Goal: Information Seeking & Learning: Compare options

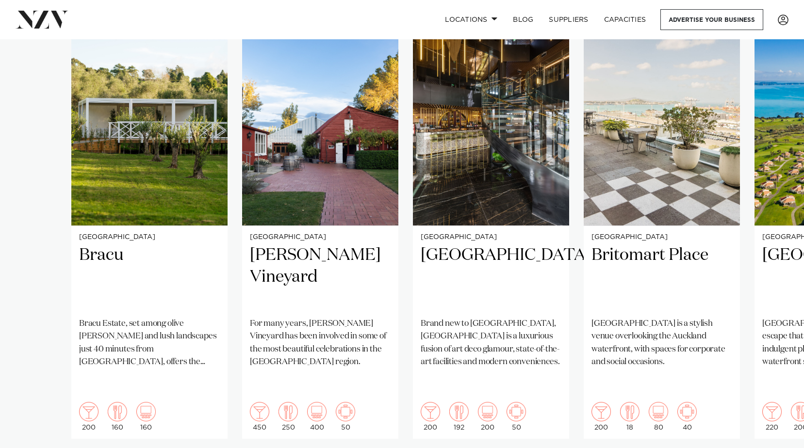
scroll to position [727, 0]
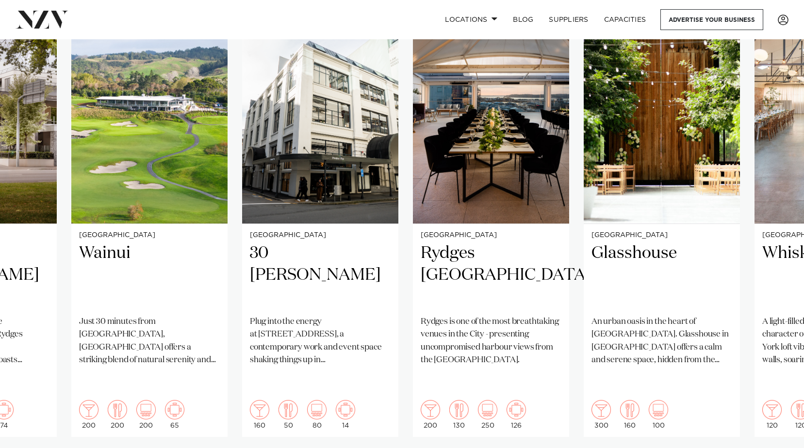
click at [299, 385] on swiper-container "Auckland Bracu [GEOGRAPHIC_DATA], set among olive [PERSON_NAME] and lush landsc…" at bounding box center [402, 248] width 804 height 469
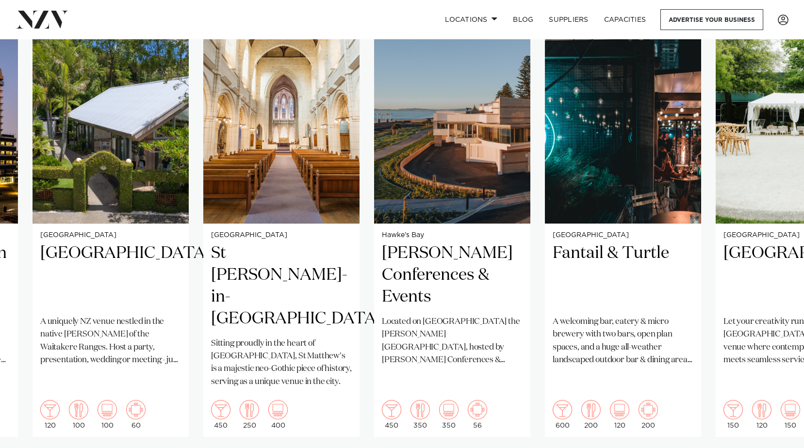
click at [209, 389] on swiper-container "Auckland Bracu Bracu Estate, set among olive groves and lush landscapes just 40…" at bounding box center [402, 248] width 804 height 469
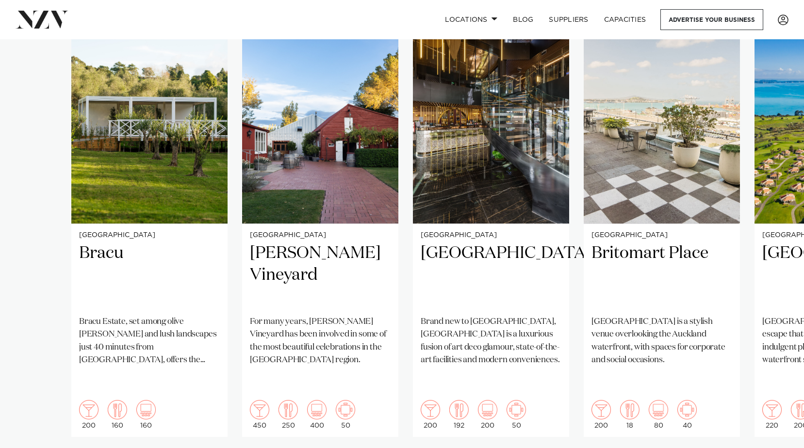
click at [11, 363] on swiper-container "Auckland Bracu Bracu Estate, set among olive groves and lush landscapes just 40…" at bounding box center [402, 248] width 804 height 469
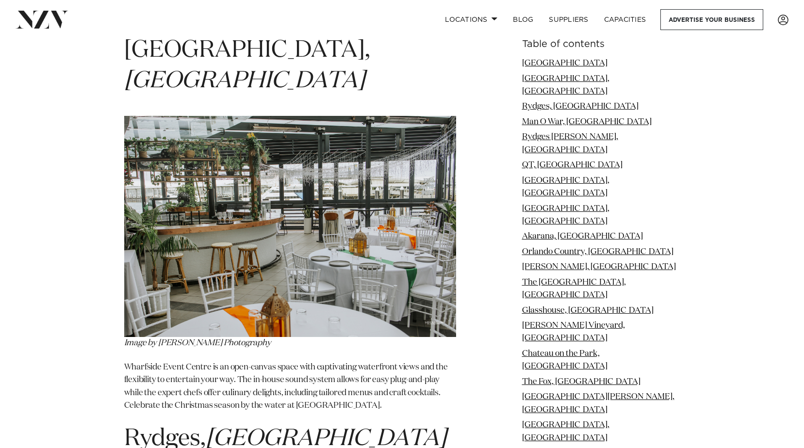
scroll to position [1503, 0]
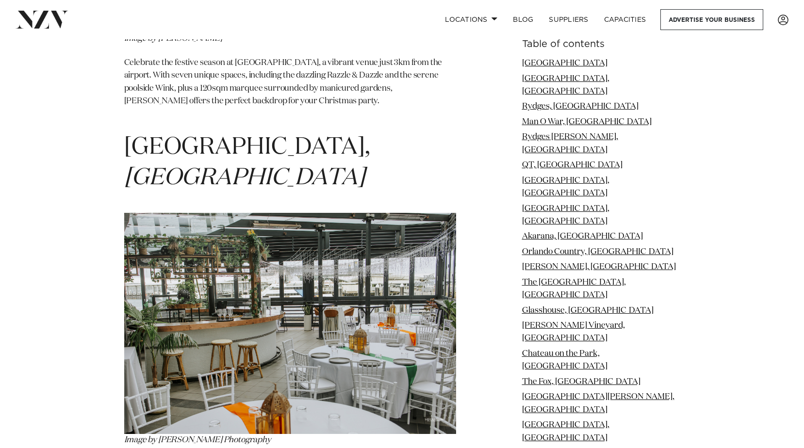
drag, startPoint x: 245, startPoint y: 89, endPoint x: 730, endPoint y: 241, distance: 507.6
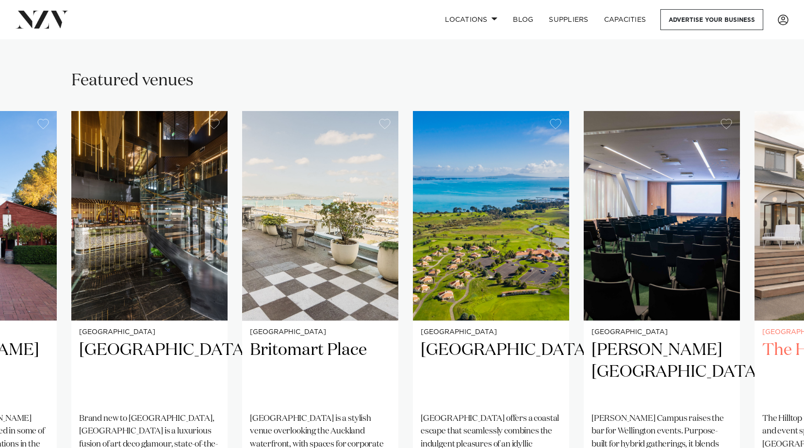
scroll to position [727, 0]
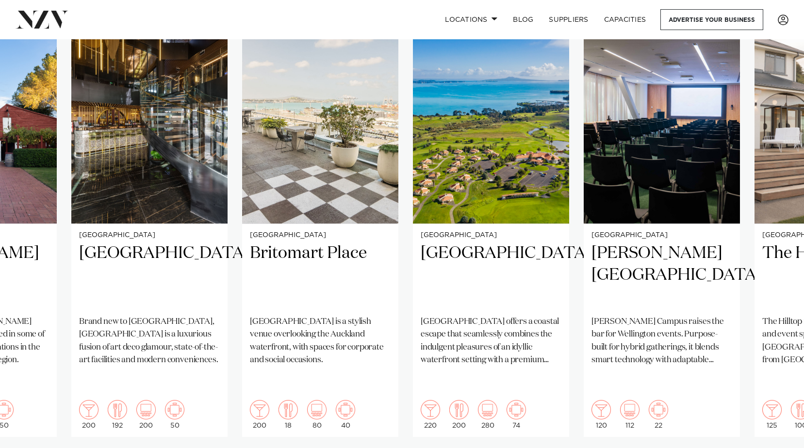
click at [759, 423] on swiper-container "Auckland Bracu Bracu Estate, set among olive groves and lush landscapes just 40…" at bounding box center [402, 248] width 804 height 469
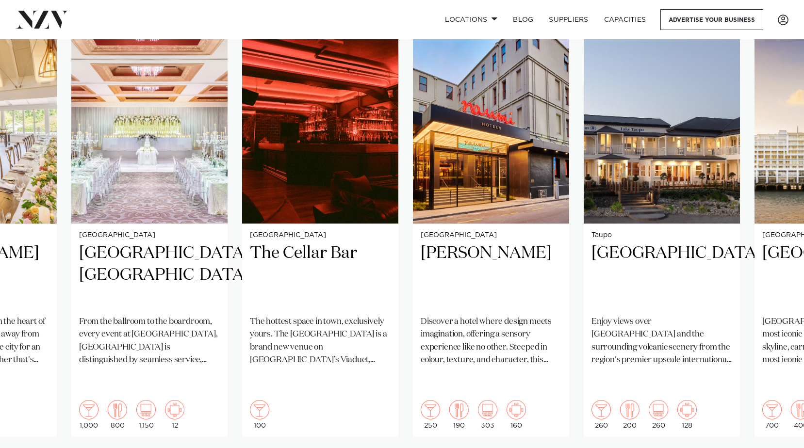
click at [774, 406] on swiper-container "Auckland Bracu Bracu Estate, set among olive groves and lush landscapes just 40…" at bounding box center [402, 248] width 804 height 469
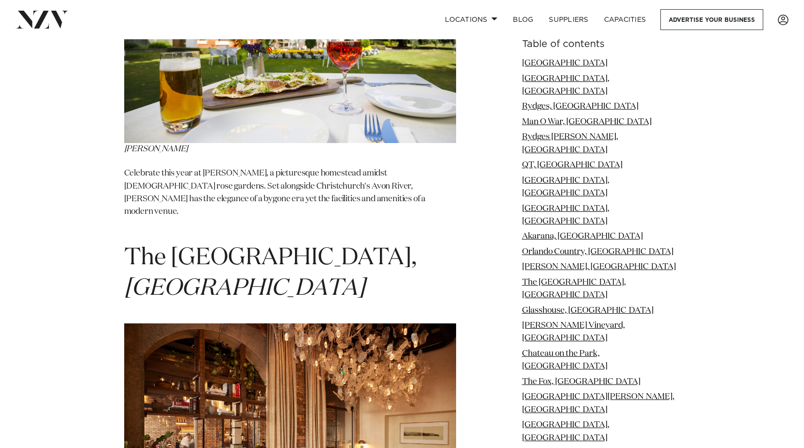
scroll to position [5286, 0]
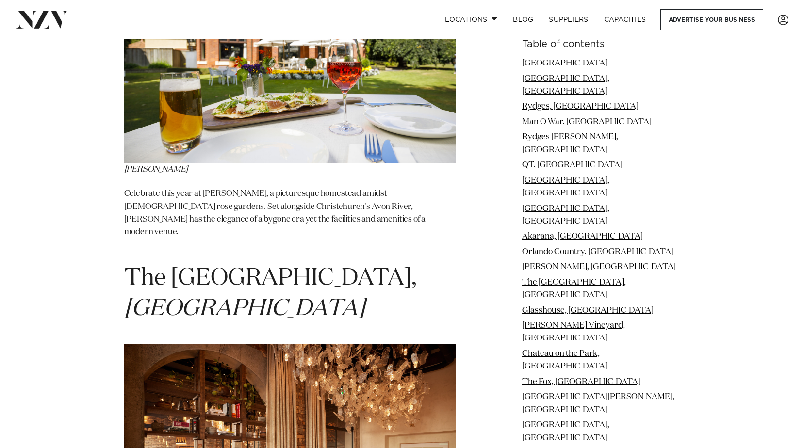
drag, startPoint x: 260, startPoint y: 159, endPoint x: 226, endPoint y: 329, distance: 173.8
drag, startPoint x: 226, startPoint y: 329, endPoint x: 252, endPoint y: 68, distance: 261.7
drag, startPoint x: 252, startPoint y: 68, endPoint x: 261, endPoint y: 48, distance: 22.1
drag, startPoint x: 261, startPoint y: 48, endPoint x: 274, endPoint y: 37, distance: 17.5
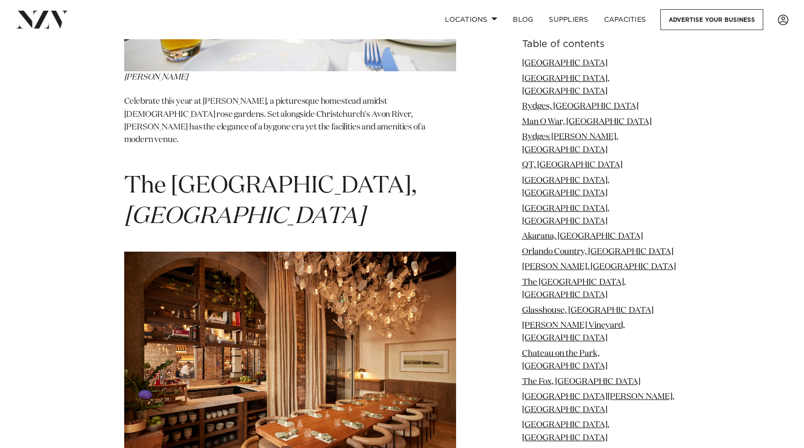
scroll to position [5480, 0]
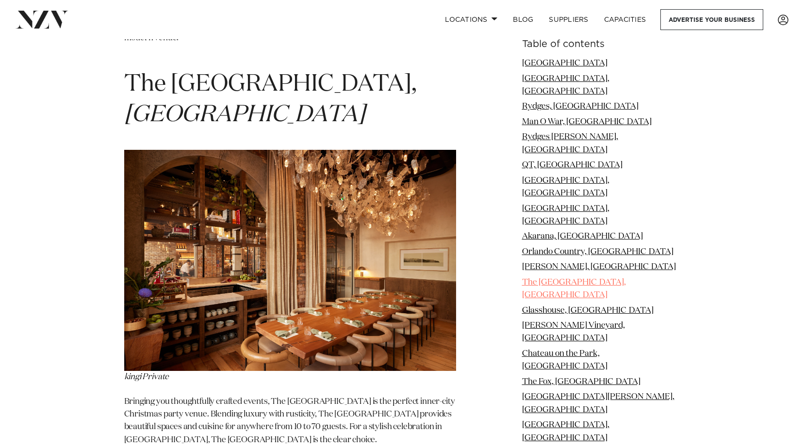
drag, startPoint x: 581, startPoint y: 222, endPoint x: 548, endPoint y: 228, distance: 34.5
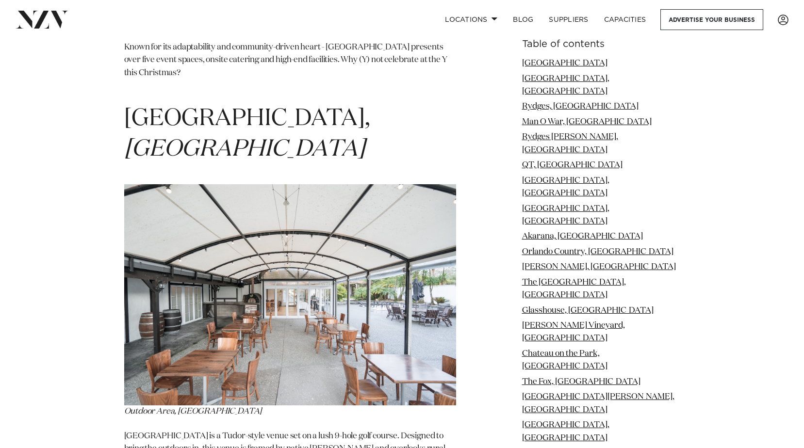
scroll to position [7856, 0]
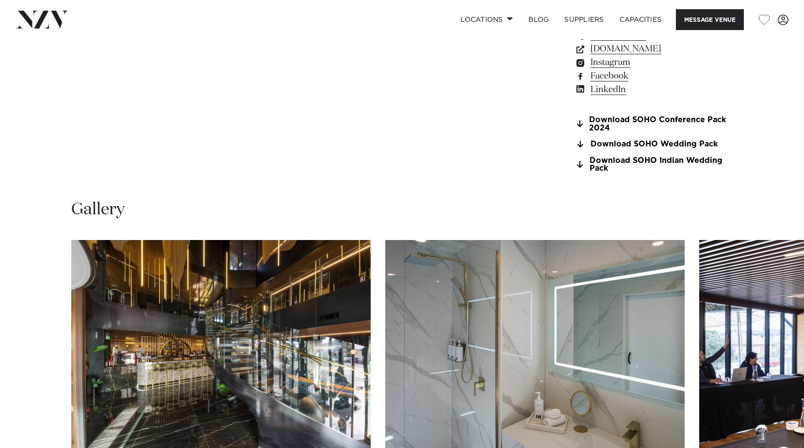
scroll to position [921, 0]
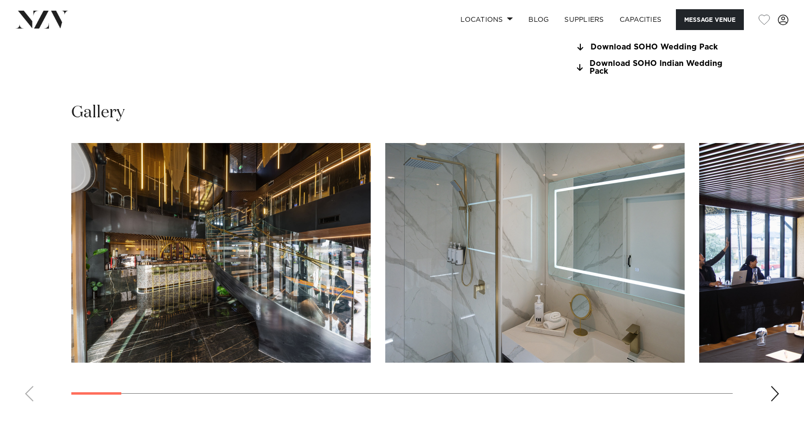
click at [781, 394] on swiper-container at bounding box center [402, 276] width 804 height 266
click at [776, 395] on div "Next slide" at bounding box center [775, 394] width 10 height 16
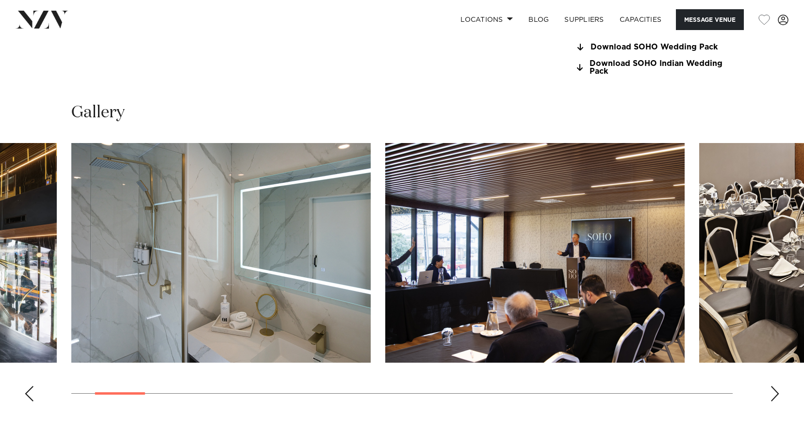
click at [776, 395] on div "Next slide" at bounding box center [775, 394] width 10 height 16
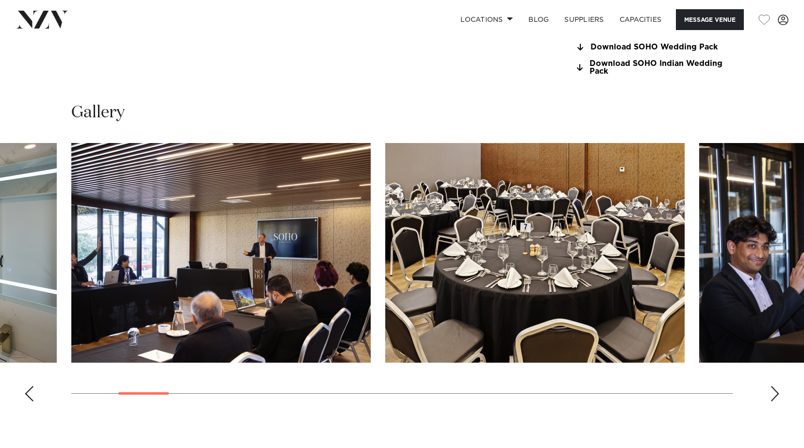
click at [776, 395] on div "Next slide" at bounding box center [775, 394] width 10 height 16
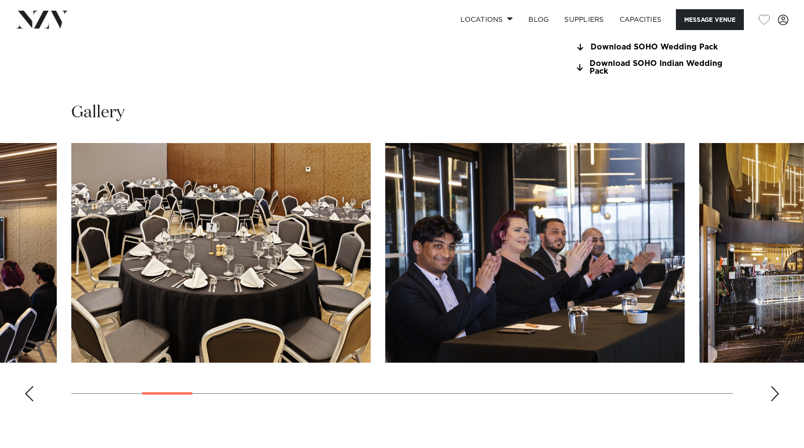
click at [776, 395] on div "Next slide" at bounding box center [775, 394] width 10 height 16
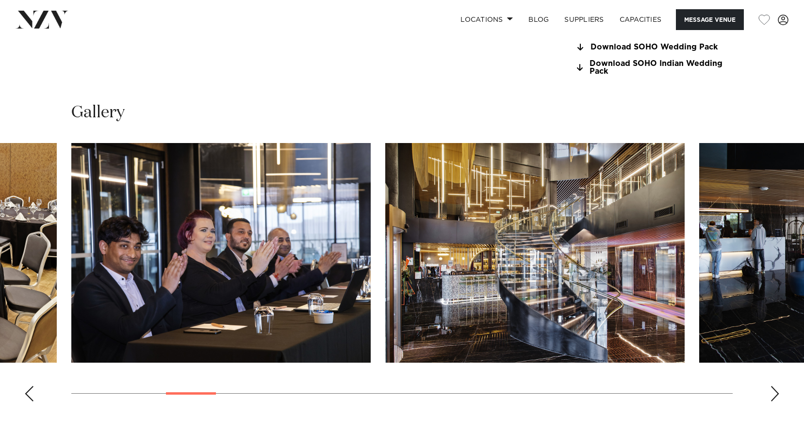
click at [776, 395] on div "Next slide" at bounding box center [775, 394] width 10 height 16
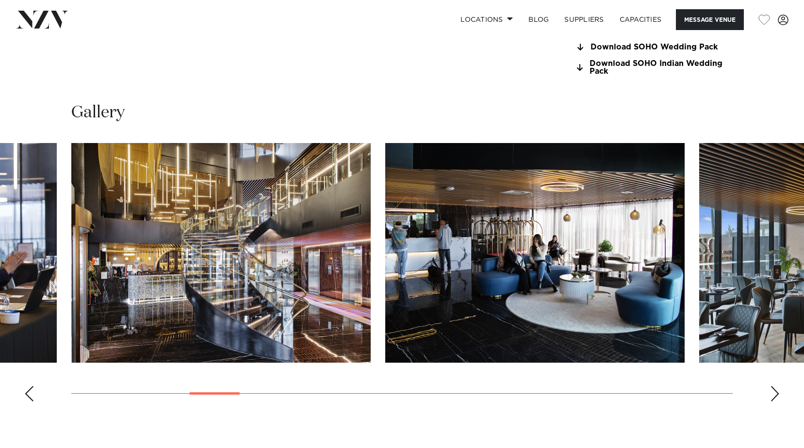
click at [776, 395] on div "Next slide" at bounding box center [775, 394] width 10 height 16
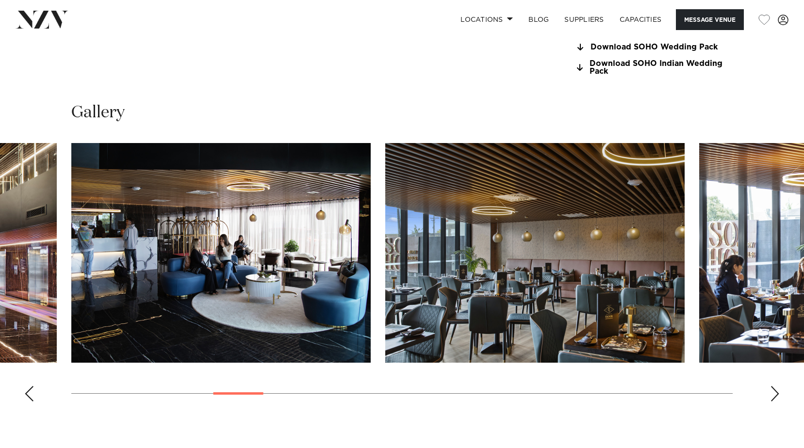
click at [776, 395] on div "Next slide" at bounding box center [775, 394] width 10 height 16
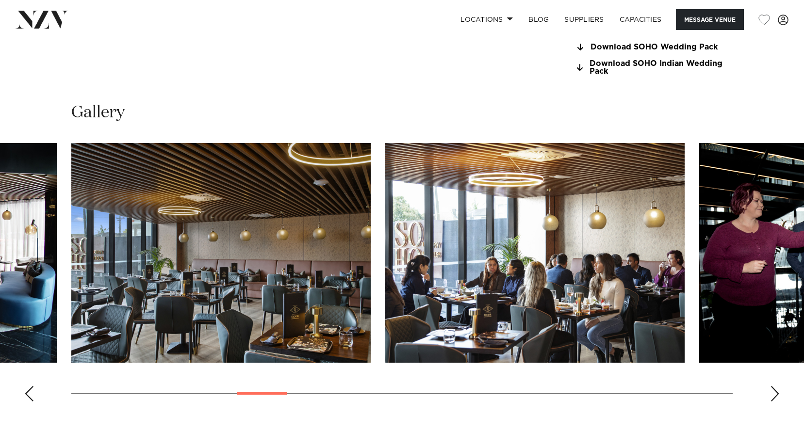
click at [776, 395] on div "Next slide" at bounding box center [775, 394] width 10 height 16
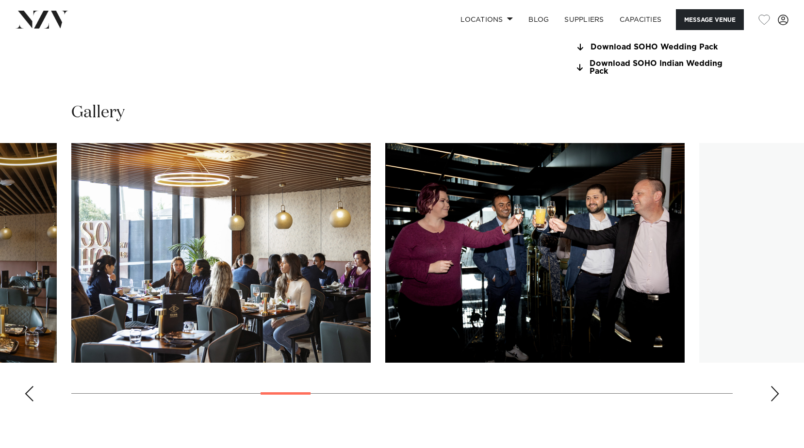
click at [776, 395] on div "Next slide" at bounding box center [775, 394] width 10 height 16
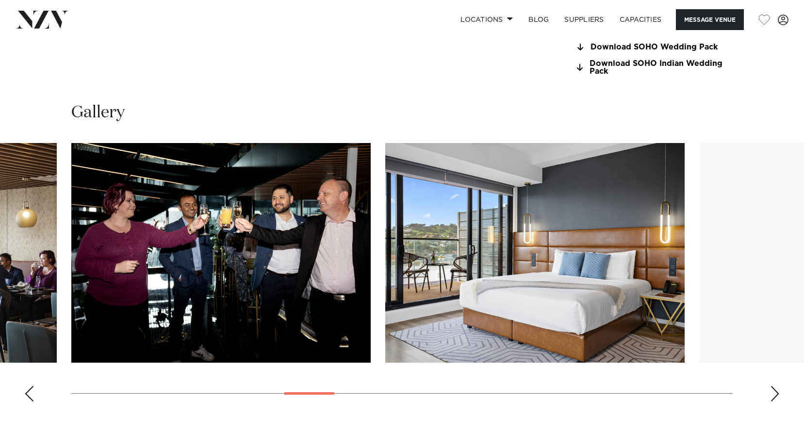
click at [776, 395] on div "Next slide" at bounding box center [775, 394] width 10 height 16
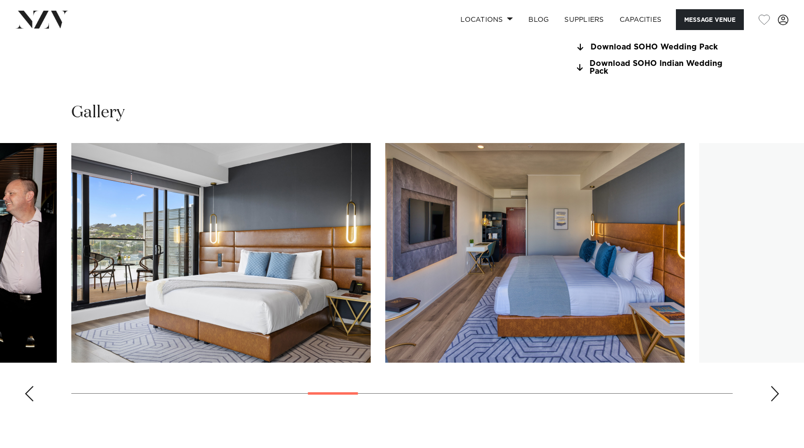
click at [776, 395] on div "Next slide" at bounding box center [775, 394] width 10 height 16
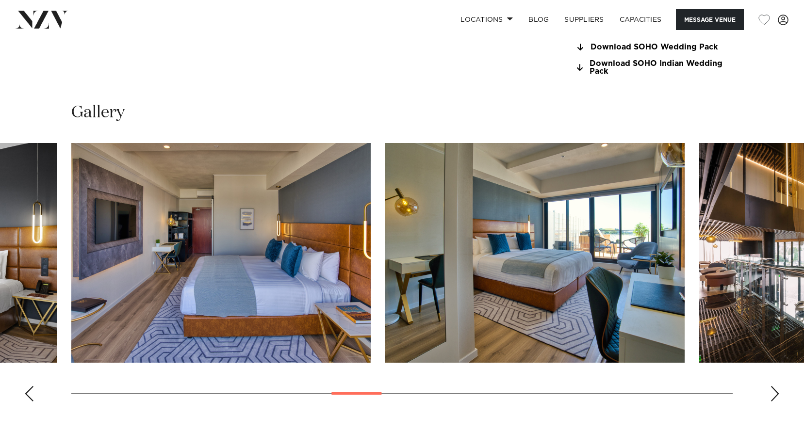
click at [776, 395] on div "Next slide" at bounding box center [775, 394] width 10 height 16
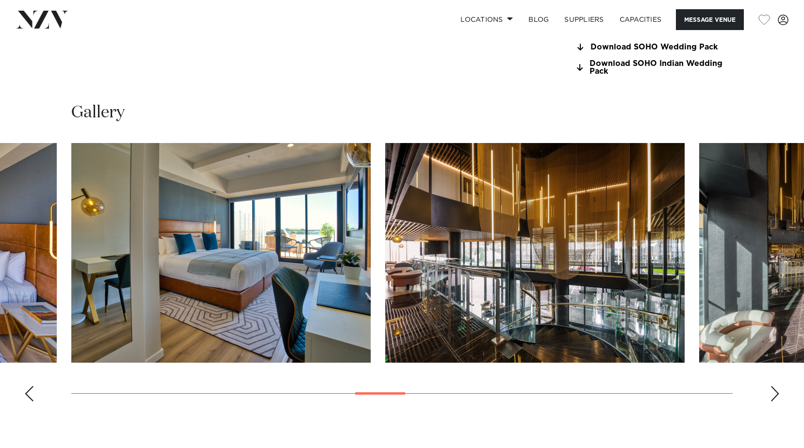
click at [776, 395] on div "Next slide" at bounding box center [775, 394] width 10 height 16
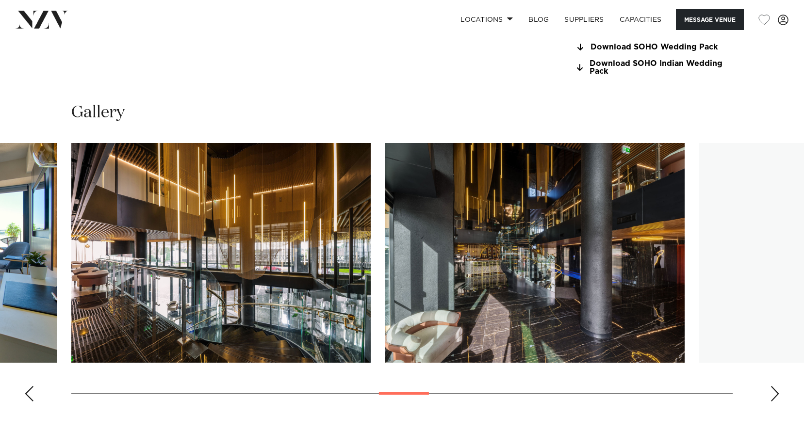
click at [776, 395] on div "Next slide" at bounding box center [775, 394] width 10 height 16
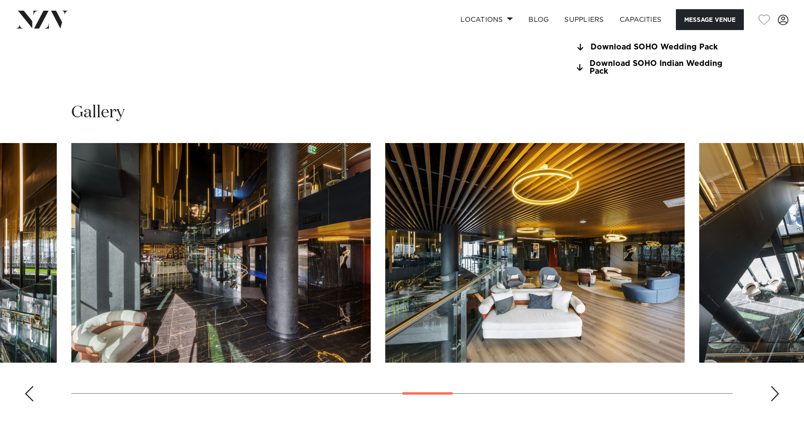
click at [776, 395] on div "Next slide" at bounding box center [775, 394] width 10 height 16
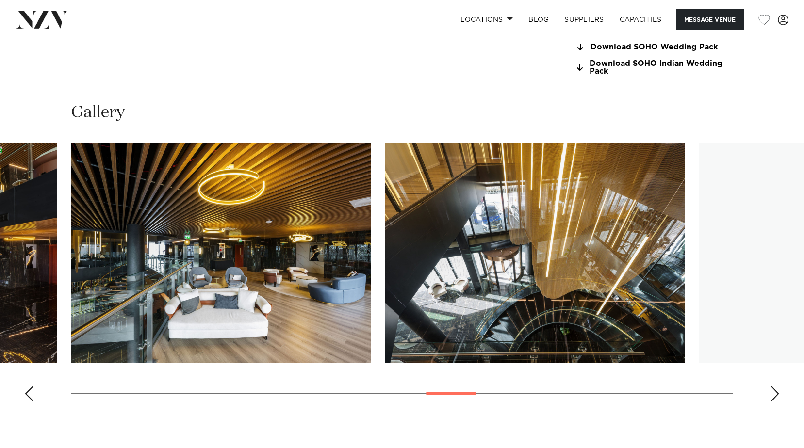
click at [776, 395] on div "Next slide" at bounding box center [775, 394] width 10 height 16
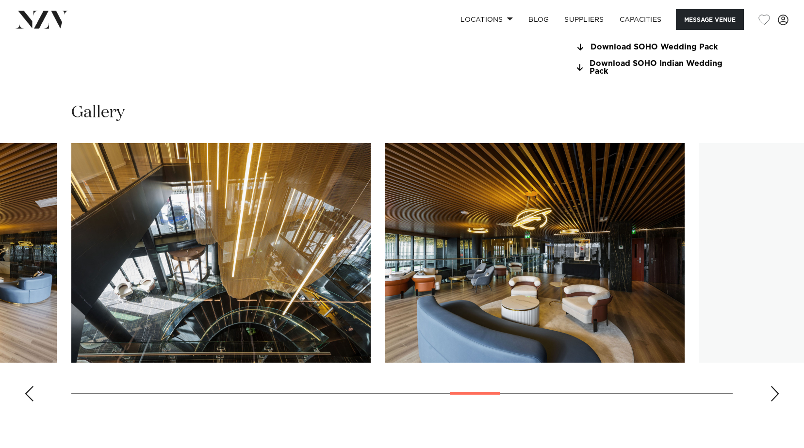
click at [776, 395] on div "Next slide" at bounding box center [775, 394] width 10 height 16
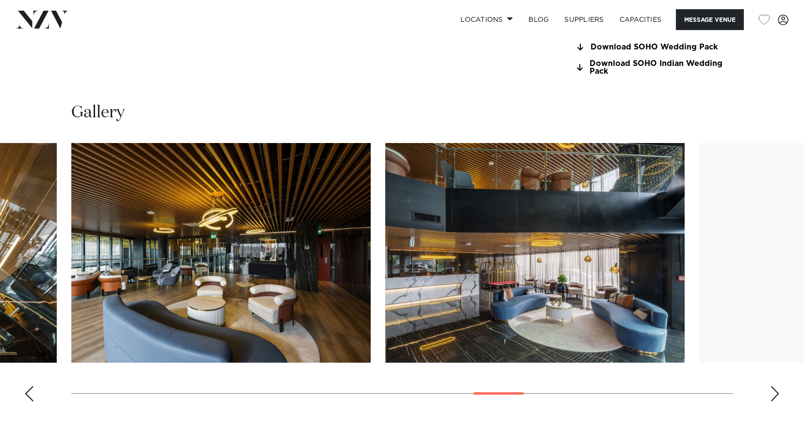
click at [776, 395] on div "Next slide" at bounding box center [775, 394] width 10 height 16
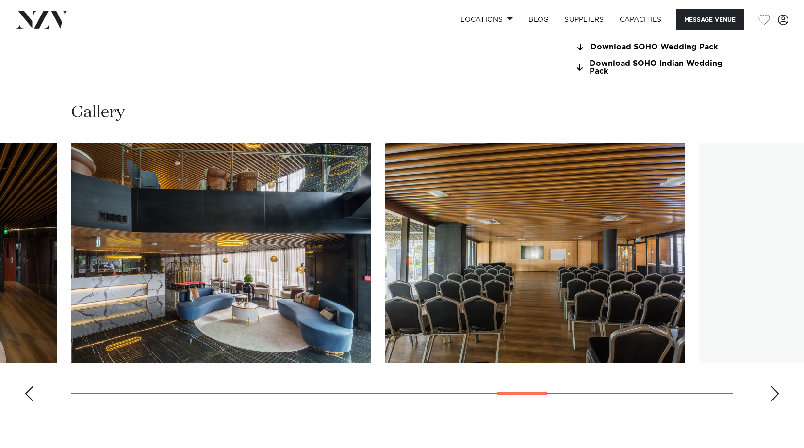
click at [776, 395] on div "Next slide" at bounding box center [775, 394] width 10 height 16
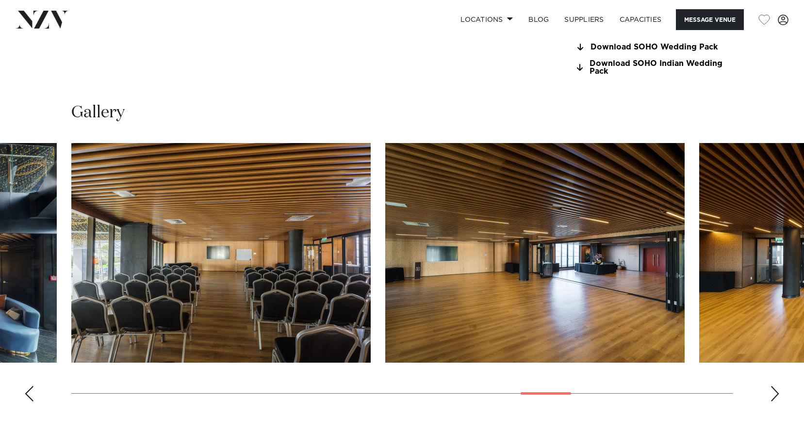
click at [776, 395] on div "Next slide" at bounding box center [775, 394] width 10 height 16
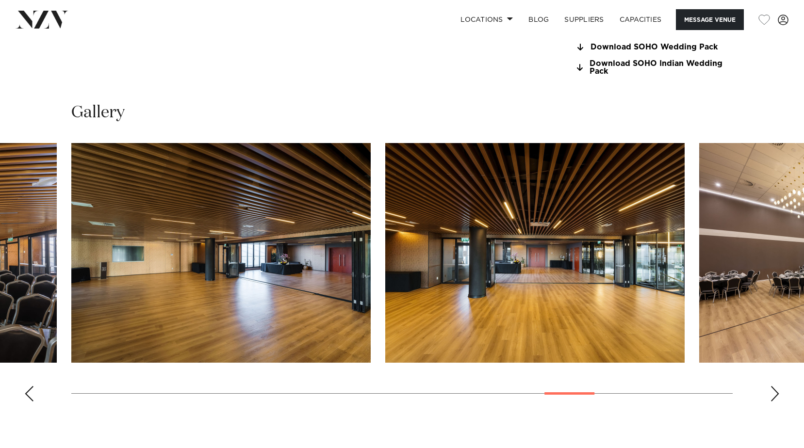
click at [776, 395] on div "Next slide" at bounding box center [775, 394] width 10 height 16
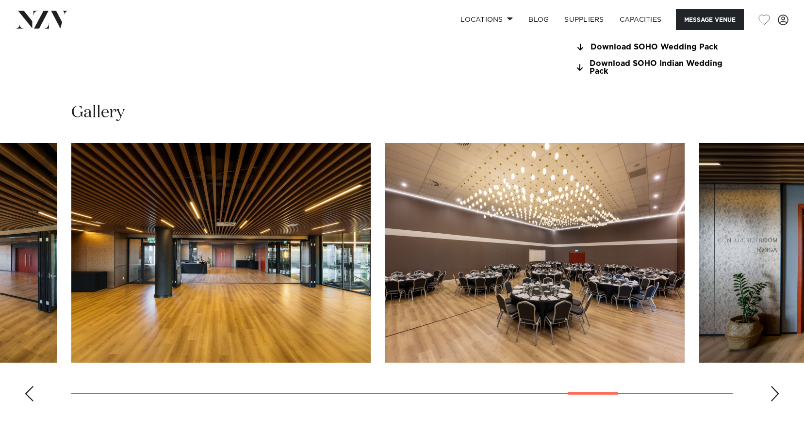
click at [776, 395] on div "Next slide" at bounding box center [775, 394] width 10 height 16
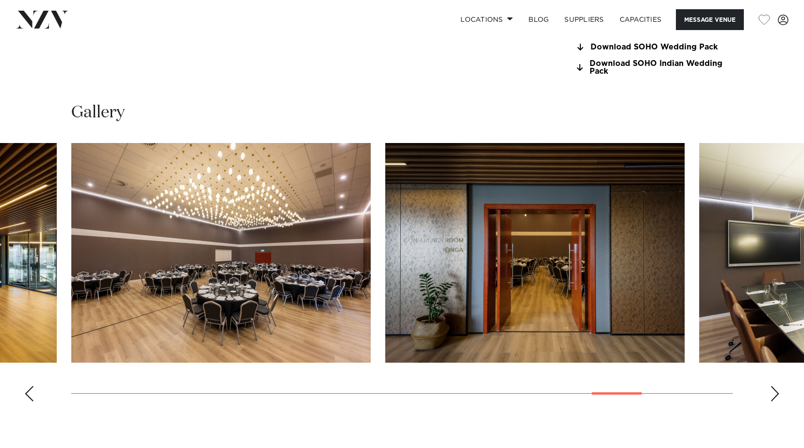
click at [776, 395] on div "Next slide" at bounding box center [775, 394] width 10 height 16
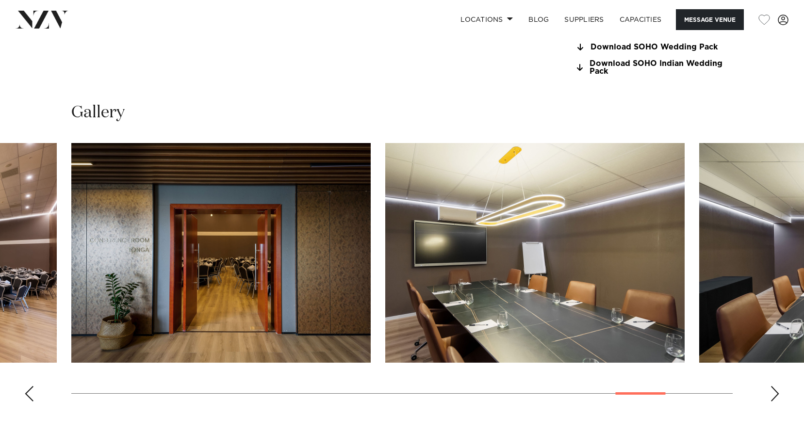
click at [776, 395] on div "Next slide" at bounding box center [775, 394] width 10 height 16
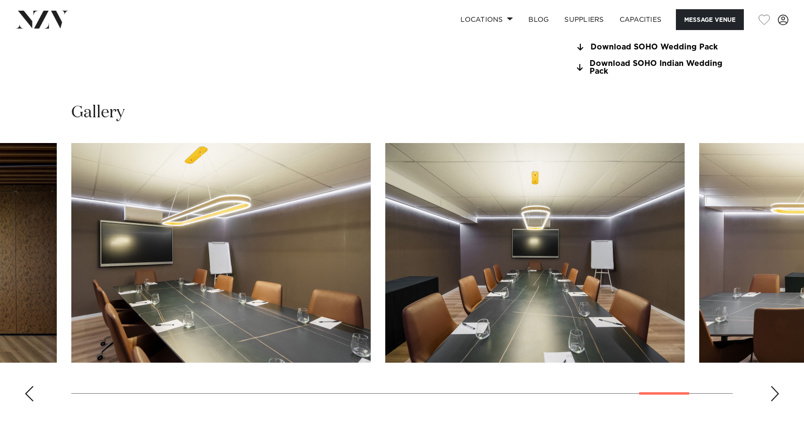
click at [776, 395] on div "Next slide" at bounding box center [775, 394] width 10 height 16
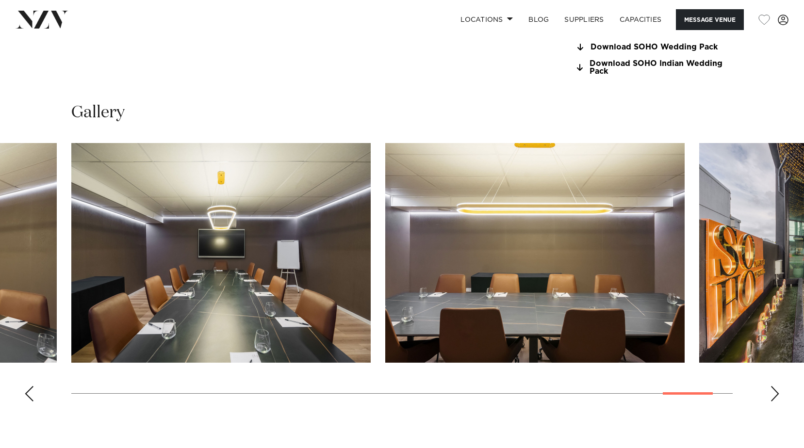
click at [776, 395] on div "Next slide" at bounding box center [775, 394] width 10 height 16
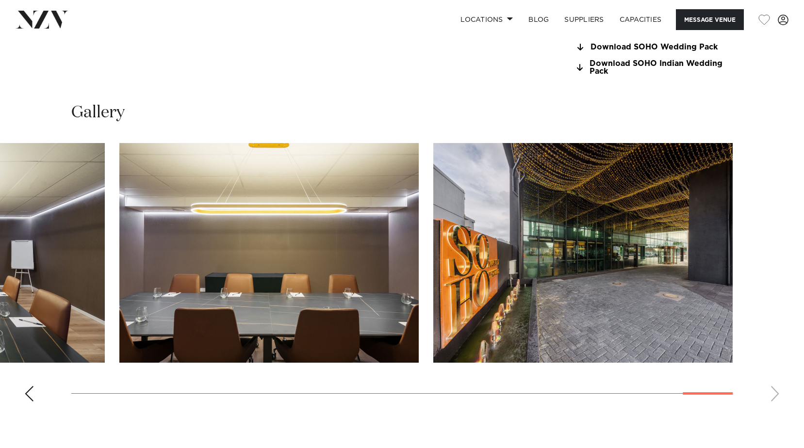
click at [776, 395] on swiper-container at bounding box center [402, 276] width 804 height 266
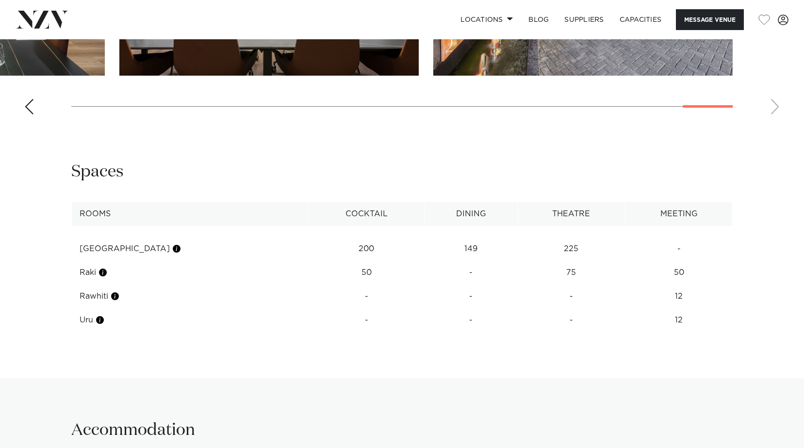
scroll to position [1212, 0]
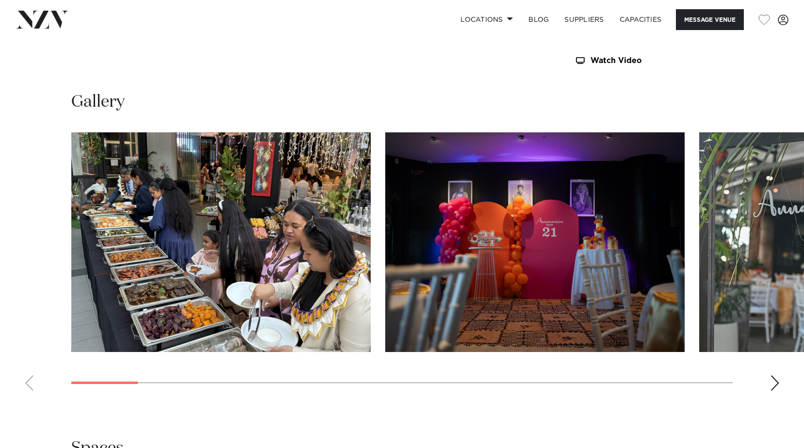
scroll to position [873, 0]
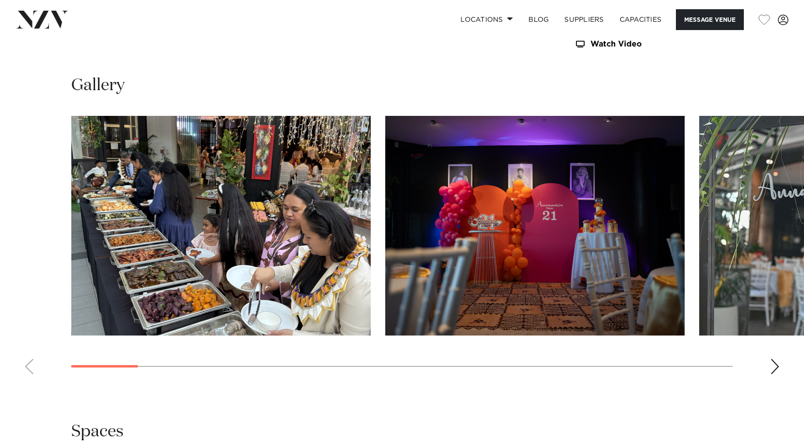
click at [773, 366] on div "Next slide" at bounding box center [775, 367] width 10 height 16
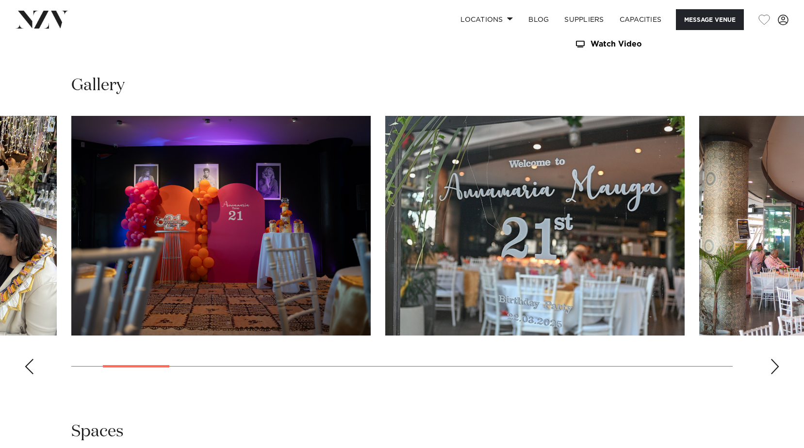
click at [773, 366] on div "Next slide" at bounding box center [775, 367] width 10 height 16
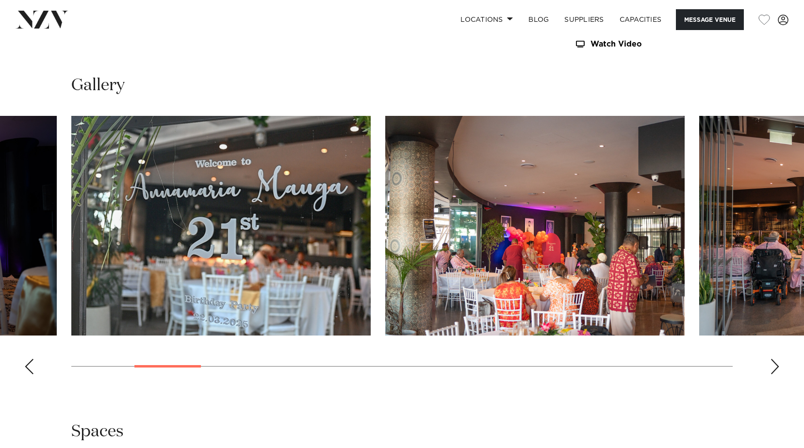
click at [773, 366] on div "Next slide" at bounding box center [775, 367] width 10 height 16
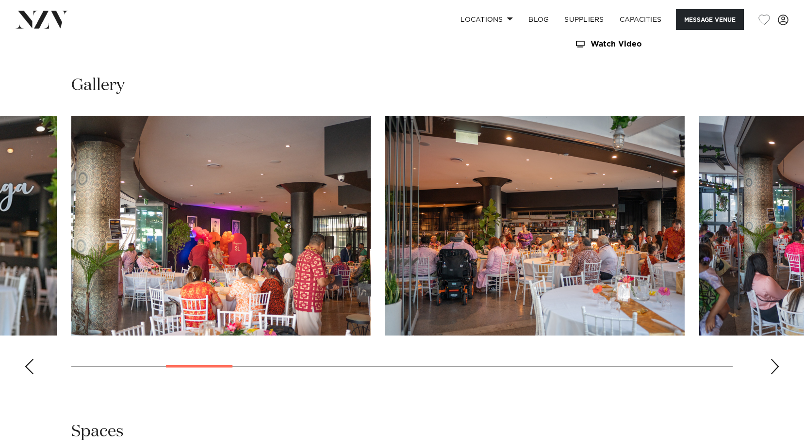
click at [773, 366] on div "Next slide" at bounding box center [775, 367] width 10 height 16
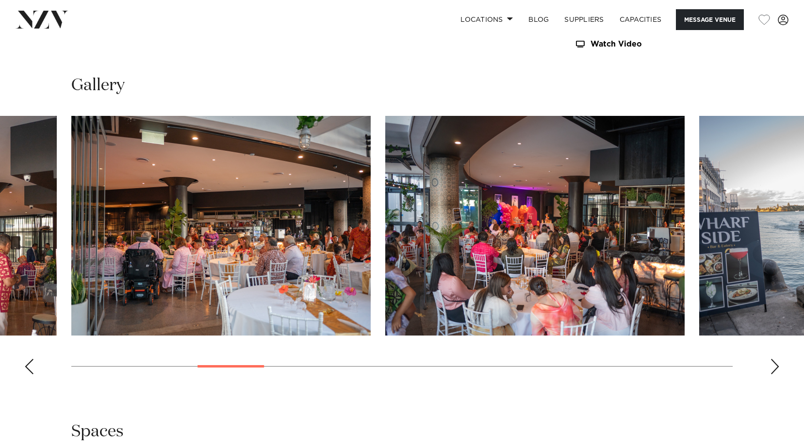
click at [773, 366] on div "Next slide" at bounding box center [775, 367] width 10 height 16
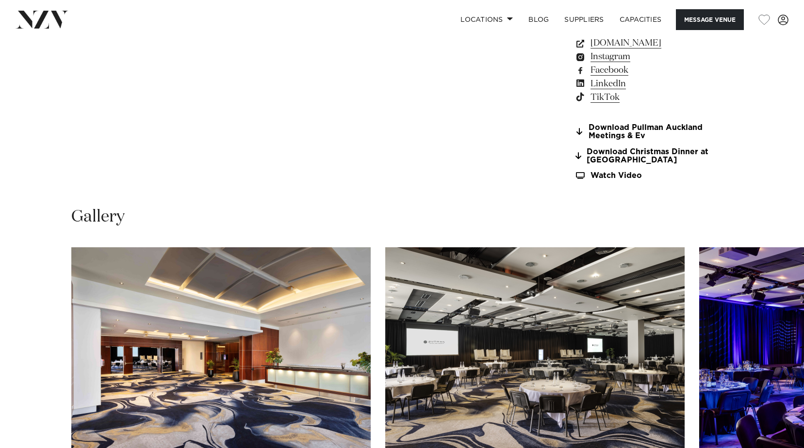
scroll to position [921, 0]
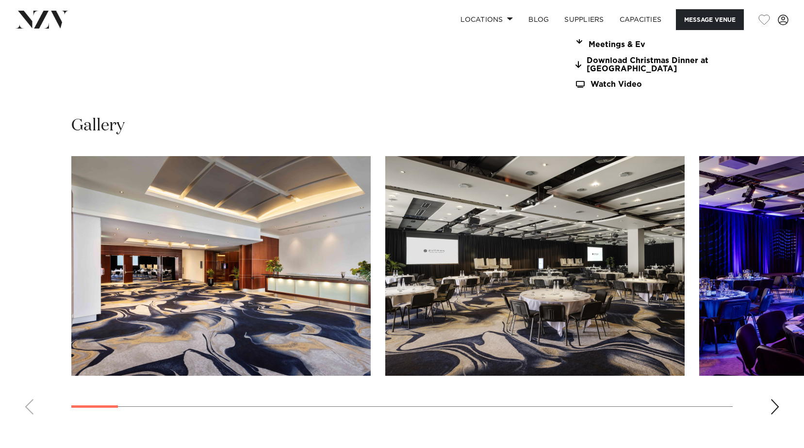
click at [771, 403] on div "Next slide" at bounding box center [775, 407] width 10 height 16
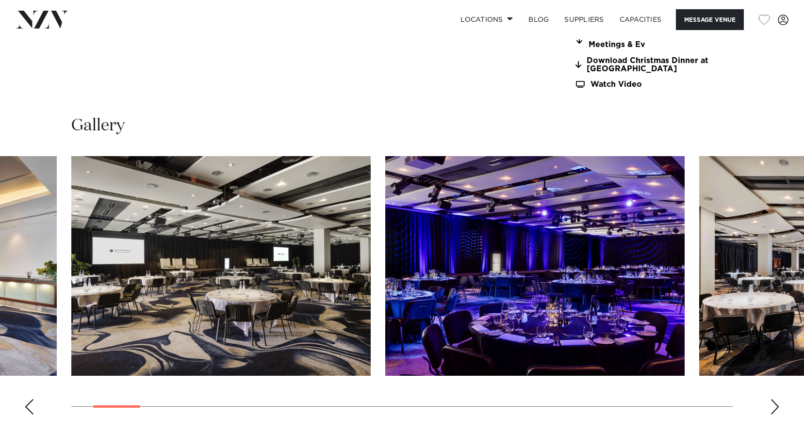
click at [771, 403] on div "Next slide" at bounding box center [775, 407] width 10 height 16
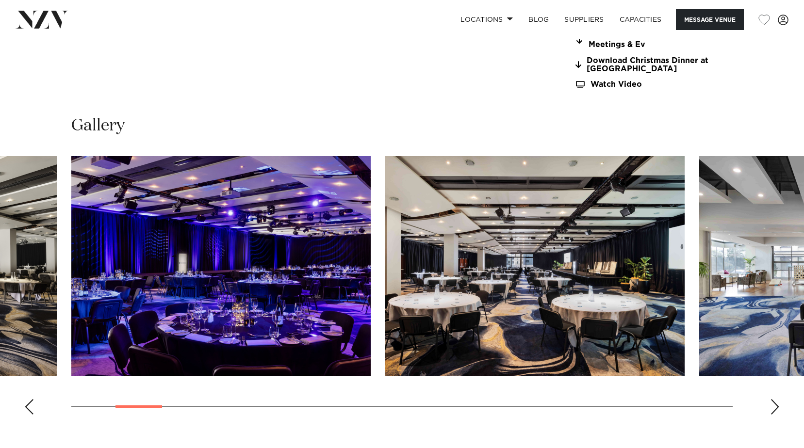
click at [771, 403] on div "Next slide" at bounding box center [775, 407] width 10 height 16
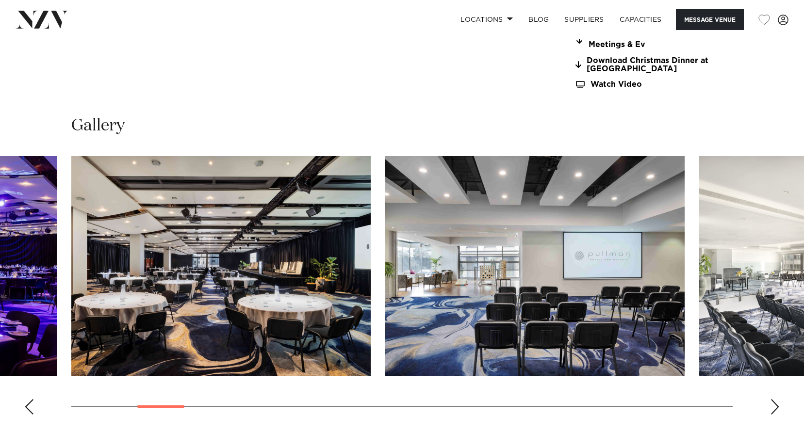
click at [771, 403] on div "Next slide" at bounding box center [775, 407] width 10 height 16
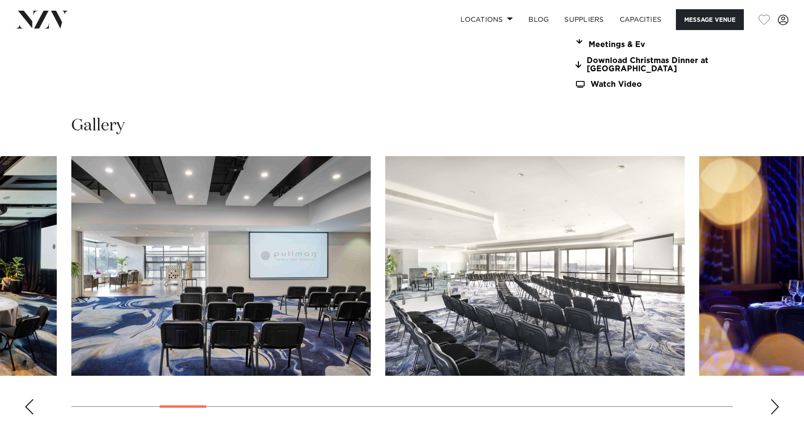
click at [771, 403] on div "Next slide" at bounding box center [775, 407] width 10 height 16
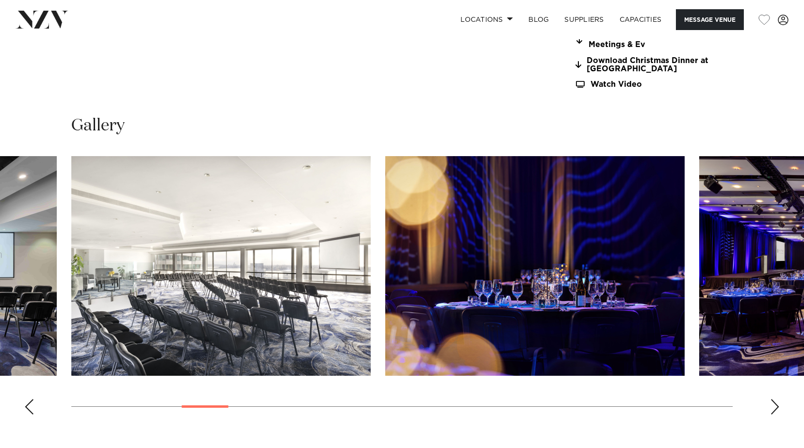
click at [771, 403] on div "Next slide" at bounding box center [775, 407] width 10 height 16
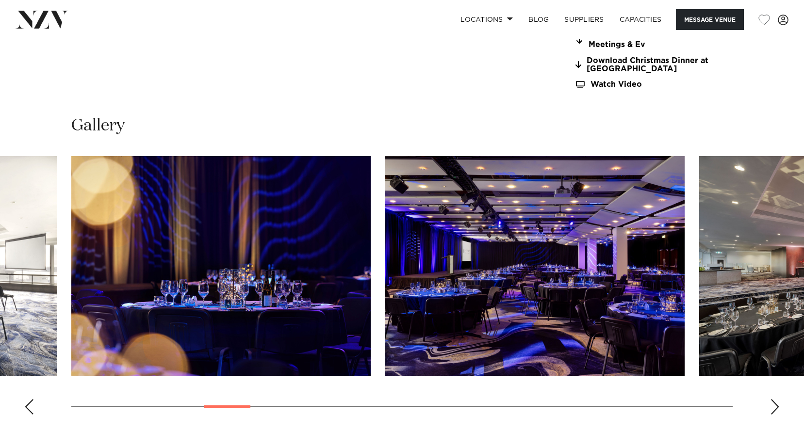
click at [771, 403] on div "Next slide" at bounding box center [775, 407] width 10 height 16
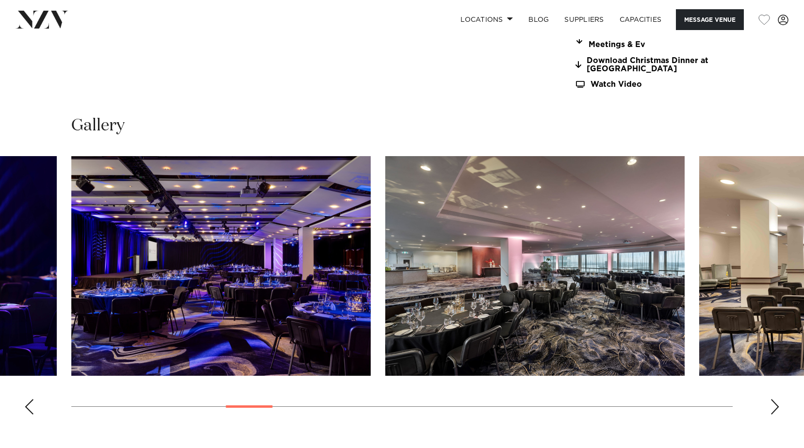
click at [771, 403] on div "Next slide" at bounding box center [775, 407] width 10 height 16
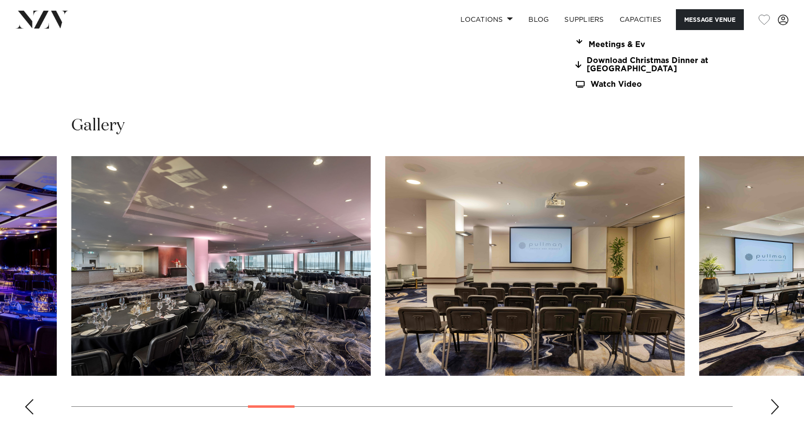
click at [771, 403] on div "Next slide" at bounding box center [775, 407] width 10 height 16
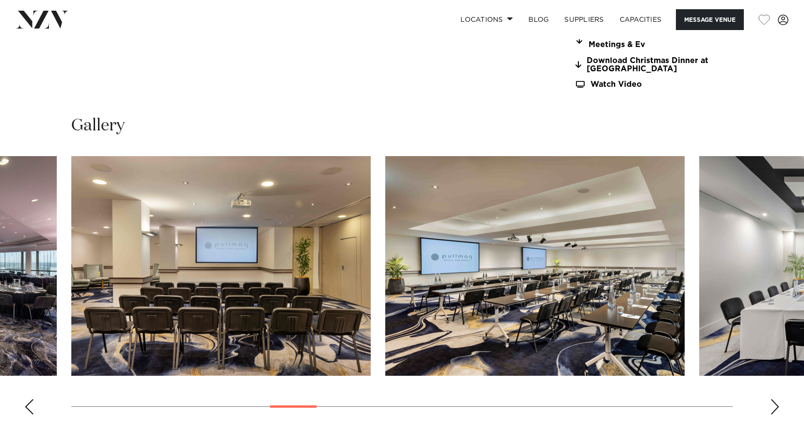
click at [771, 403] on div "Next slide" at bounding box center [775, 407] width 10 height 16
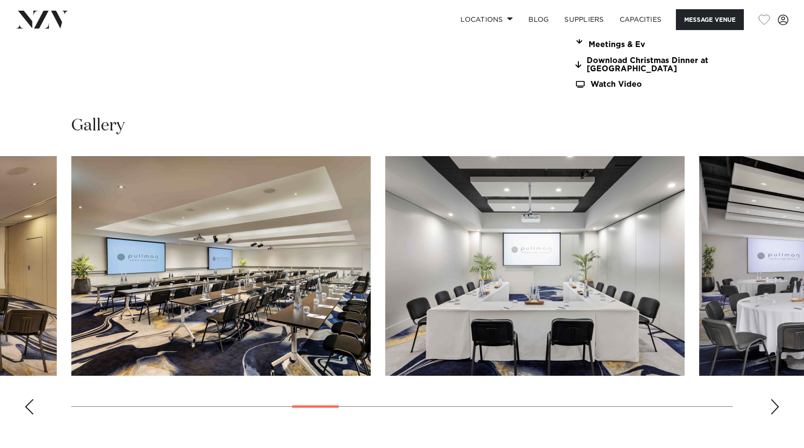
click at [771, 403] on div "Next slide" at bounding box center [775, 407] width 10 height 16
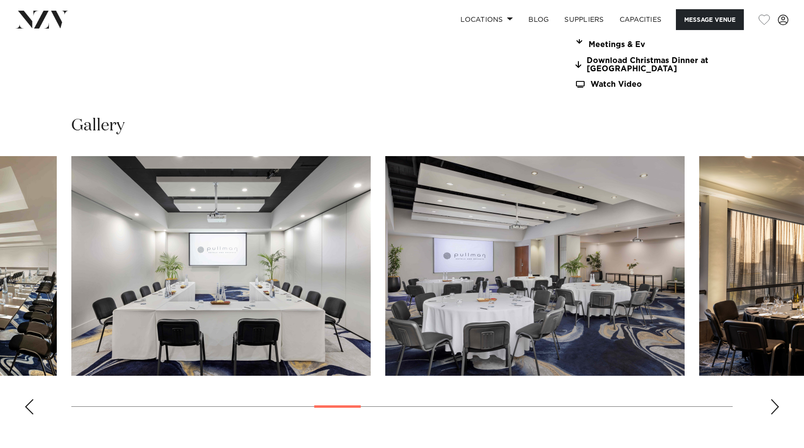
click at [776, 400] on div "Next slide" at bounding box center [775, 407] width 10 height 16
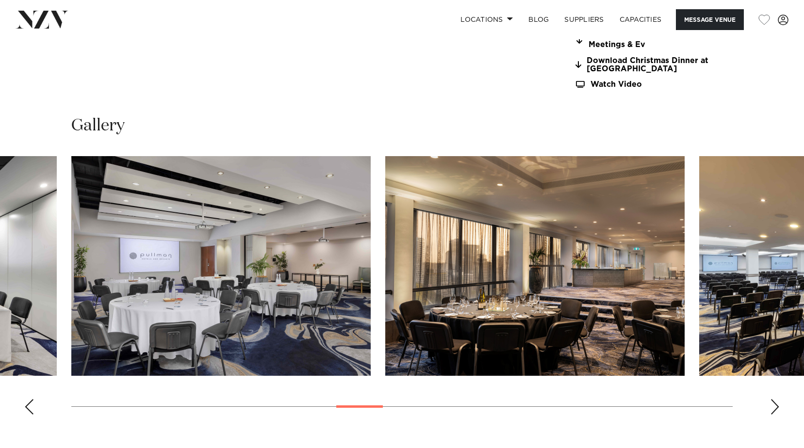
click at [776, 400] on div "Next slide" at bounding box center [775, 407] width 10 height 16
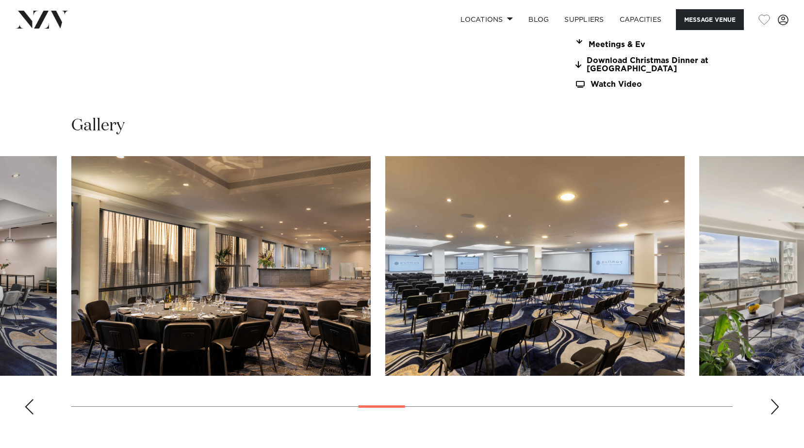
click at [779, 399] on div "Next slide" at bounding box center [775, 407] width 10 height 16
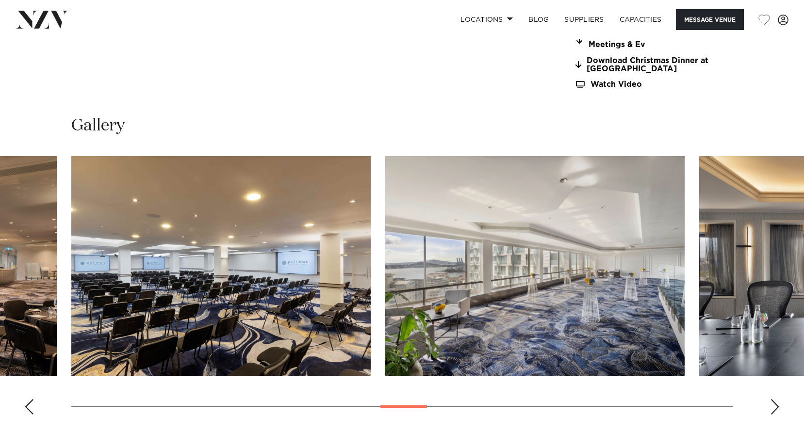
click at [779, 399] on div "Next slide" at bounding box center [775, 407] width 10 height 16
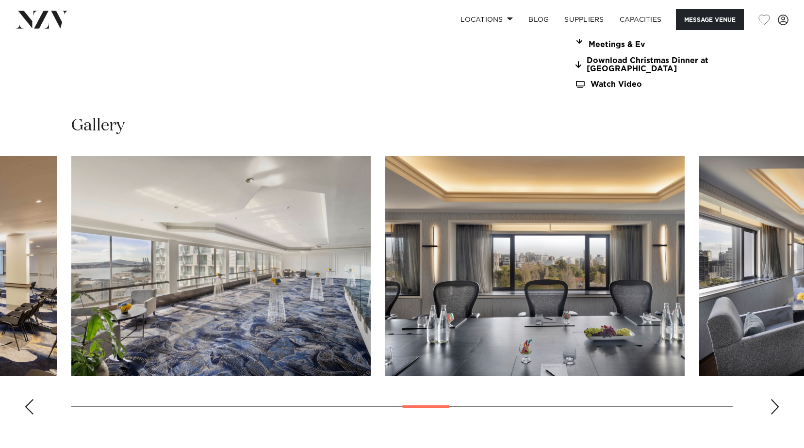
click at [779, 399] on div "Next slide" at bounding box center [775, 407] width 10 height 16
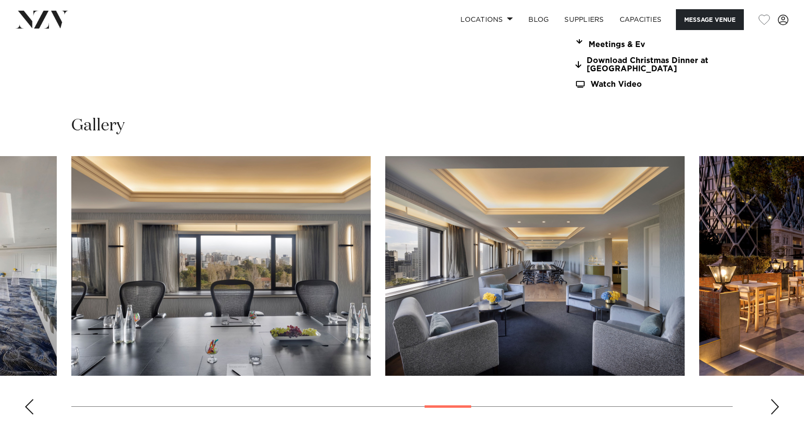
click at [779, 399] on div "Next slide" at bounding box center [775, 407] width 10 height 16
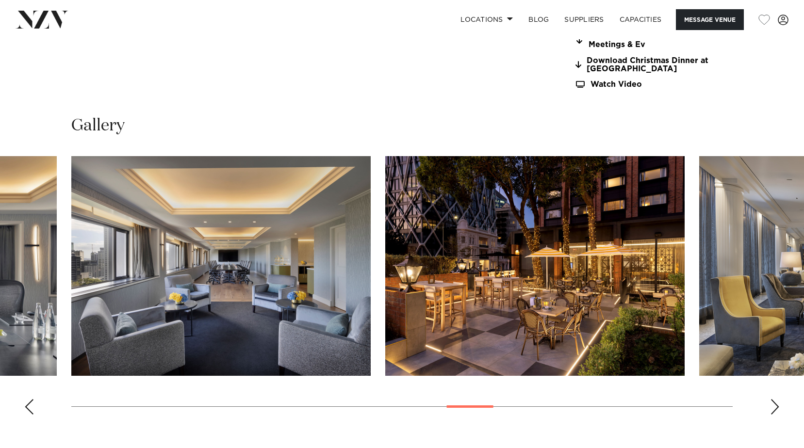
click at [779, 399] on div "Next slide" at bounding box center [775, 407] width 10 height 16
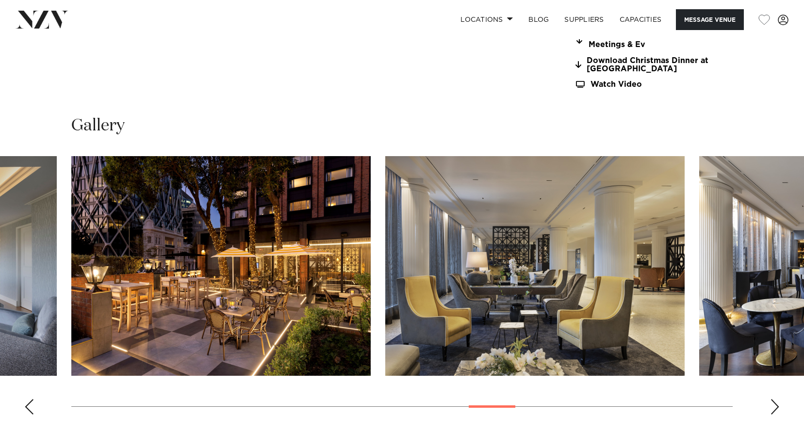
click at [779, 399] on swiper-container at bounding box center [402, 289] width 804 height 266
click at [776, 408] on div "Next slide" at bounding box center [775, 407] width 10 height 16
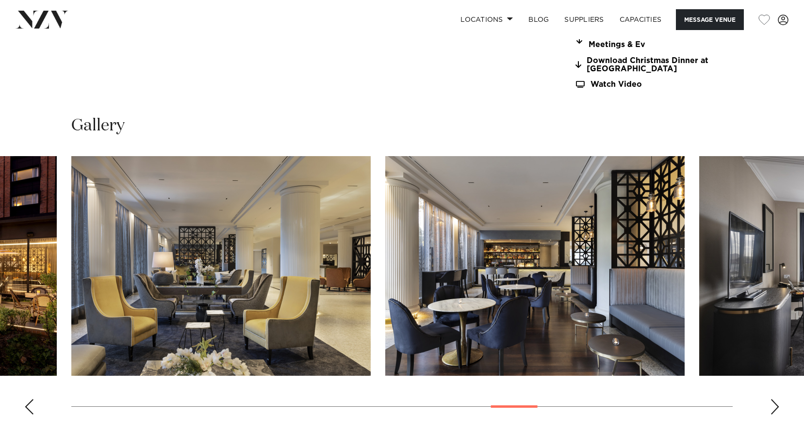
click at [776, 408] on div "Next slide" at bounding box center [775, 407] width 10 height 16
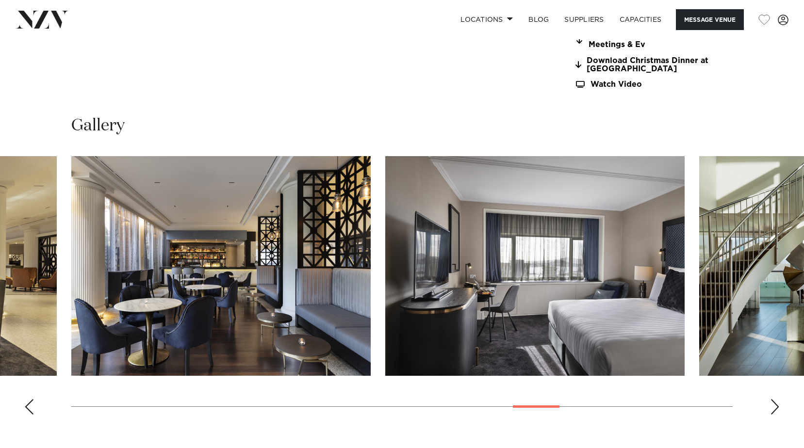
click at [776, 408] on div "Next slide" at bounding box center [775, 407] width 10 height 16
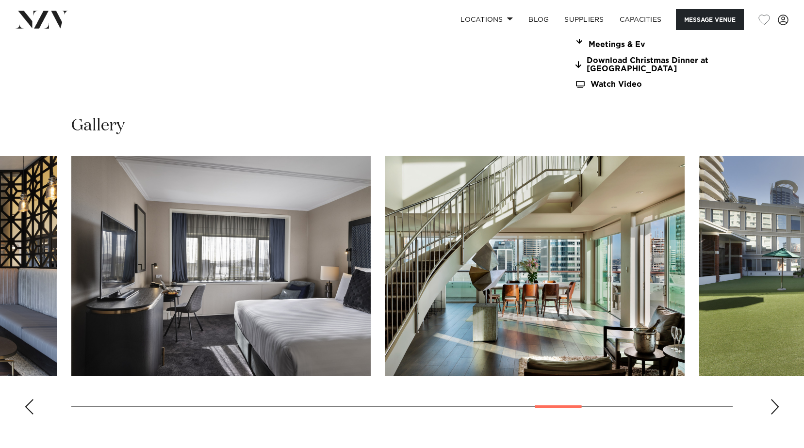
click at [776, 408] on div "Next slide" at bounding box center [775, 407] width 10 height 16
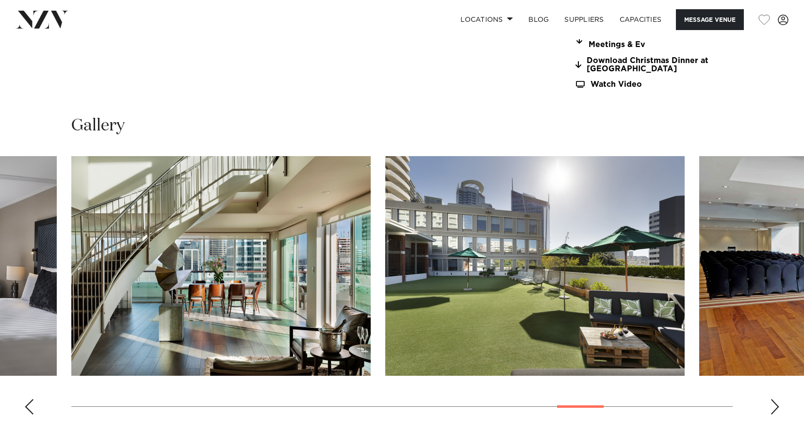
click at [776, 408] on div "Next slide" at bounding box center [775, 407] width 10 height 16
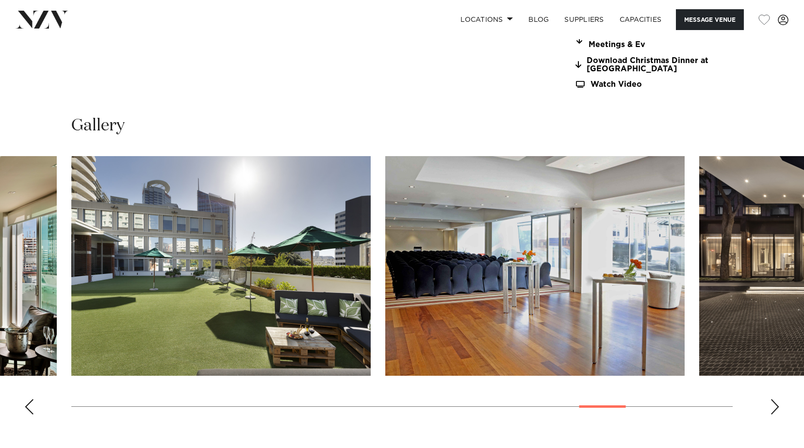
click at [776, 408] on div "Next slide" at bounding box center [775, 407] width 10 height 16
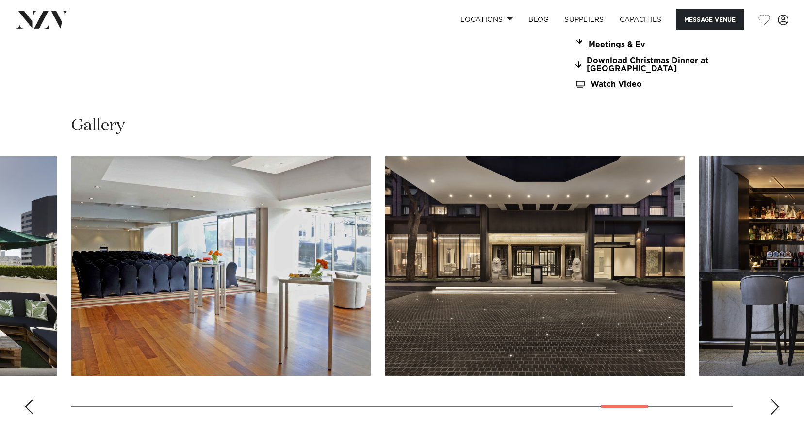
click at [776, 408] on div "Next slide" at bounding box center [775, 407] width 10 height 16
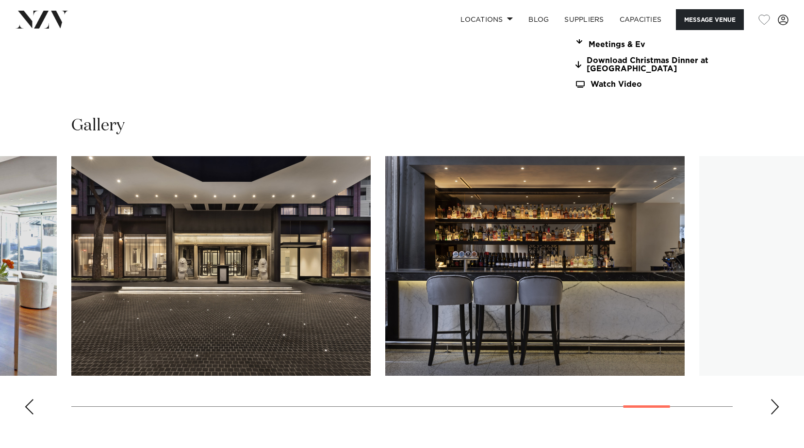
click at [776, 408] on div "Next slide" at bounding box center [775, 407] width 10 height 16
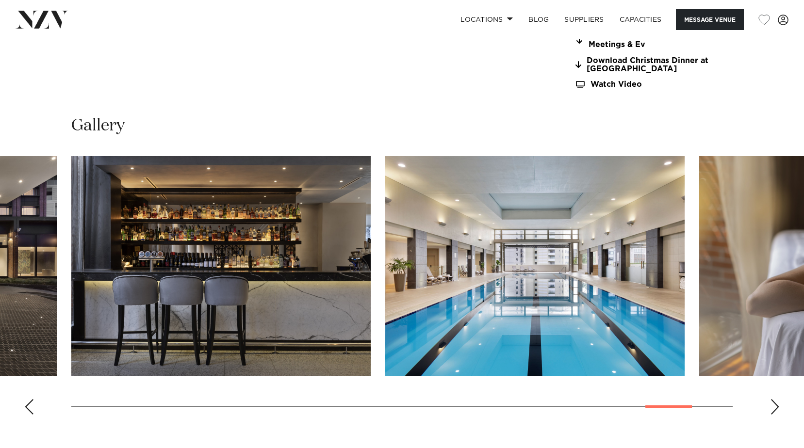
click at [776, 408] on div "Next slide" at bounding box center [775, 407] width 10 height 16
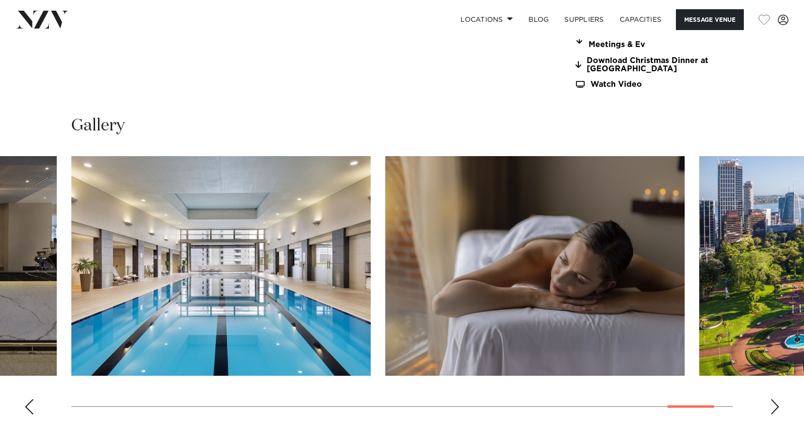
click at [776, 408] on div "Next slide" at bounding box center [775, 407] width 10 height 16
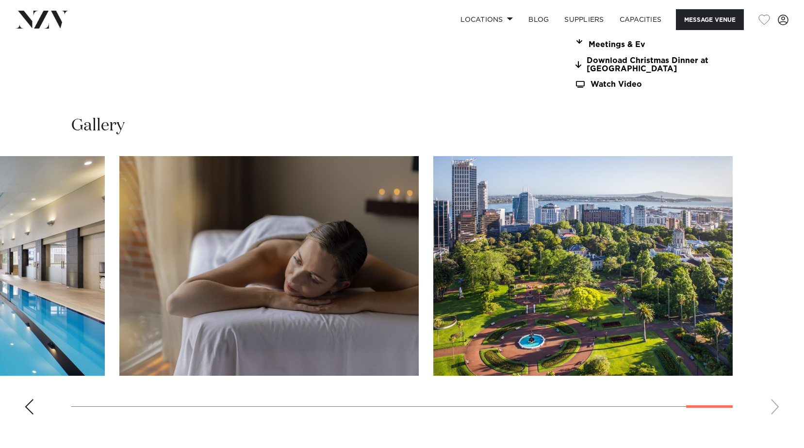
click at [776, 408] on swiper-container at bounding box center [402, 289] width 804 height 266
click at [718, 409] on swiper-container at bounding box center [402, 289] width 804 height 266
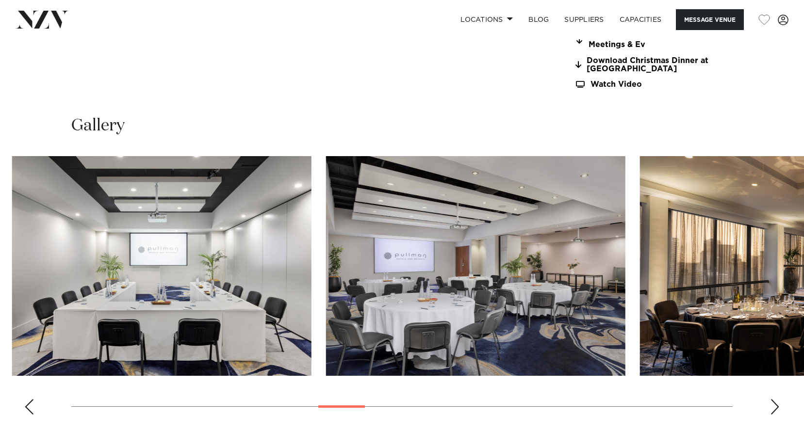
click at [350, 419] on swiper-container at bounding box center [402, 289] width 804 height 266
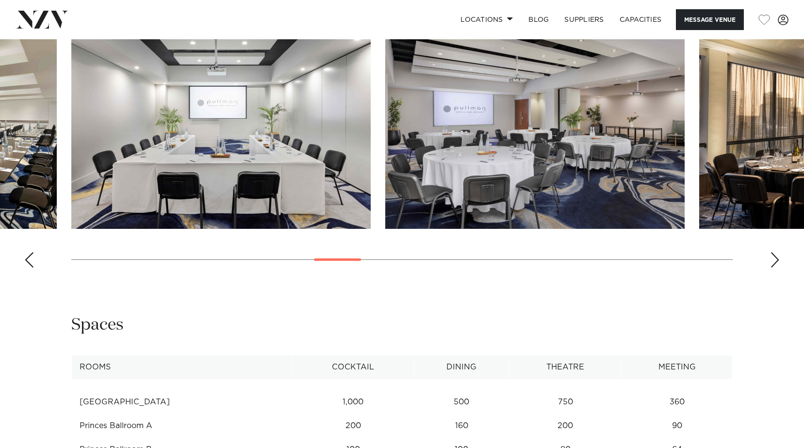
scroll to position [1164, 0]
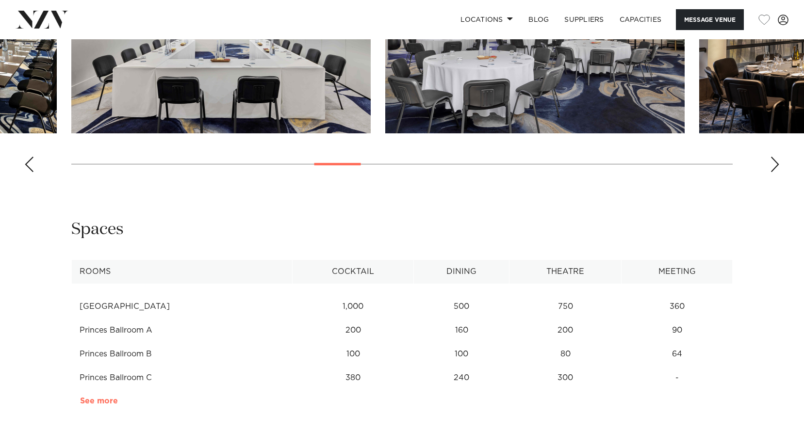
click at [109, 402] on link "See more" at bounding box center [118, 401] width 76 height 8
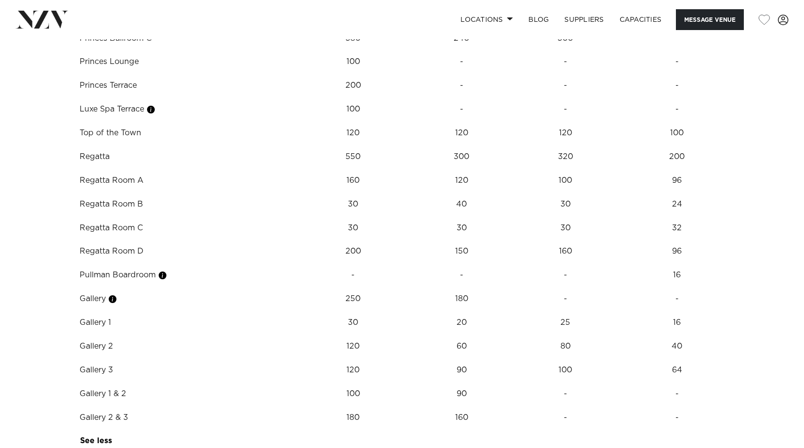
scroll to position [1552, 0]
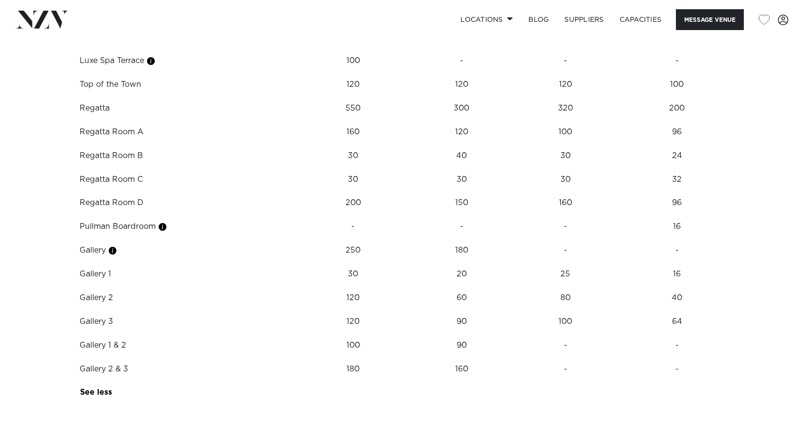
click at [468, 154] on td "40" at bounding box center [461, 156] width 96 height 24
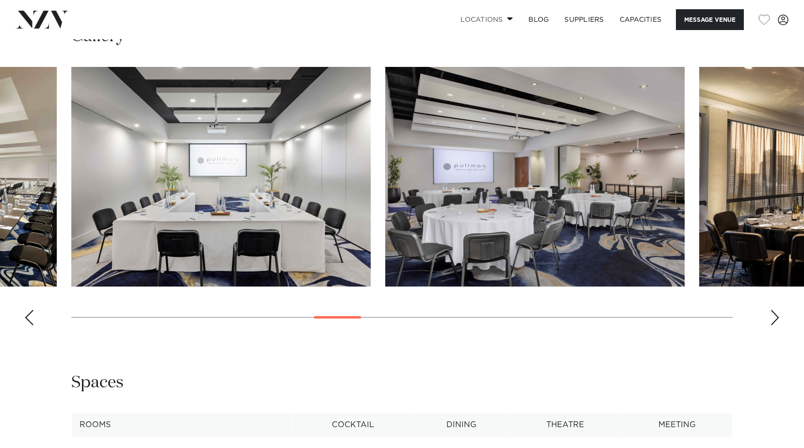
scroll to position [1067, 0]
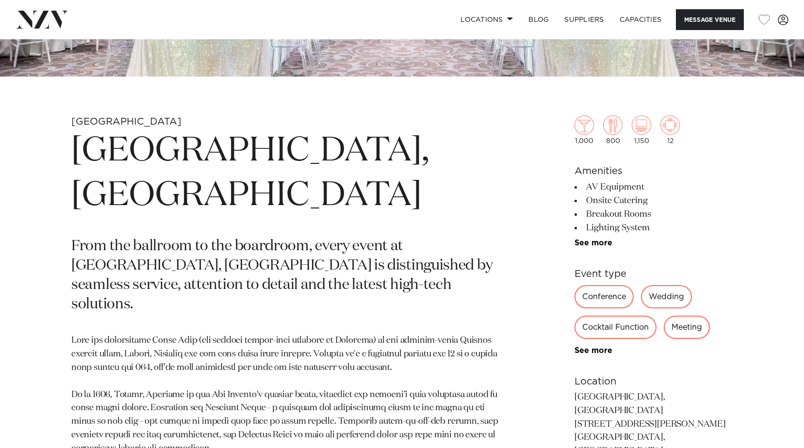
drag, startPoint x: 440, startPoint y: 255, endPoint x: 362, endPoint y: 232, distance: 80.9
click at [362, 237] on p "From the ballroom to the boardroom, every event at Cordis, Auckland is distingu…" at bounding box center [288, 276] width 434 height 78
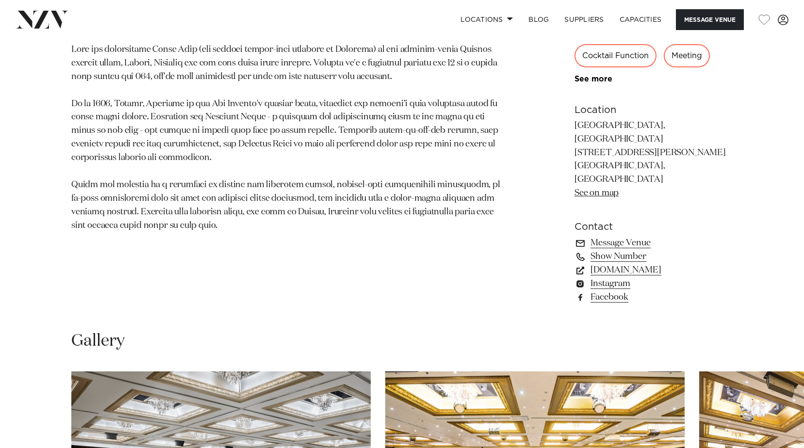
scroll to position [873, 0]
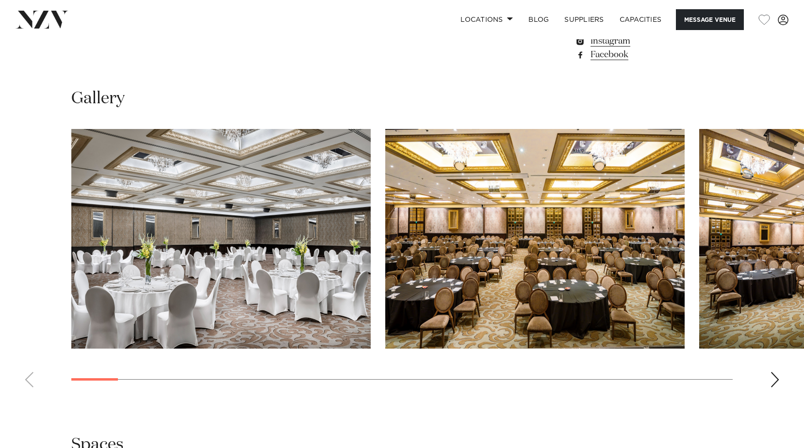
click at [777, 372] on div "Next slide" at bounding box center [775, 380] width 10 height 16
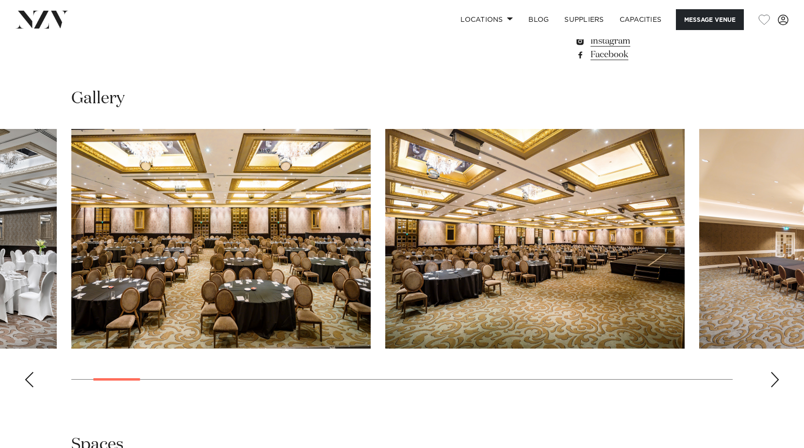
click at [777, 372] on div "Next slide" at bounding box center [775, 380] width 10 height 16
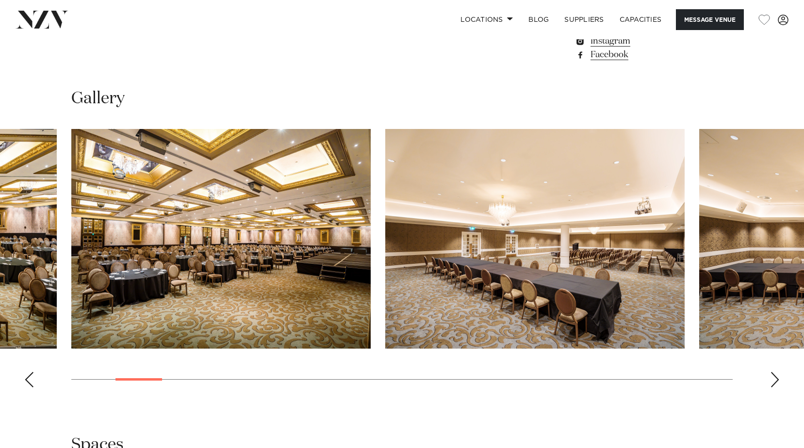
click at [777, 372] on div "Next slide" at bounding box center [775, 380] width 10 height 16
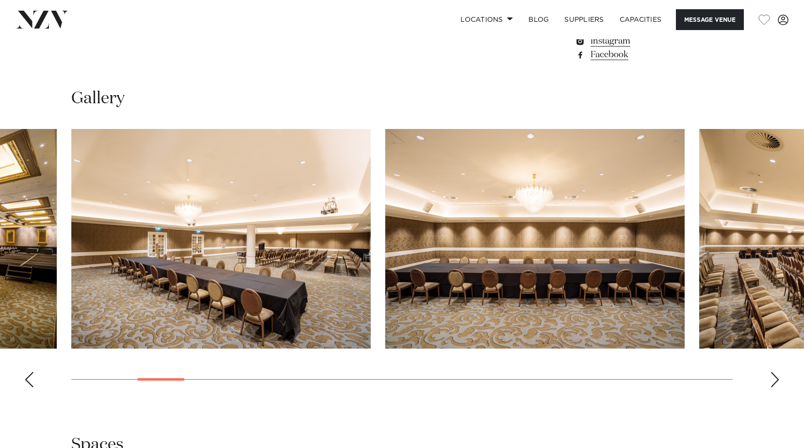
click at [777, 372] on div "Next slide" at bounding box center [775, 380] width 10 height 16
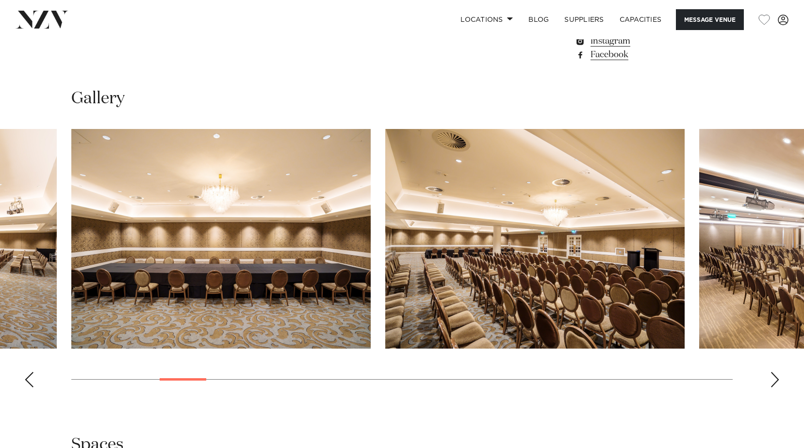
click at [777, 372] on div "Next slide" at bounding box center [775, 380] width 10 height 16
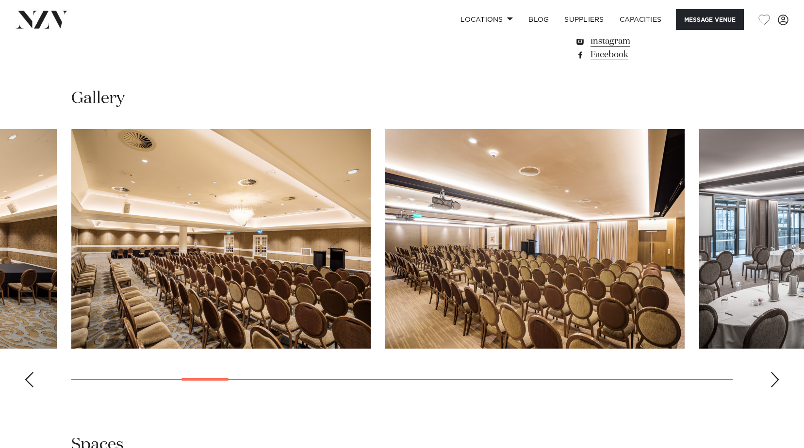
click at [777, 372] on div "Next slide" at bounding box center [775, 380] width 10 height 16
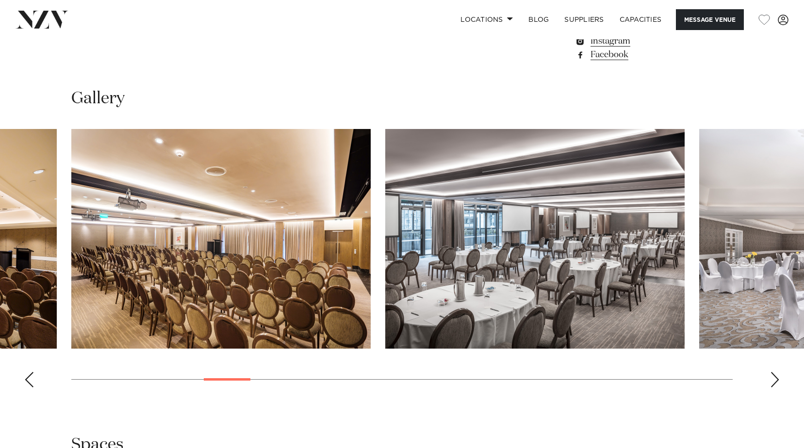
click at [777, 372] on div "Next slide" at bounding box center [775, 380] width 10 height 16
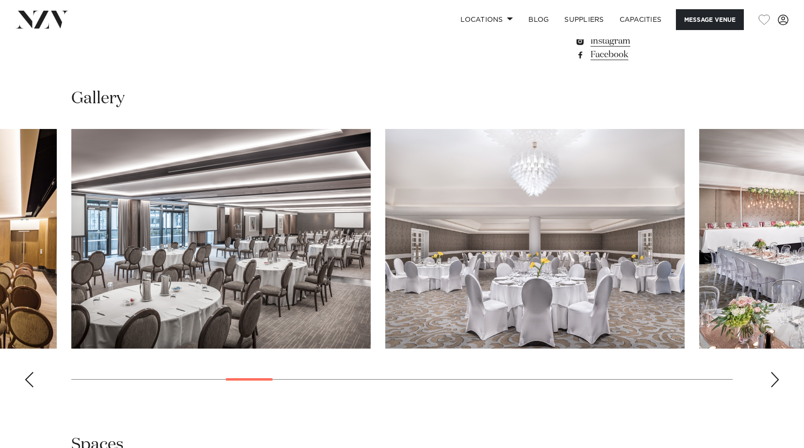
click at [777, 372] on div "Next slide" at bounding box center [775, 380] width 10 height 16
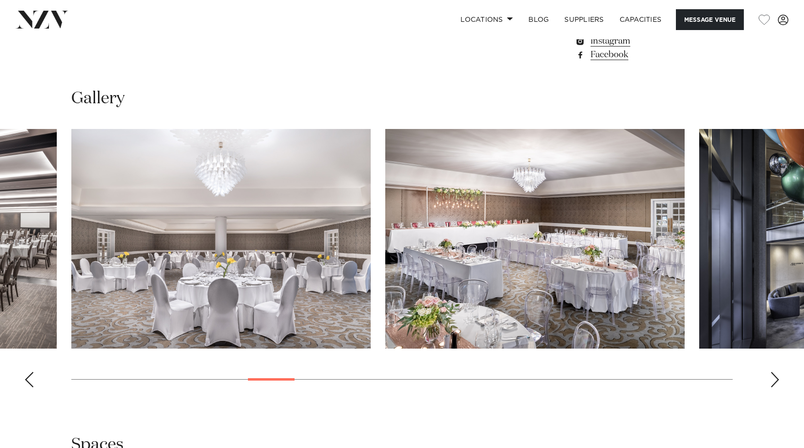
click at [777, 372] on div "Next slide" at bounding box center [775, 380] width 10 height 16
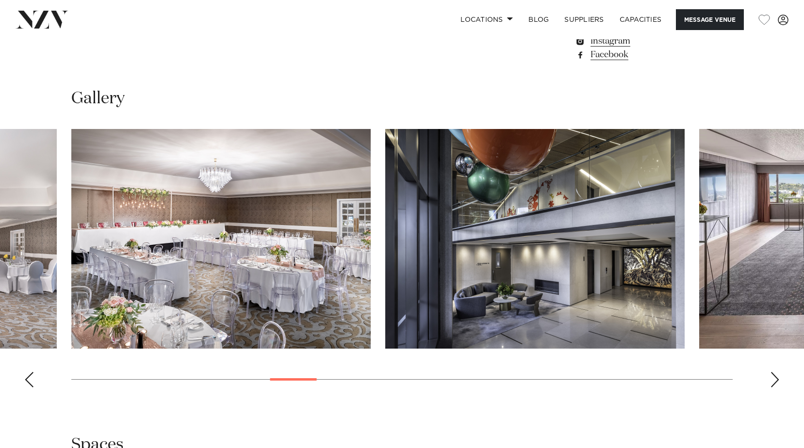
click at [777, 372] on div "Next slide" at bounding box center [775, 380] width 10 height 16
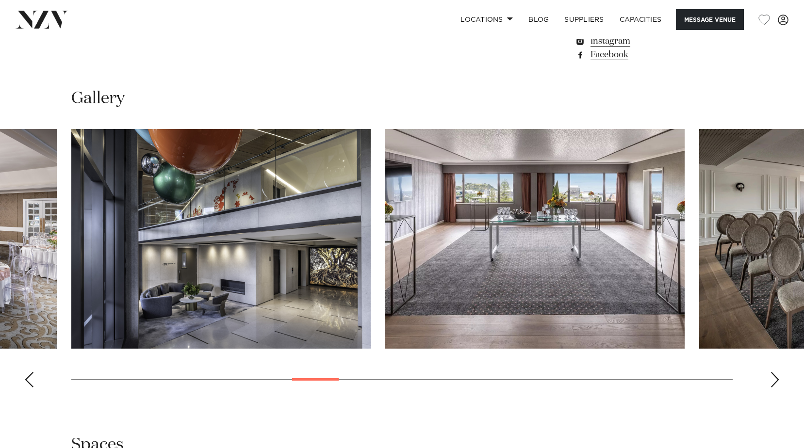
click at [777, 372] on div "Next slide" at bounding box center [775, 380] width 10 height 16
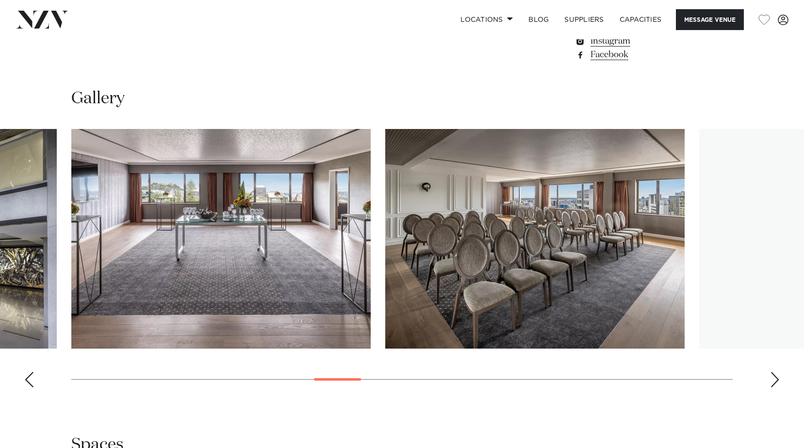
click at [777, 372] on div "Next slide" at bounding box center [775, 380] width 10 height 16
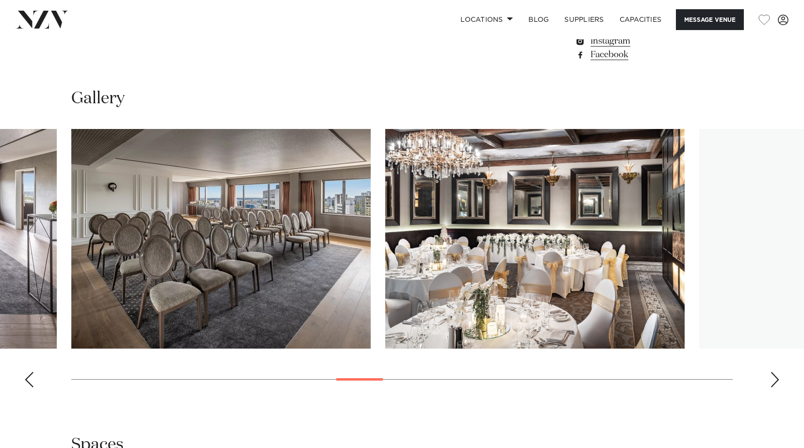
click at [777, 372] on div "Next slide" at bounding box center [775, 380] width 10 height 16
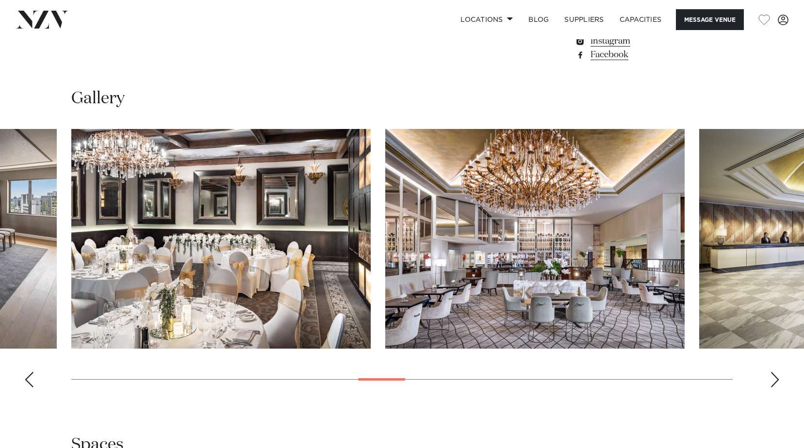
click at [777, 372] on div "Next slide" at bounding box center [775, 380] width 10 height 16
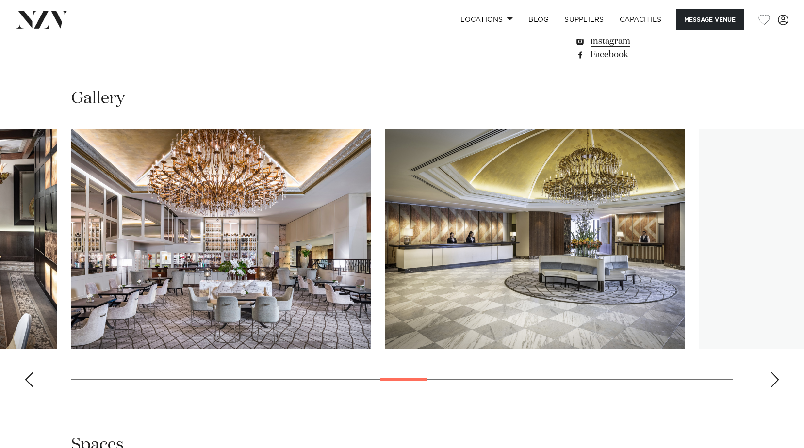
click at [777, 372] on div "Next slide" at bounding box center [775, 380] width 10 height 16
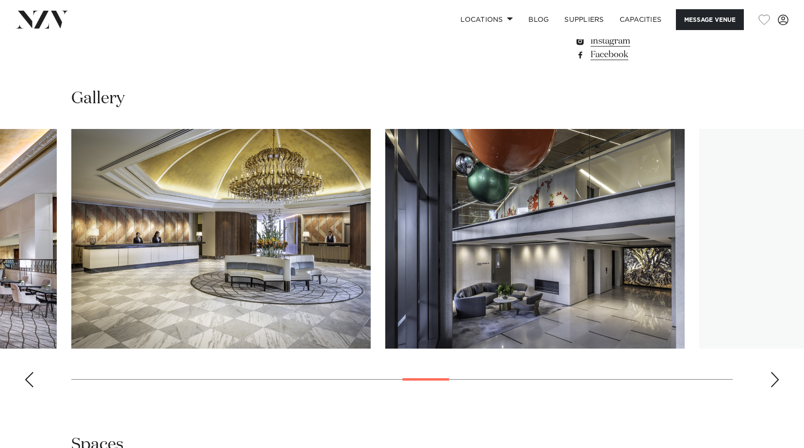
click at [772, 372] on div "Next slide" at bounding box center [775, 380] width 10 height 16
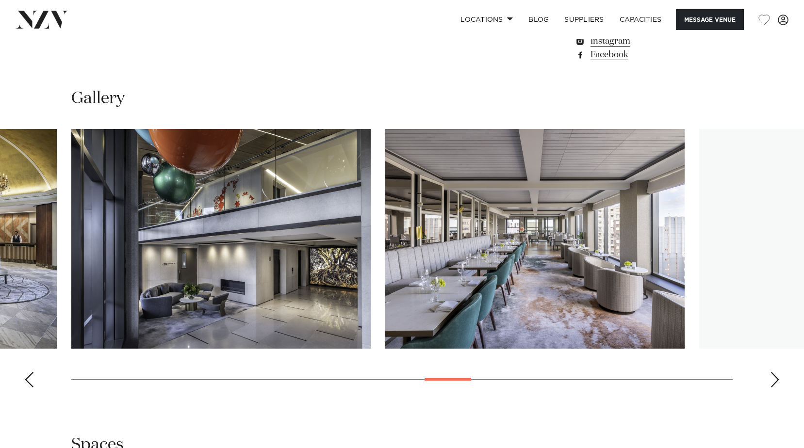
click at [772, 372] on div "Next slide" at bounding box center [775, 380] width 10 height 16
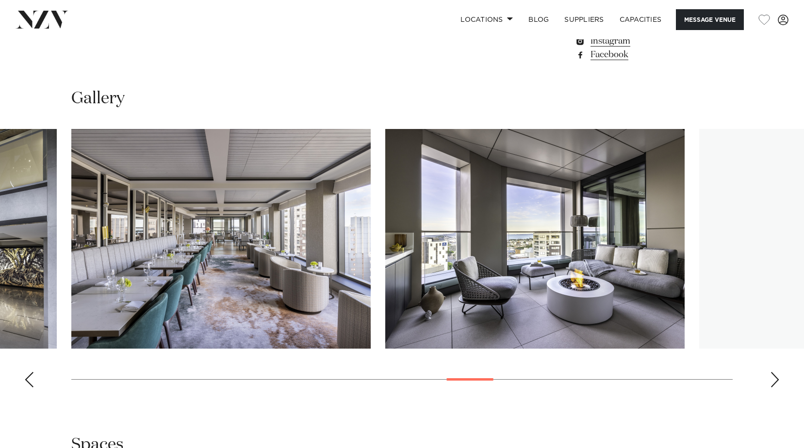
click at [772, 372] on div "Next slide" at bounding box center [775, 380] width 10 height 16
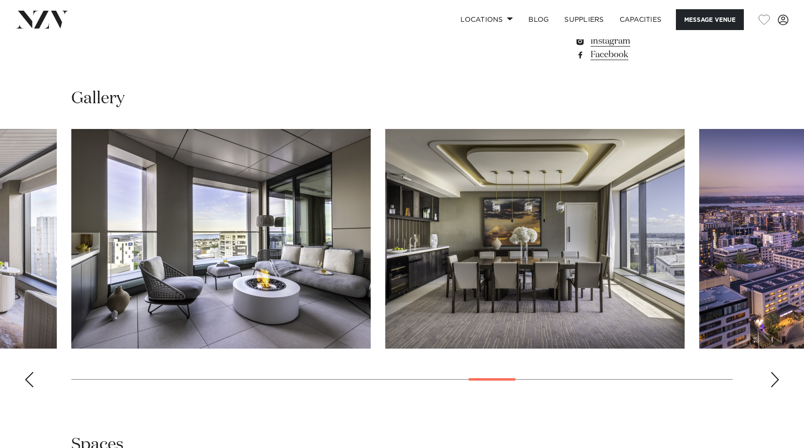
click at [772, 372] on div "Next slide" at bounding box center [775, 380] width 10 height 16
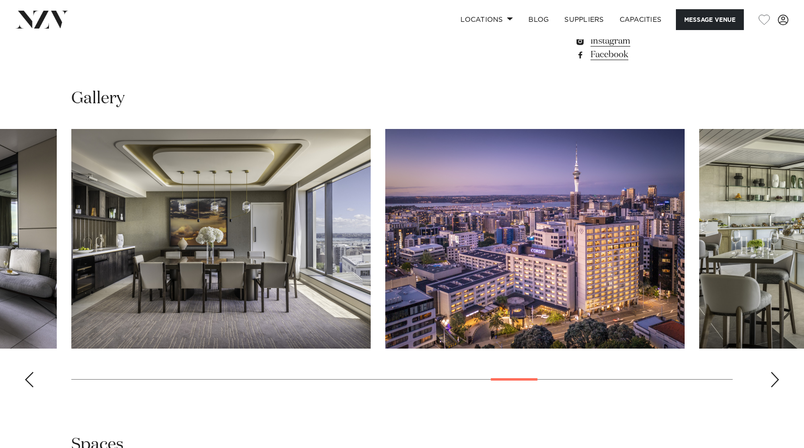
click at [772, 372] on div "Next slide" at bounding box center [775, 380] width 10 height 16
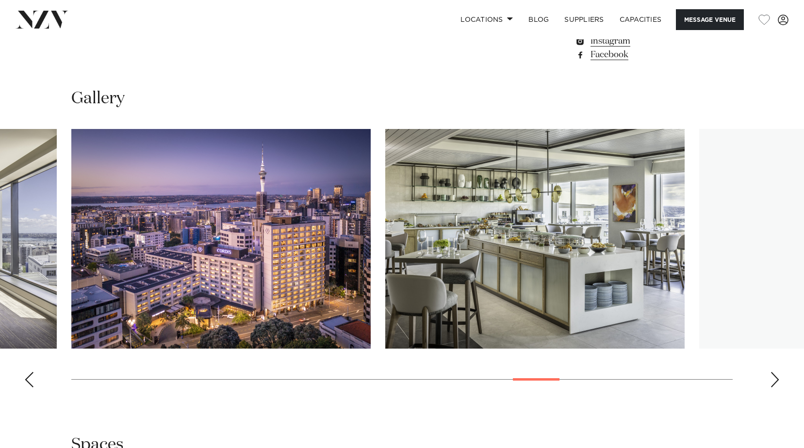
click at [772, 372] on div "Next slide" at bounding box center [775, 380] width 10 height 16
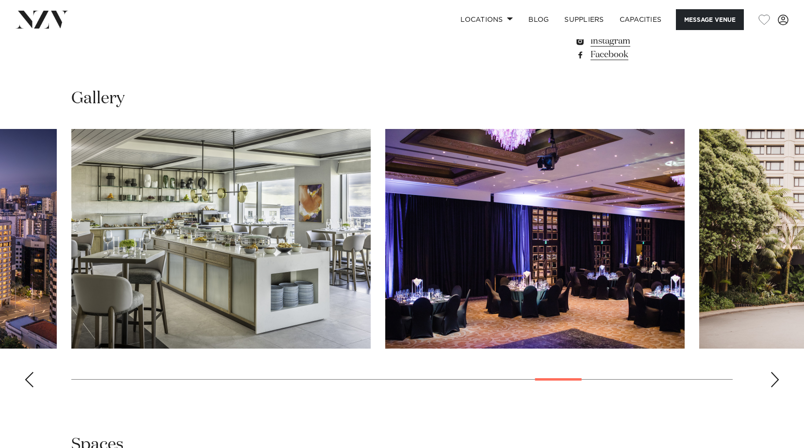
click at [770, 372] on div "Next slide" at bounding box center [775, 380] width 10 height 16
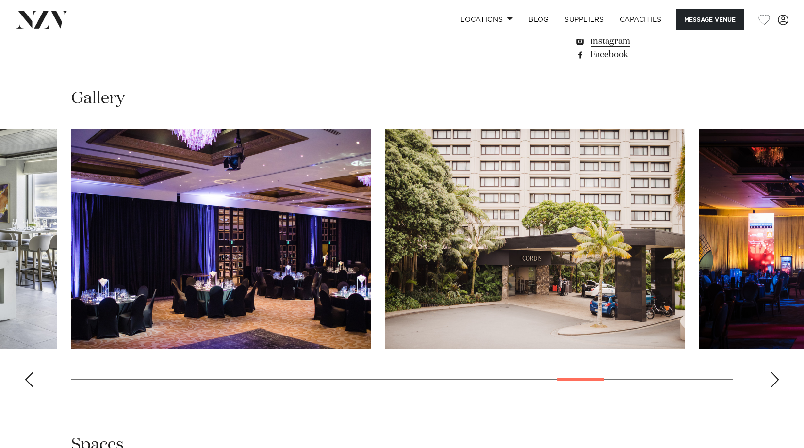
click at [770, 372] on div "Next slide" at bounding box center [775, 380] width 10 height 16
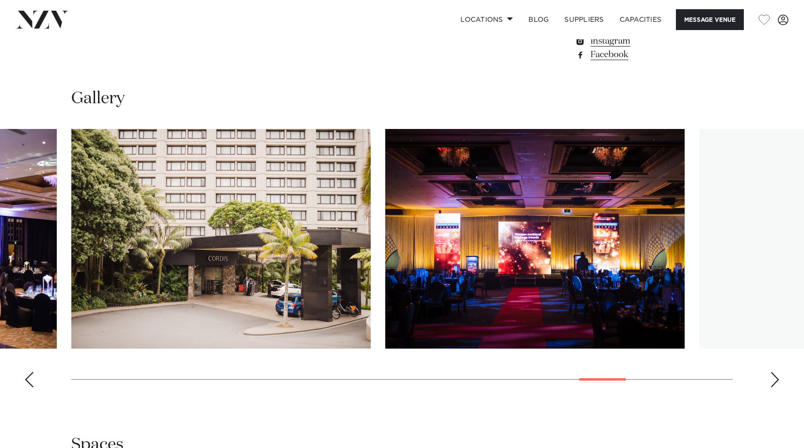
click at [770, 372] on div "Next slide" at bounding box center [775, 380] width 10 height 16
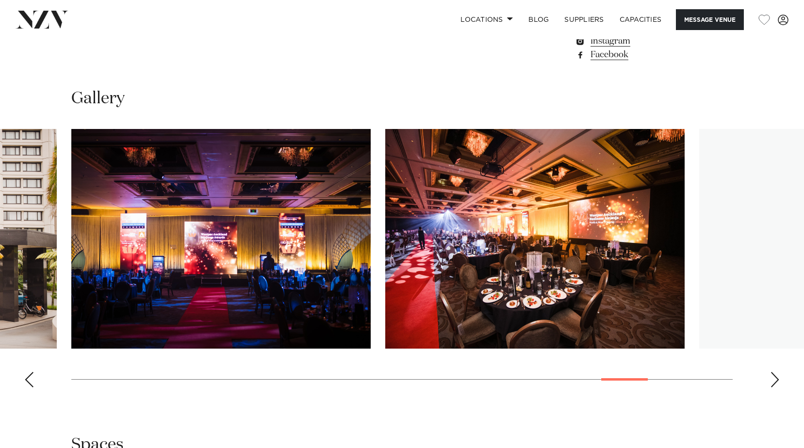
click at [770, 372] on div "Next slide" at bounding box center [775, 380] width 10 height 16
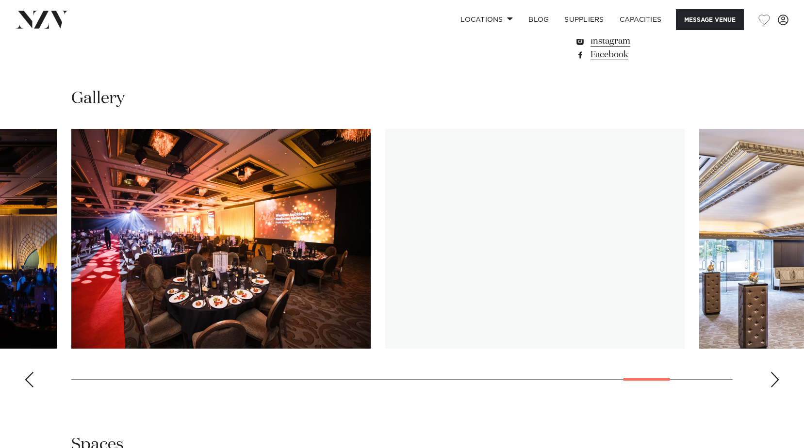
click at [770, 372] on div "Next slide" at bounding box center [775, 380] width 10 height 16
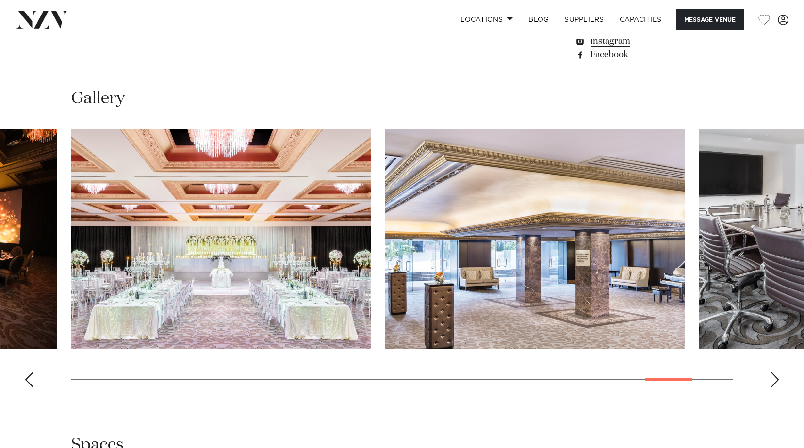
click at [770, 372] on div "Next slide" at bounding box center [775, 380] width 10 height 16
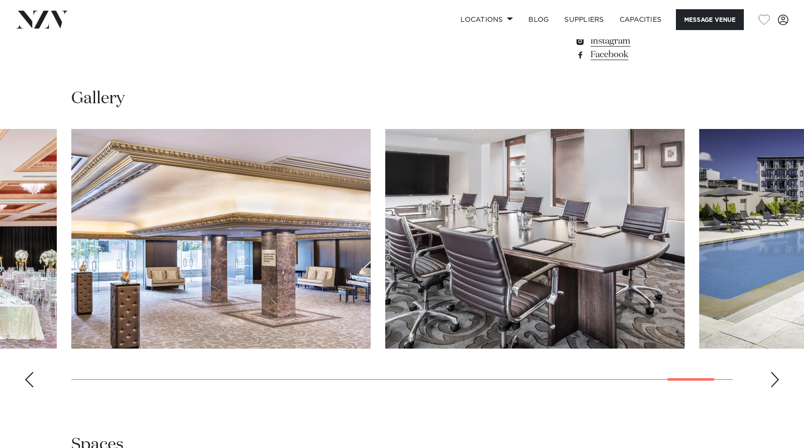
click at [770, 372] on div "Next slide" at bounding box center [775, 380] width 10 height 16
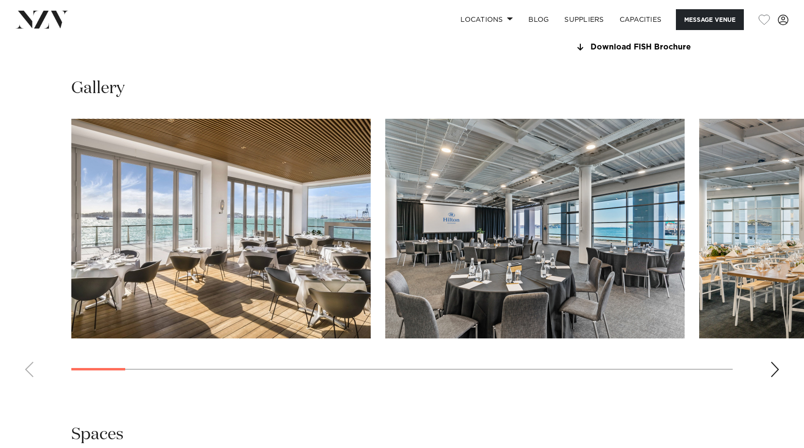
scroll to position [970, 0]
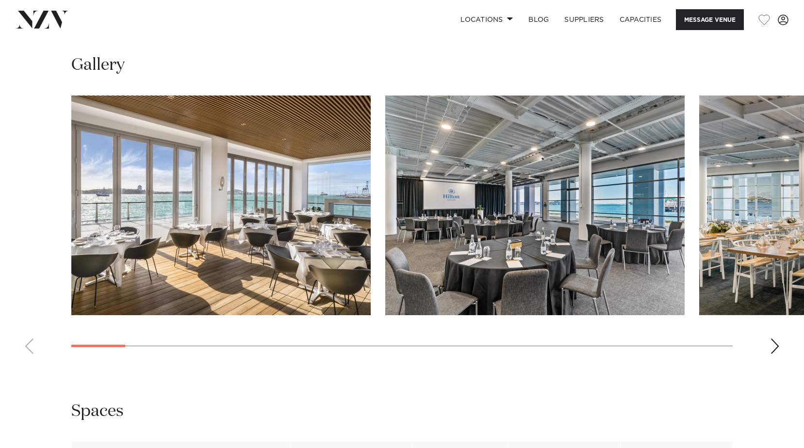
click at [774, 343] on div "Next slide" at bounding box center [775, 347] width 10 height 16
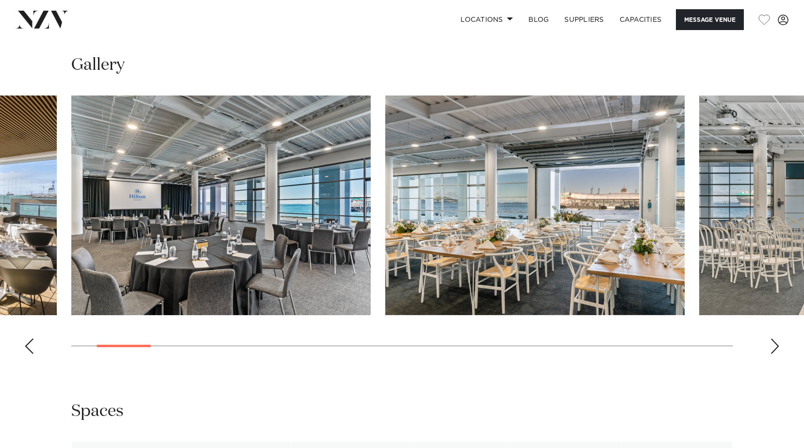
click at [774, 343] on div "Next slide" at bounding box center [775, 347] width 10 height 16
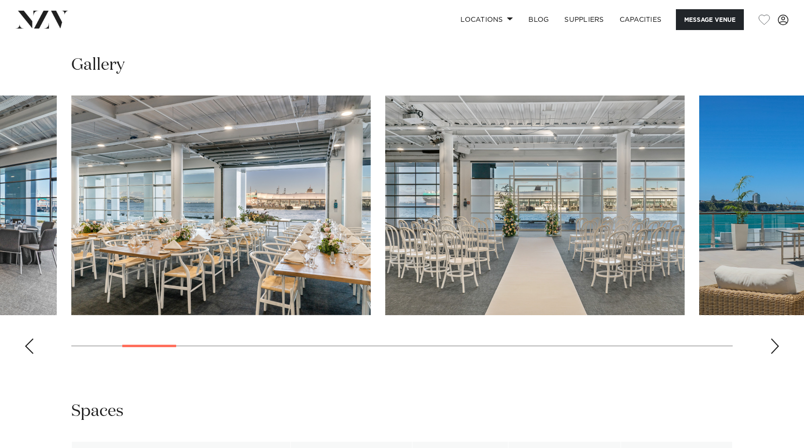
click at [774, 343] on div "Next slide" at bounding box center [775, 347] width 10 height 16
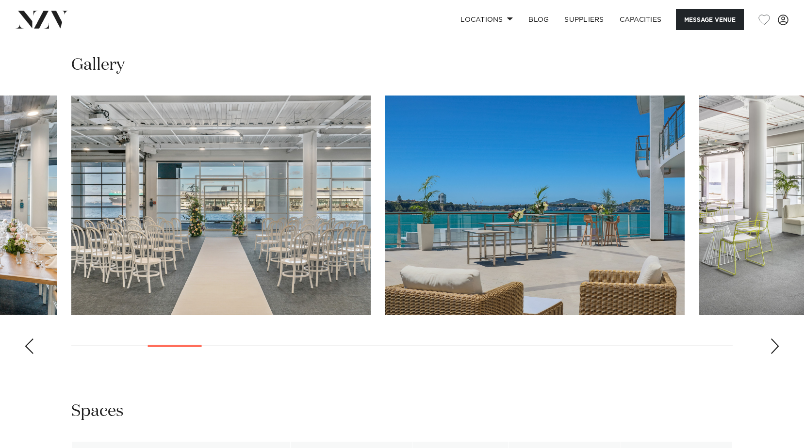
click at [774, 343] on div "Next slide" at bounding box center [775, 347] width 10 height 16
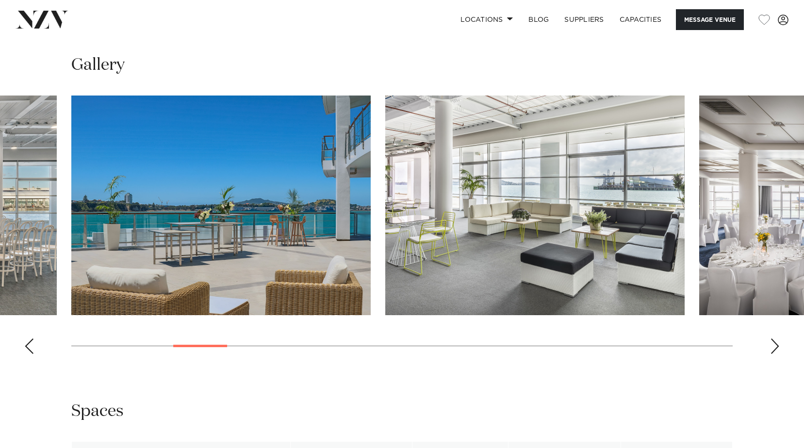
click at [774, 343] on div "Next slide" at bounding box center [775, 347] width 10 height 16
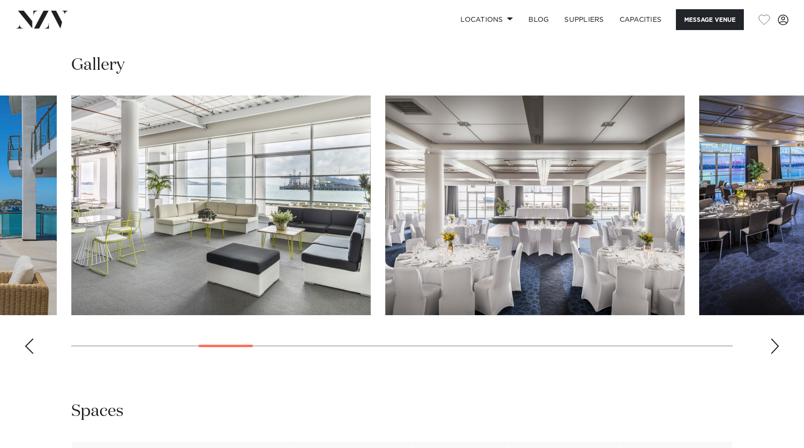
click at [774, 343] on div "Next slide" at bounding box center [775, 347] width 10 height 16
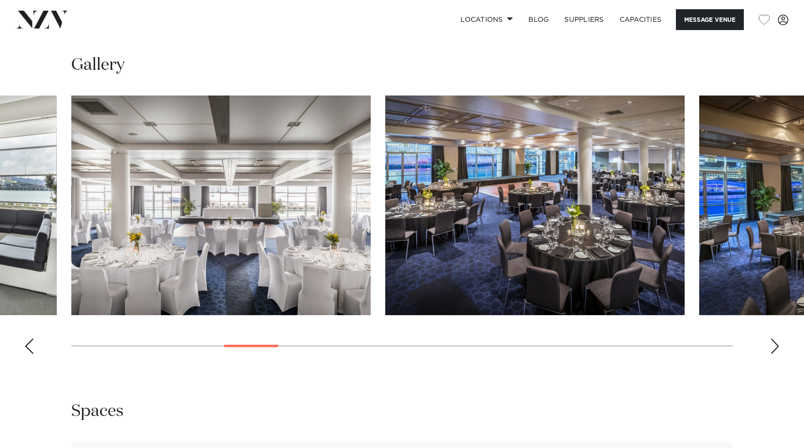
click at [774, 343] on div "Next slide" at bounding box center [775, 347] width 10 height 16
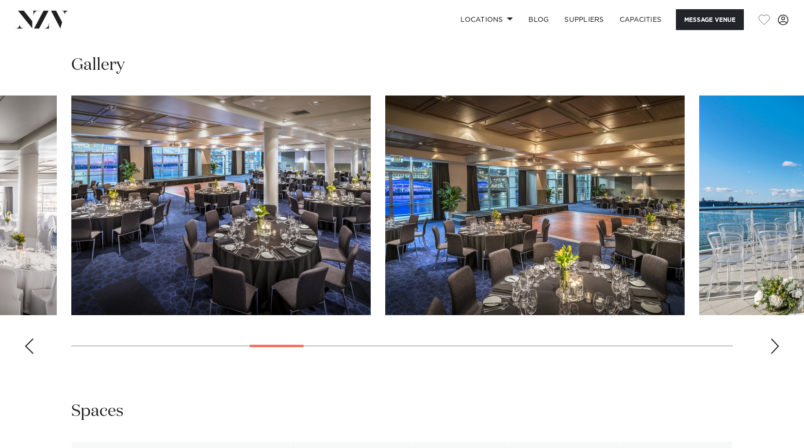
click at [774, 343] on div "Next slide" at bounding box center [775, 347] width 10 height 16
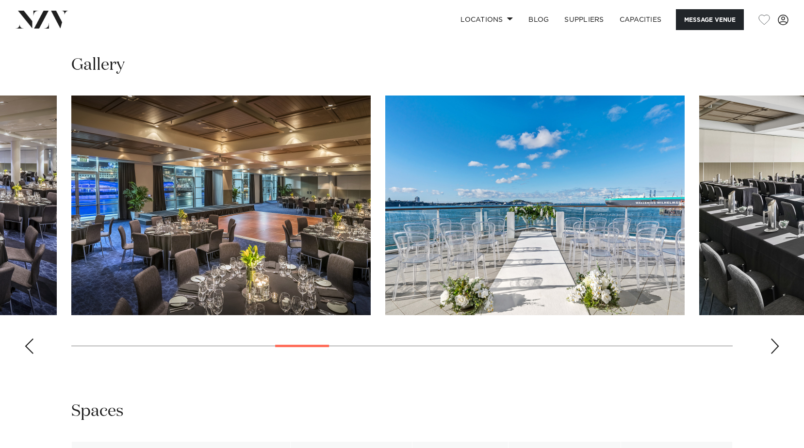
click at [774, 343] on div "Next slide" at bounding box center [775, 347] width 10 height 16
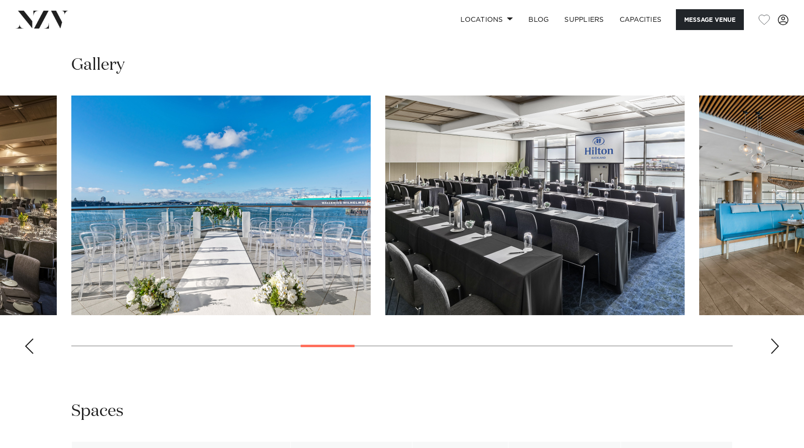
click at [774, 343] on div "Next slide" at bounding box center [775, 347] width 10 height 16
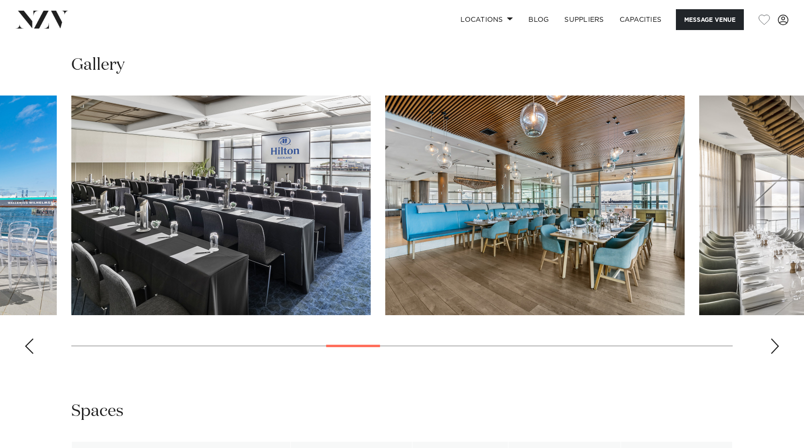
click at [774, 343] on div "Next slide" at bounding box center [775, 347] width 10 height 16
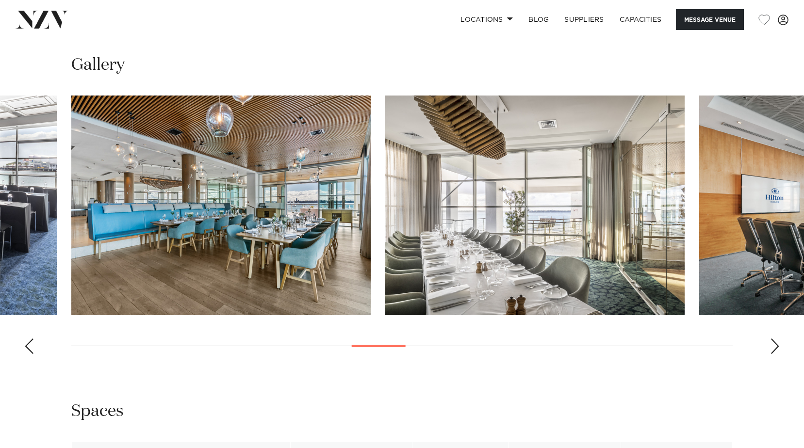
click at [774, 343] on div "Next slide" at bounding box center [775, 347] width 10 height 16
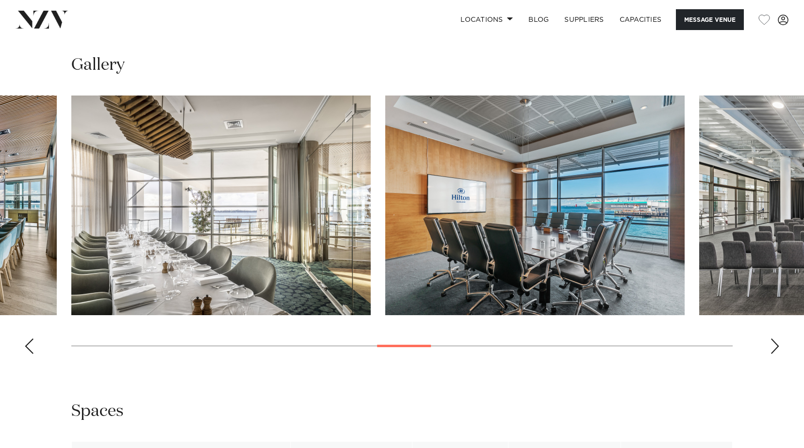
click at [774, 343] on div "Next slide" at bounding box center [775, 347] width 10 height 16
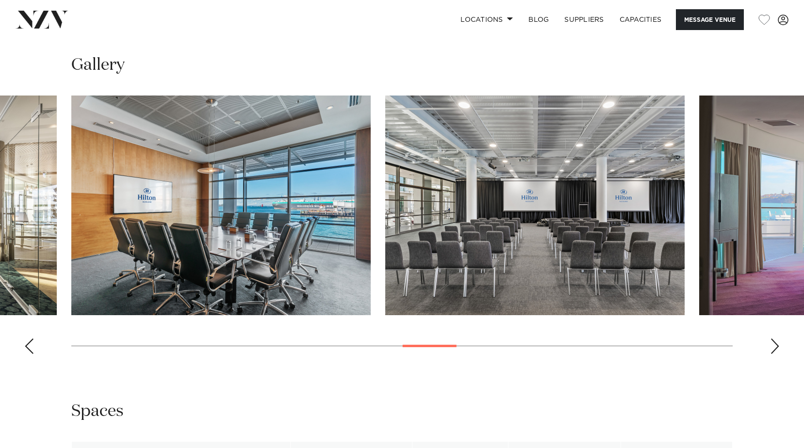
click at [774, 343] on div "Next slide" at bounding box center [775, 347] width 10 height 16
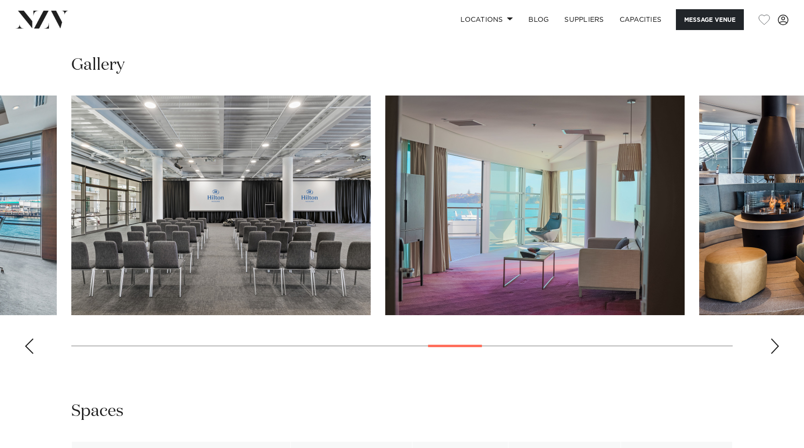
click at [774, 343] on div "Next slide" at bounding box center [775, 347] width 10 height 16
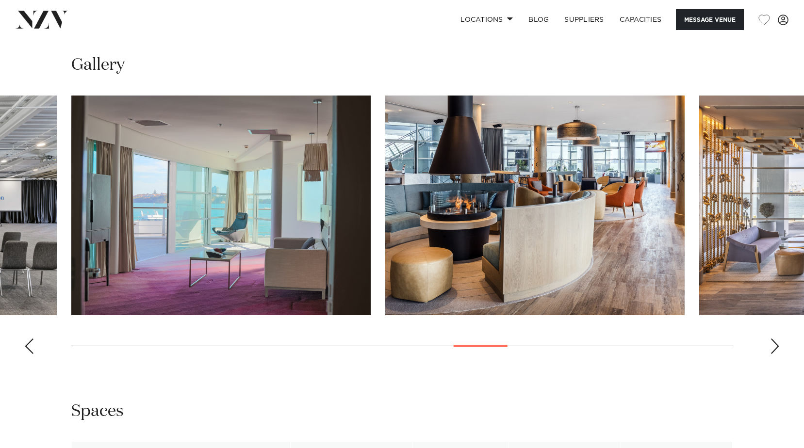
click at [774, 343] on div "Next slide" at bounding box center [775, 347] width 10 height 16
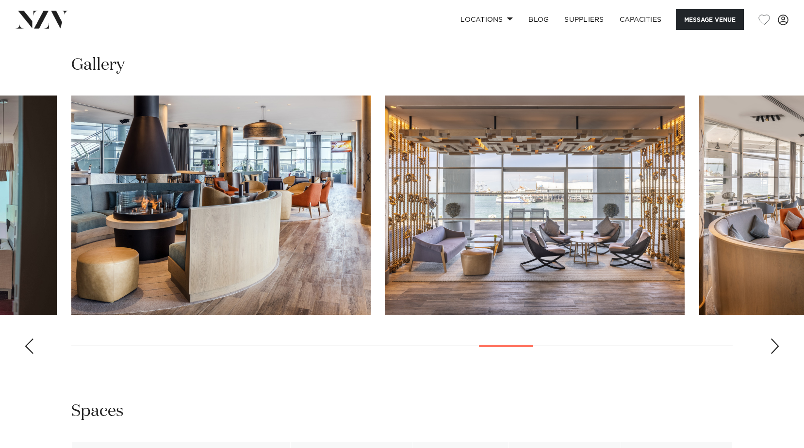
click at [774, 343] on div "Next slide" at bounding box center [775, 347] width 10 height 16
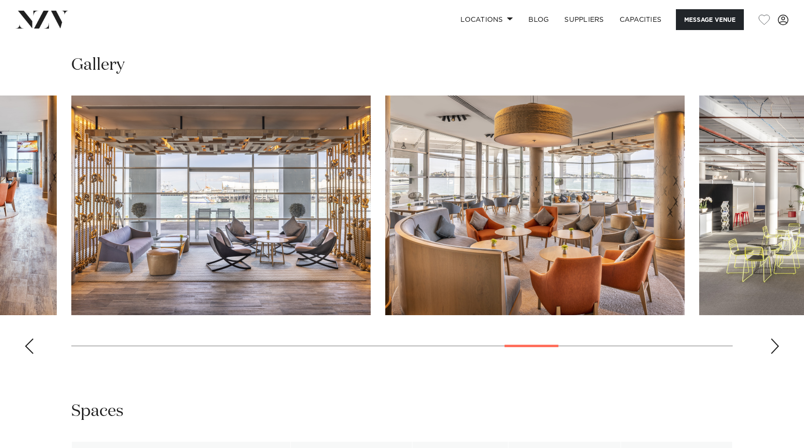
click at [774, 343] on div "Next slide" at bounding box center [775, 347] width 10 height 16
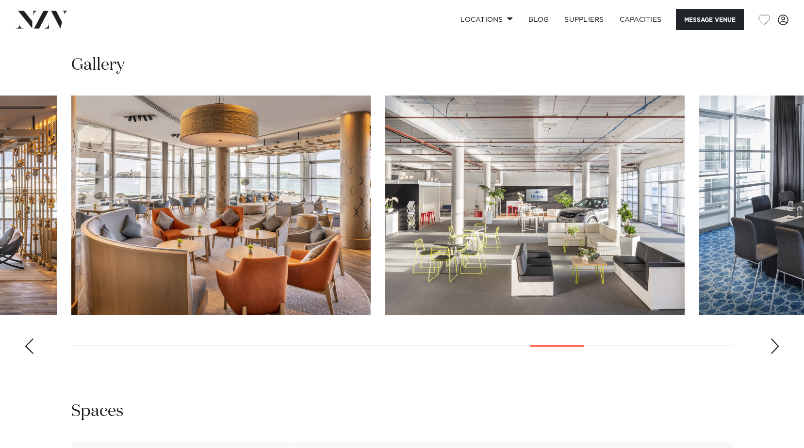
click at [774, 343] on div "Next slide" at bounding box center [775, 347] width 10 height 16
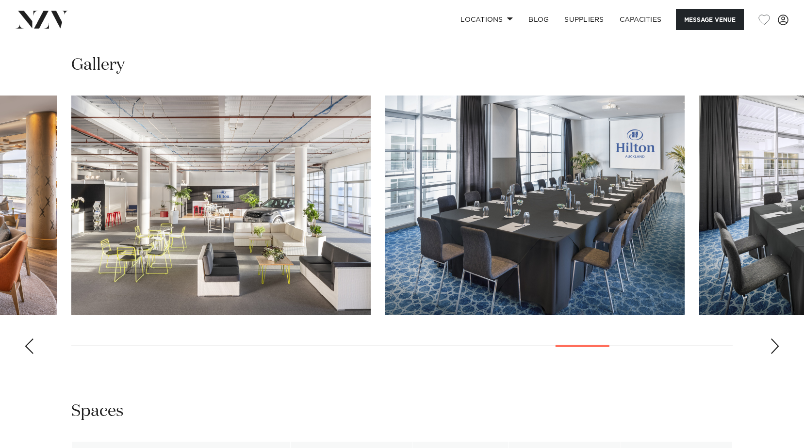
click at [774, 343] on div "Next slide" at bounding box center [775, 347] width 10 height 16
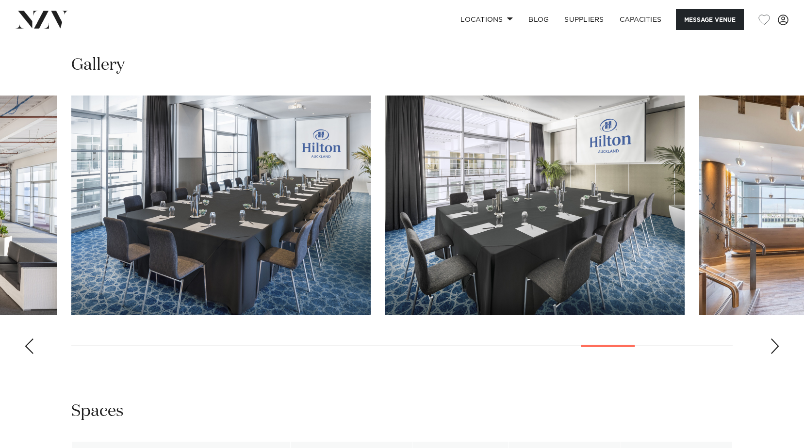
click at [774, 343] on div "Next slide" at bounding box center [775, 347] width 10 height 16
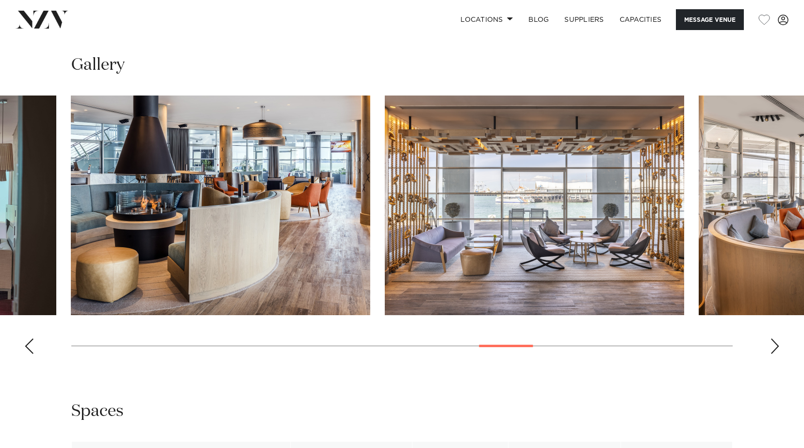
click at [694, 309] on swiper-container at bounding box center [402, 229] width 804 height 266
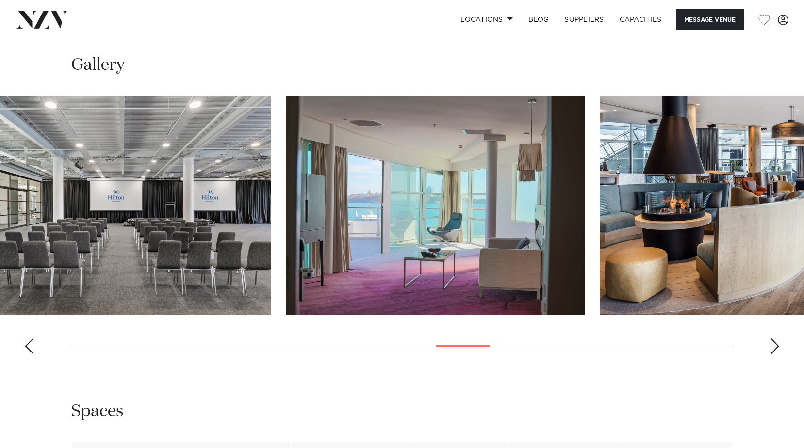
click at [714, 295] on img "17 / 26" at bounding box center [748, 206] width 299 height 220
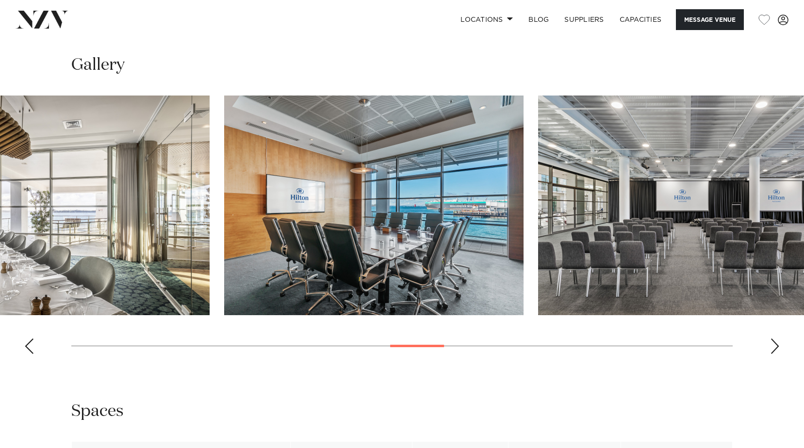
click at [774, 320] on swiper-container at bounding box center [402, 229] width 804 height 266
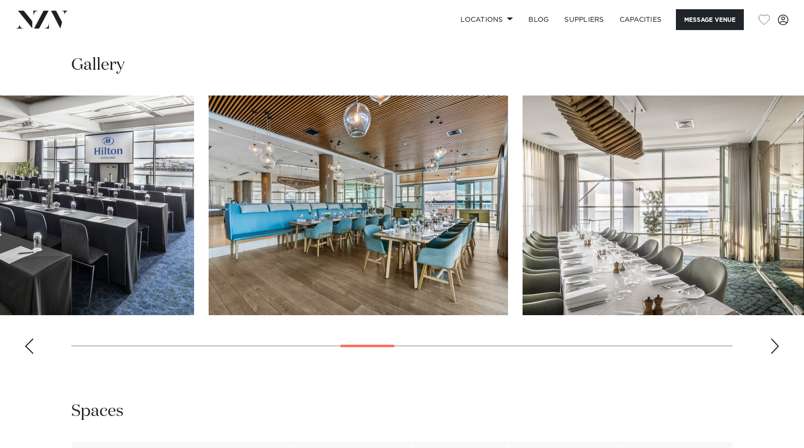
click at [728, 314] on img "13 / 26" at bounding box center [671, 206] width 299 height 220
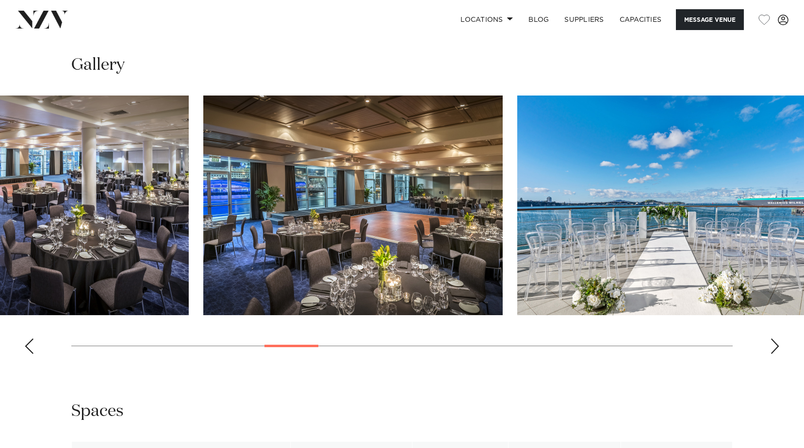
click at [762, 266] on img "10 / 26" at bounding box center [666, 206] width 299 height 220
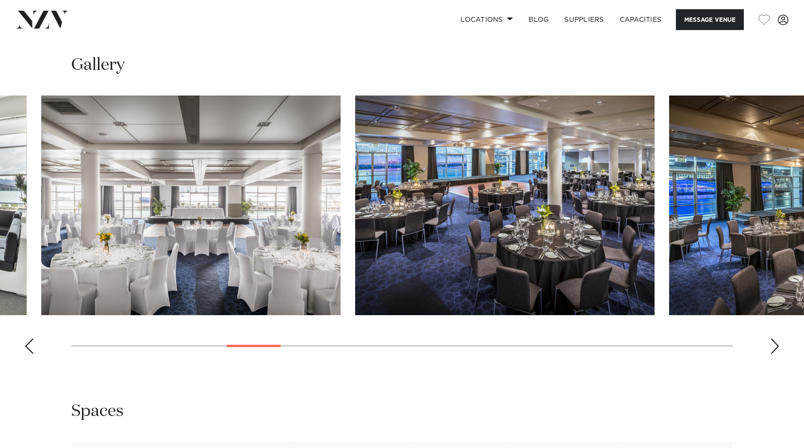
click at [764, 281] on img "9 / 26" at bounding box center [818, 206] width 299 height 220
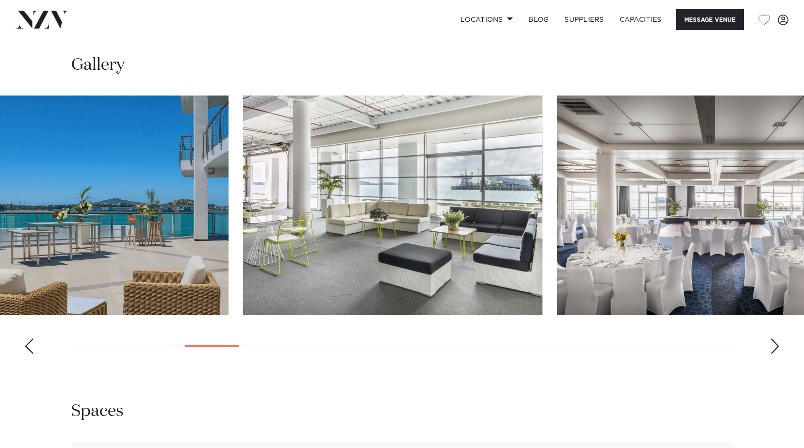
click at [716, 251] on img "7 / 26" at bounding box center [706, 206] width 299 height 220
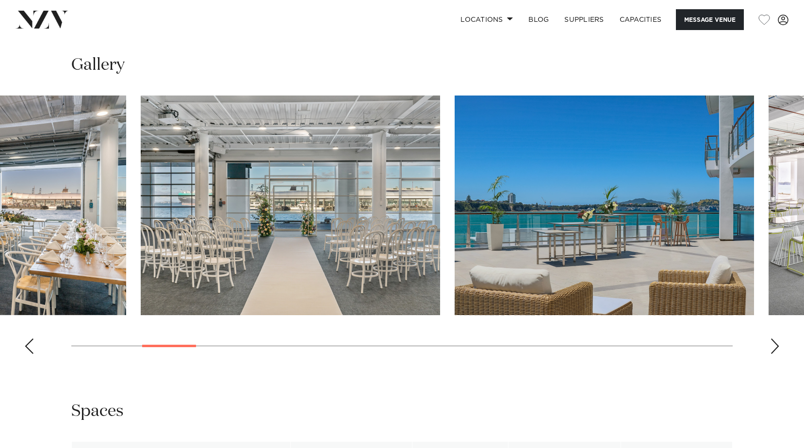
click at [636, 276] on img "5 / 26" at bounding box center [603, 206] width 299 height 220
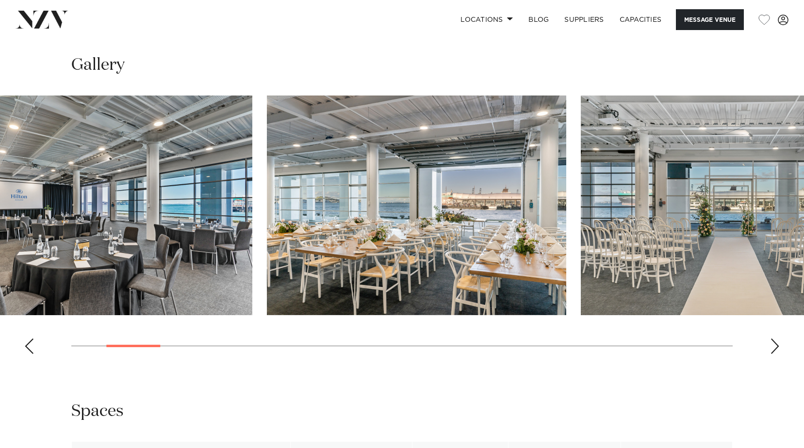
click at [660, 252] on img "4 / 26" at bounding box center [729, 206] width 299 height 220
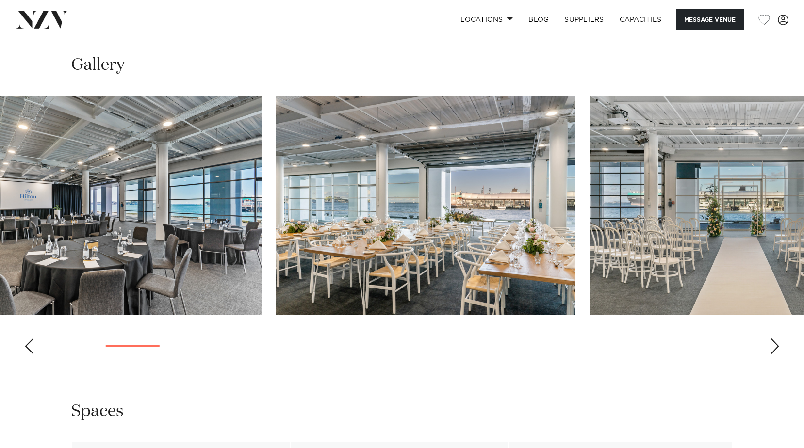
click at [141, 234] on img "2 / 26" at bounding box center [111, 206] width 299 height 220
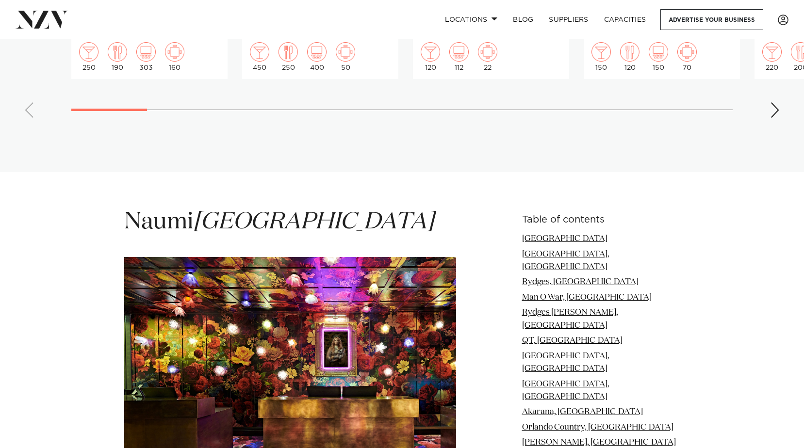
scroll to position [1164, 0]
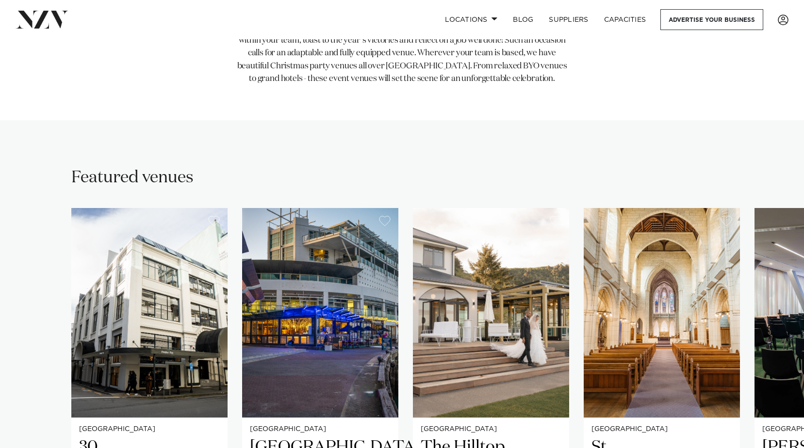
scroll to position [776, 0]
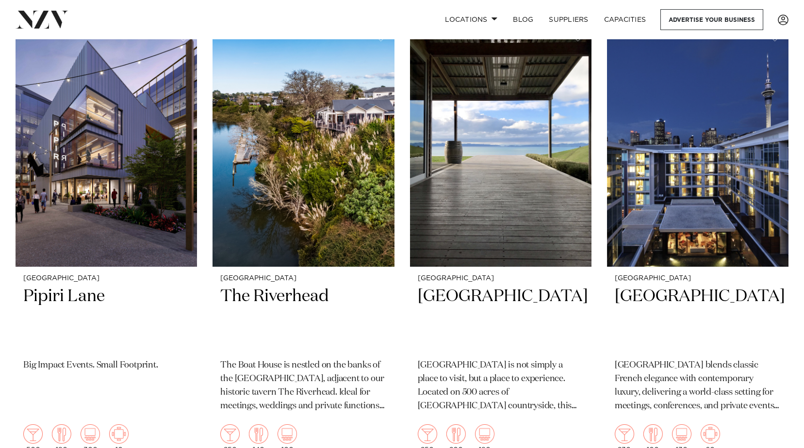
scroll to position [3007, 0]
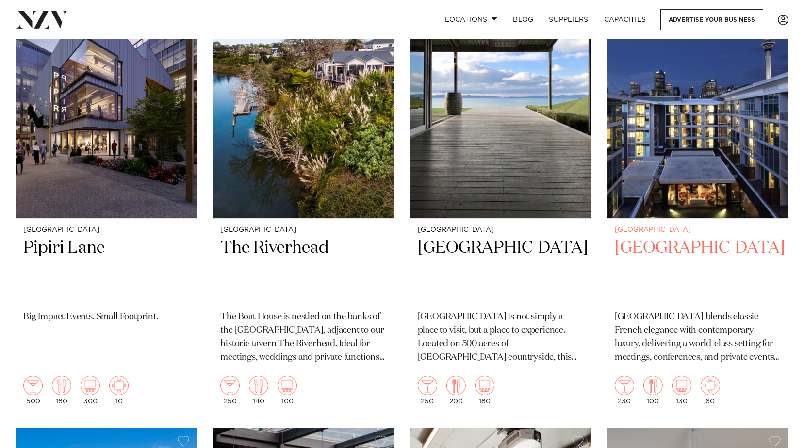
click at [722, 305] on div "[GEOGRAPHIC_DATA] Sofitel Auckland Viaduct Harbour blends classic French elegan…" at bounding box center [697, 316] width 181 height 194
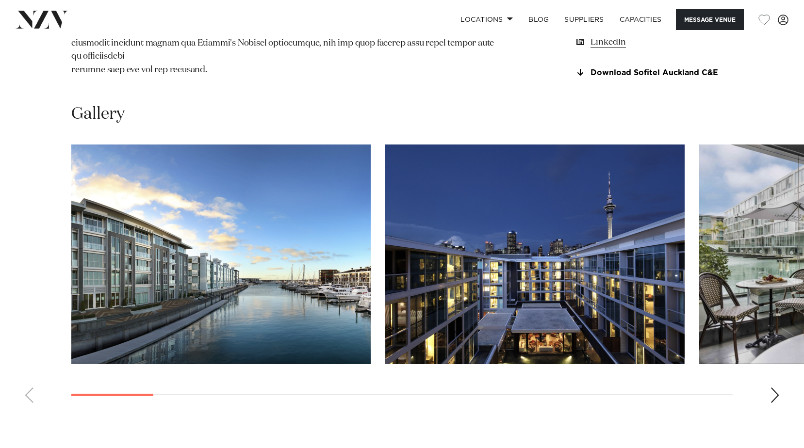
scroll to position [1067, 0]
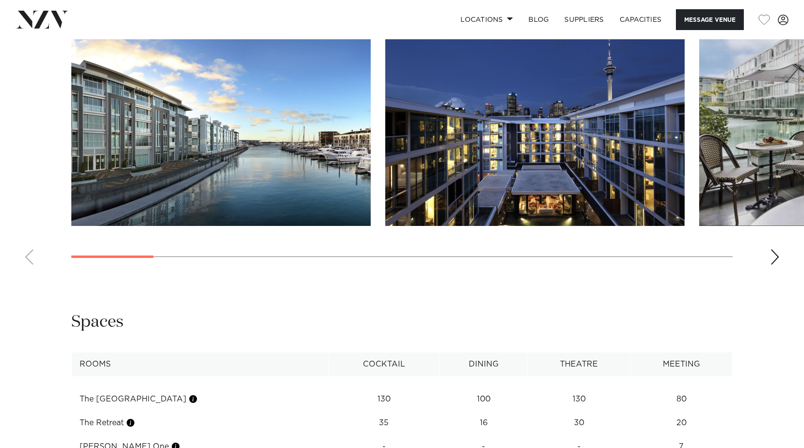
click at [765, 273] on swiper-container at bounding box center [402, 139] width 804 height 266
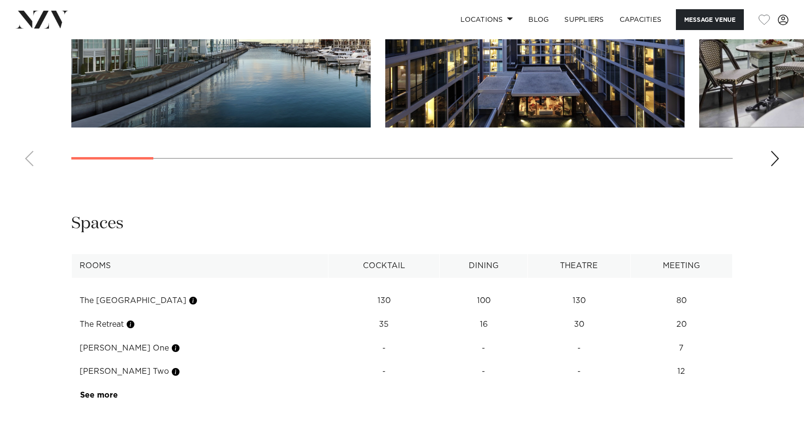
scroll to position [1261, 0]
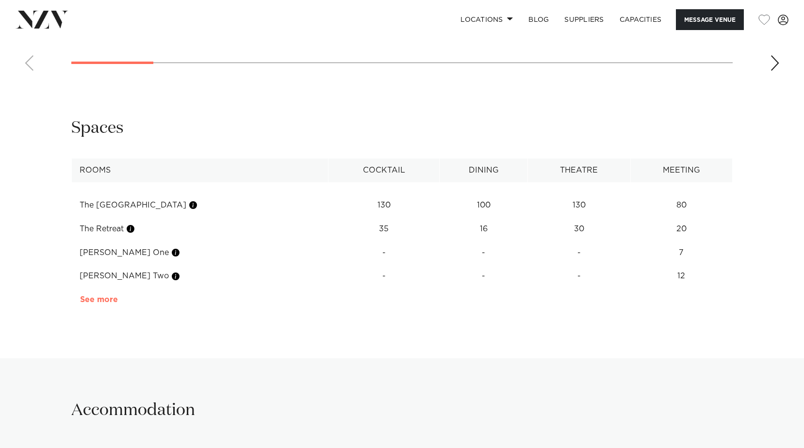
click at [109, 304] on link "See more" at bounding box center [118, 300] width 76 height 8
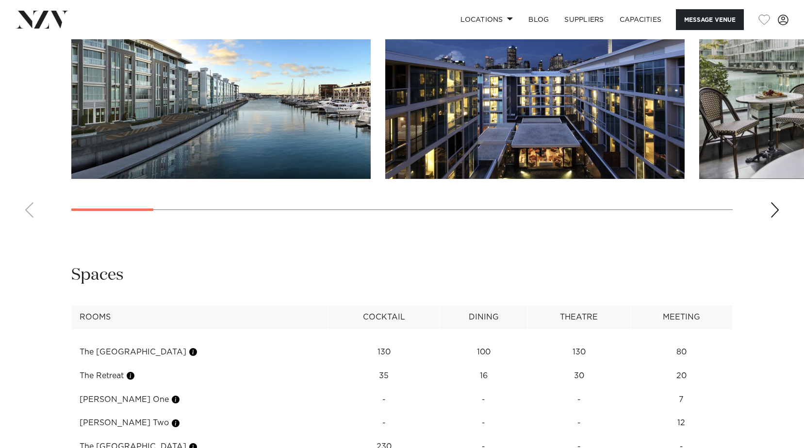
scroll to position [1018, 0]
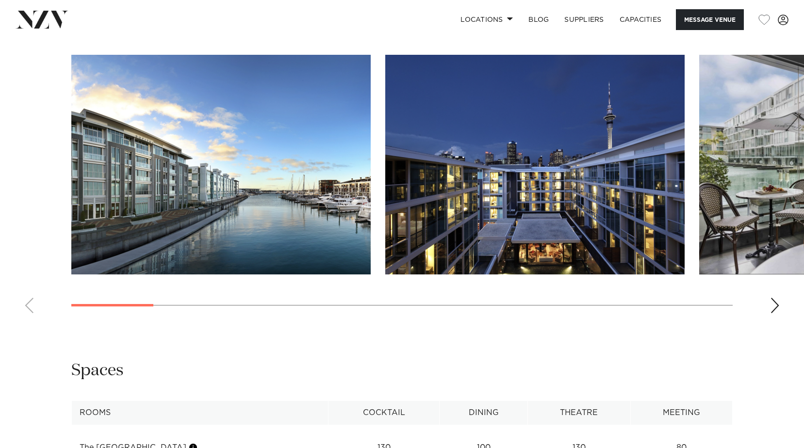
click at [774, 313] on div "Next slide" at bounding box center [775, 306] width 10 height 16
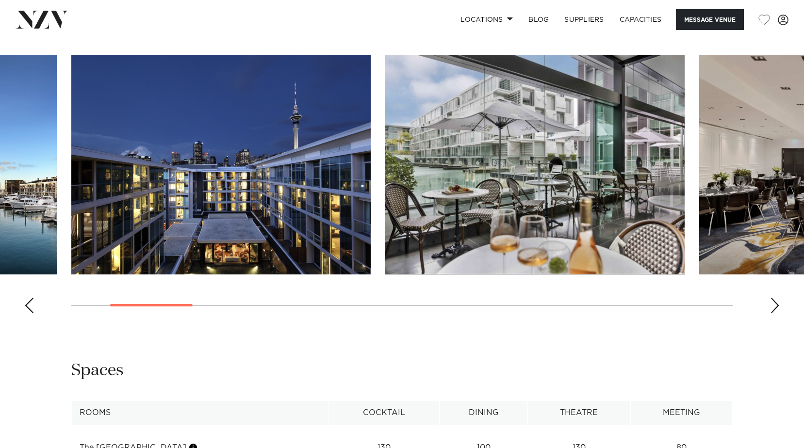
click at [774, 313] on div "Next slide" at bounding box center [775, 306] width 10 height 16
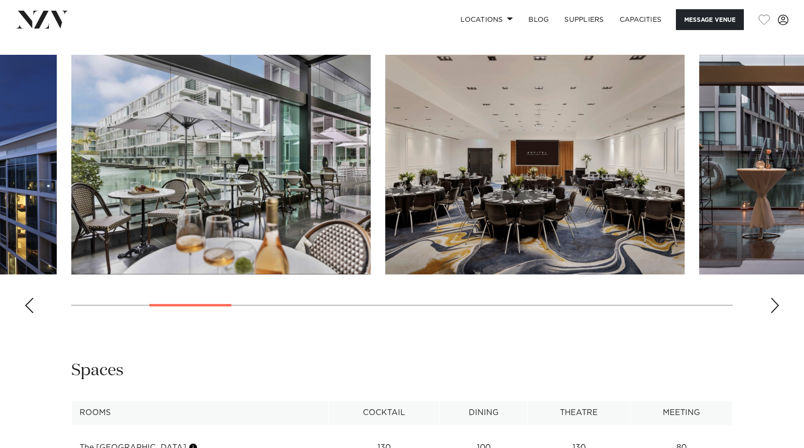
click at [774, 313] on div "Next slide" at bounding box center [775, 306] width 10 height 16
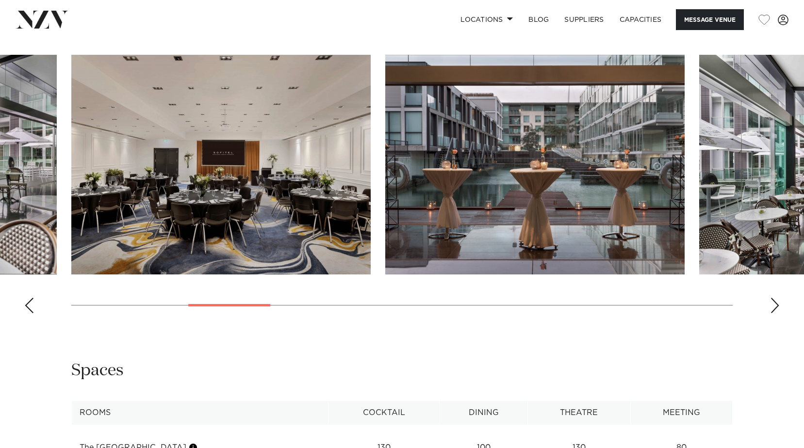
click at [774, 313] on div "Next slide" at bounding box center [775, 306] width 10 height 16
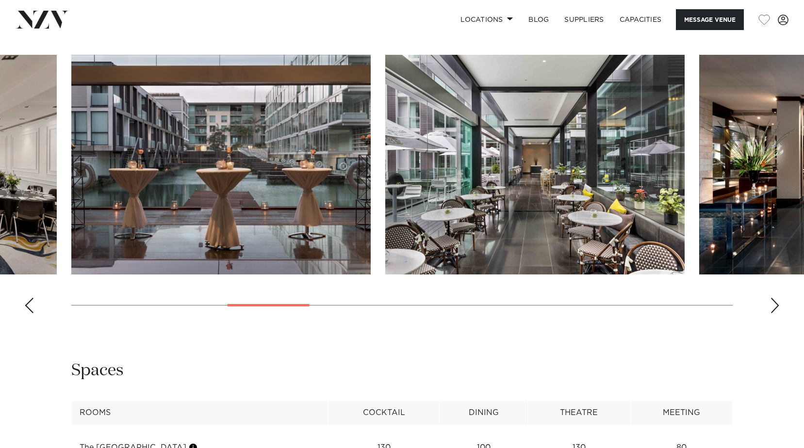
click at [774, 313] on div "Next slide" at bounding box center [775, 306] width 10 height 16
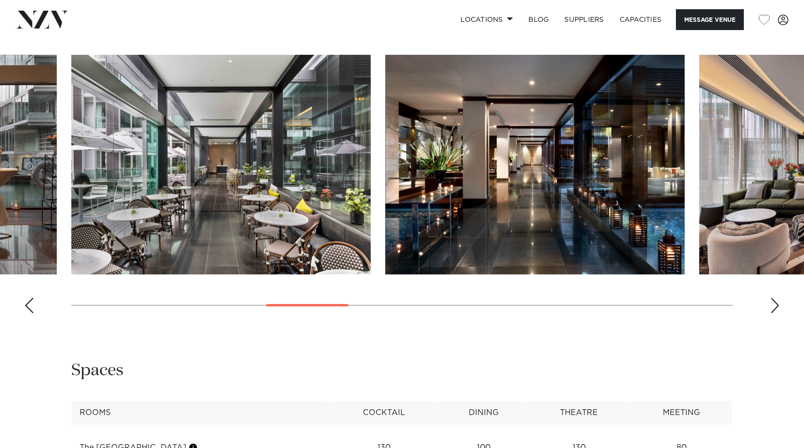
click at [774, 313] on div "Next slide" at bounding box center [775, 306] width 10 height 16
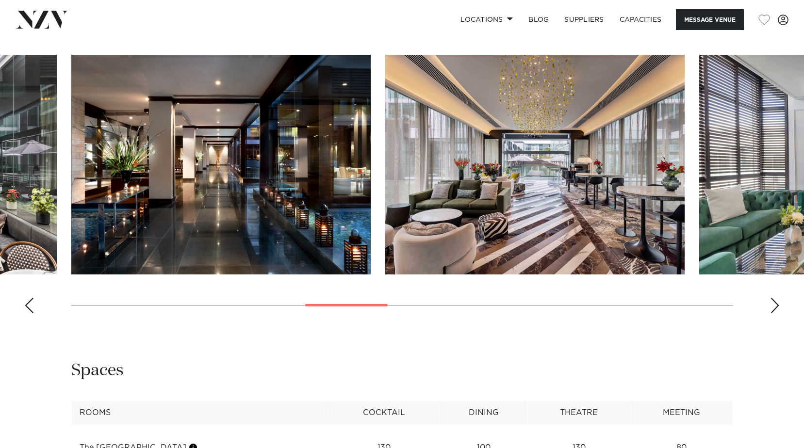
click at [774, 313] on div "Next slide" at bounding box center [775, 306] width 10 height 16
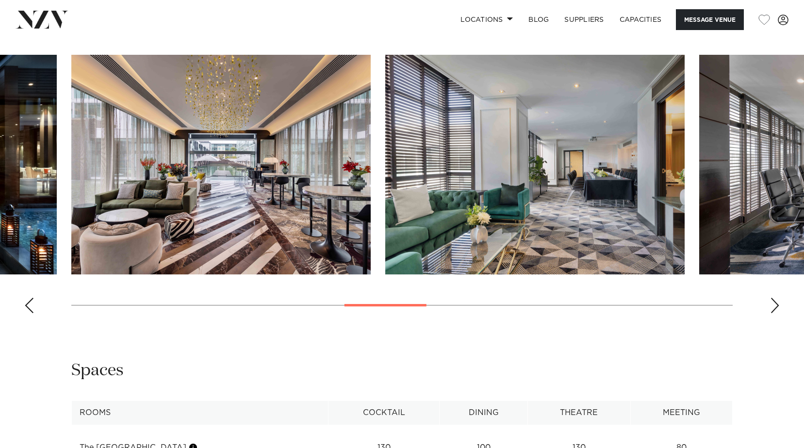
click at [774, 313] on div "Next slide" at bounding box center [775, 306] width 10 height 16
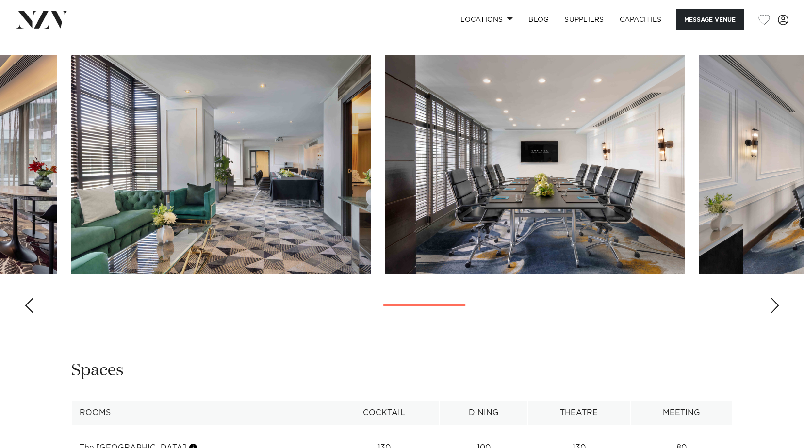
click at [774, 313] on div "Next slide" at bounding box center [775, 306] width 10 height 16
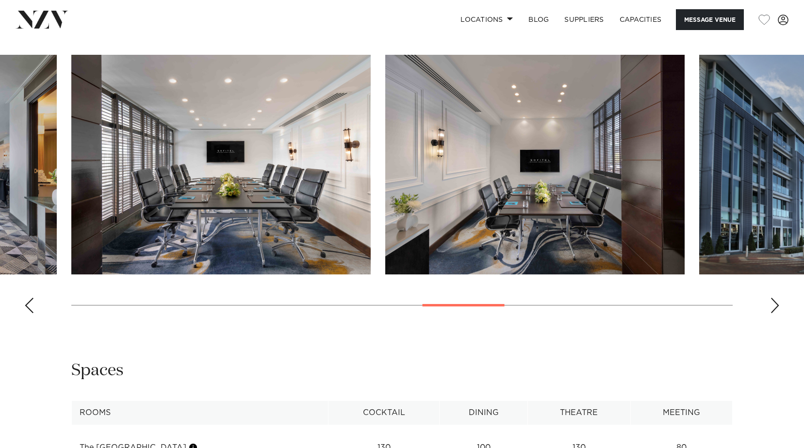
click at [774, 313] on div "Next slide" at bounding box center [775, 306] width 10 height 16
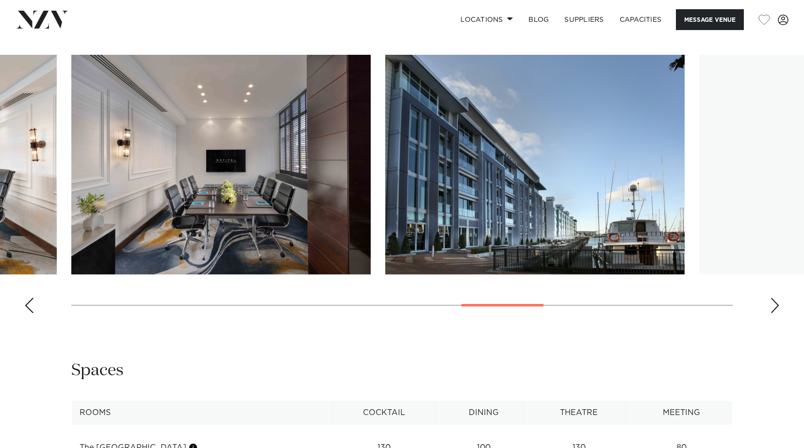
click at [774, 313] on div "Next slide" at bounding box center [775, 306] width 10 height 16
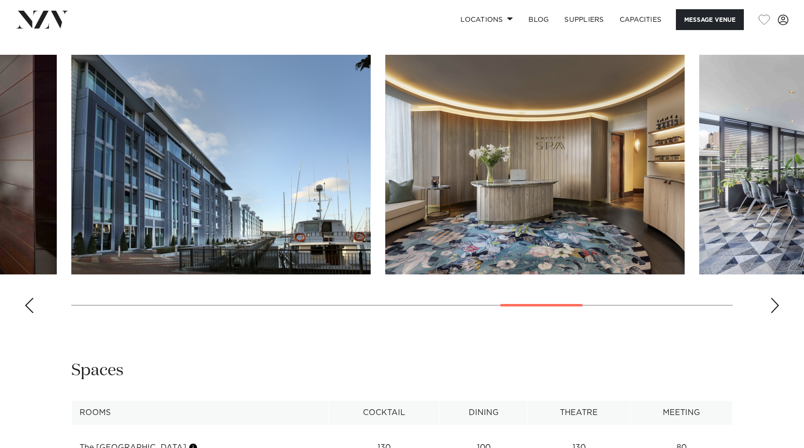
click at [774, 313] on div "Next slide" at bounding box center [775, 306] width 10 height 16
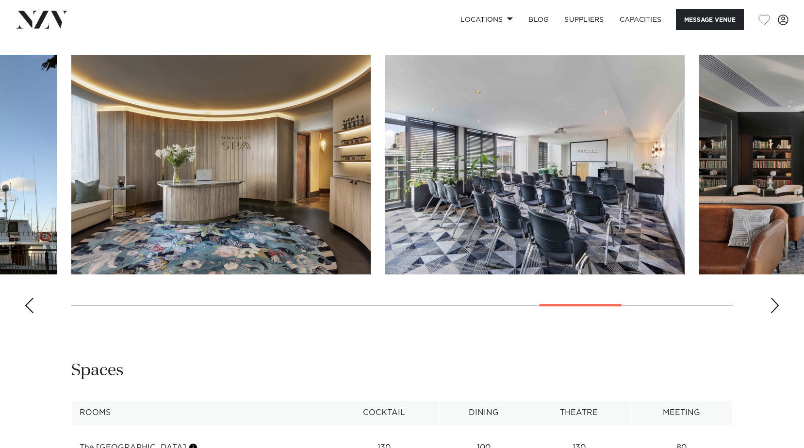
click at [774, 313] on div "Next slide" at bounding box center [775, 306] width 10 height 16
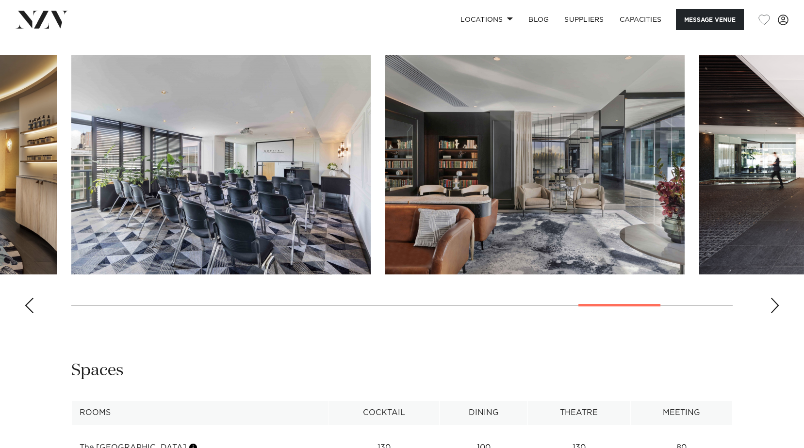
click at [774, 313] on div "Next slide" at bounding box center [775, 306] width 10 height 16
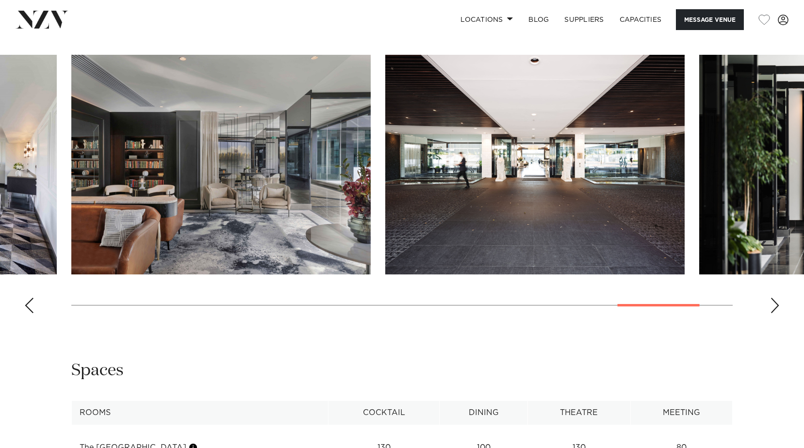
click at [774, 313] on div "Next slide" at bounding box center [775, 306] width 10 height 16
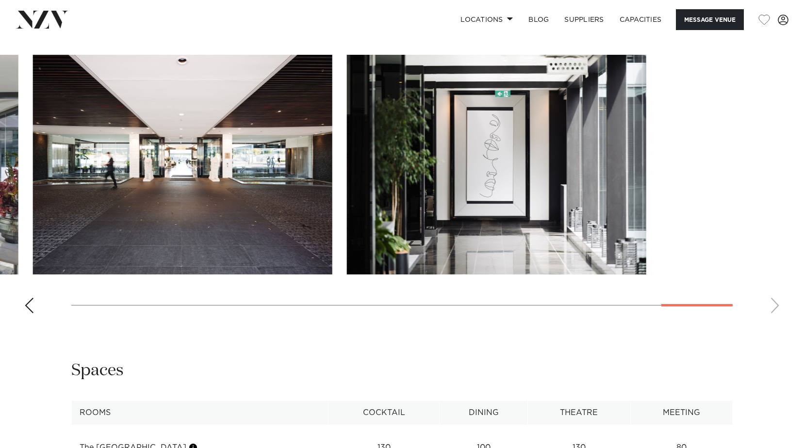
click at [803, 322] on html "Locations [GEOGRAPHIC_DATA] [GEOGRAPHIC_DATA] [GEOGRAPHIC_DATA] [GEOGRAPHIC_DAT…" at bounding box center [402, 299] width 804 height 2634
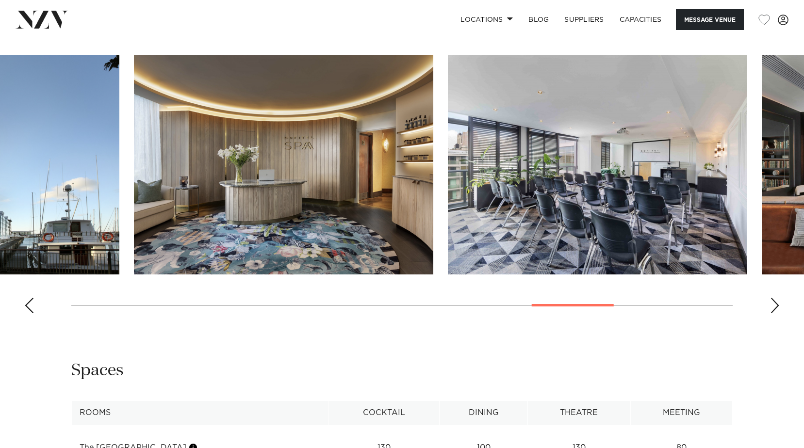
click at [803, 321] on html "Locations [GEOGRAPHIC_DATA] [GEOGRAPHIC_DATA] [GEOGRAPHIC_DATA] [GEOGRAPHIC_DAT…" at bounding box center [402, 299] width 804 height 2634
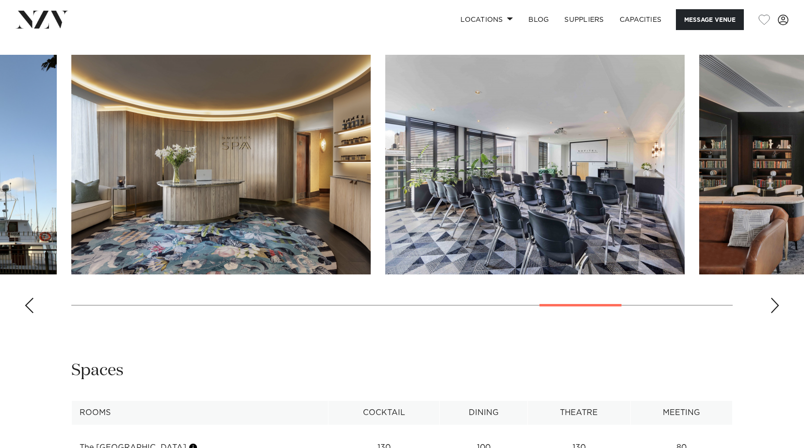
click at [30, 313] on div "Previous slide" at bounding box center [29, 306] width 10 height 16
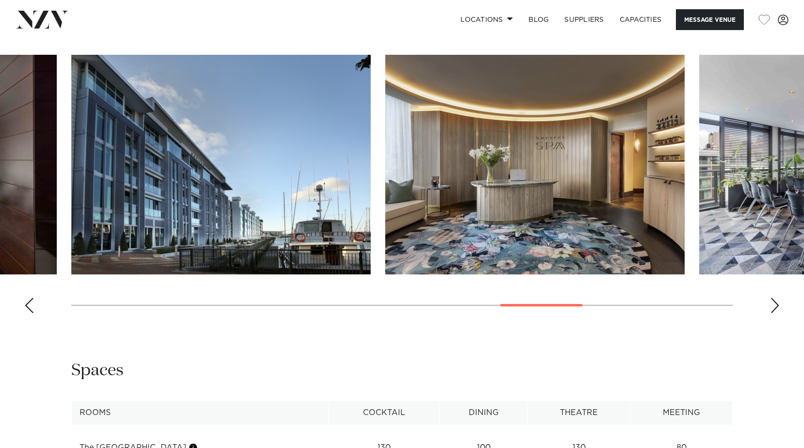
click at [30, 313] on div "Previous slide" at bounding box center [29, 306] width 10 height 16
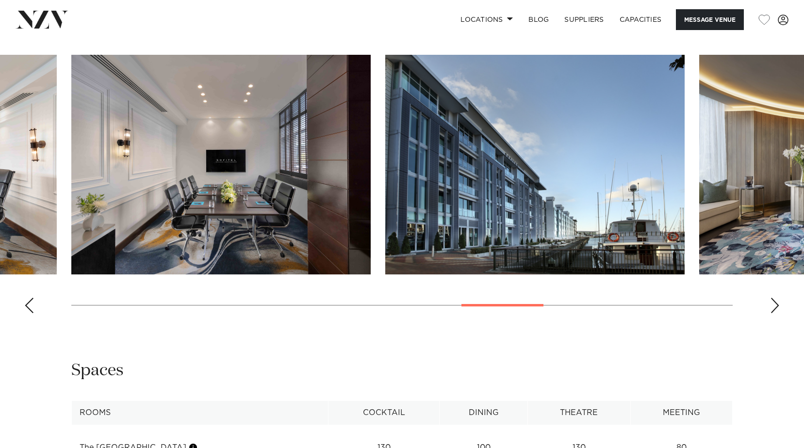
click at [30, 313] on div "Previous slide" at bounding box center [29, 306] width 10 height 16
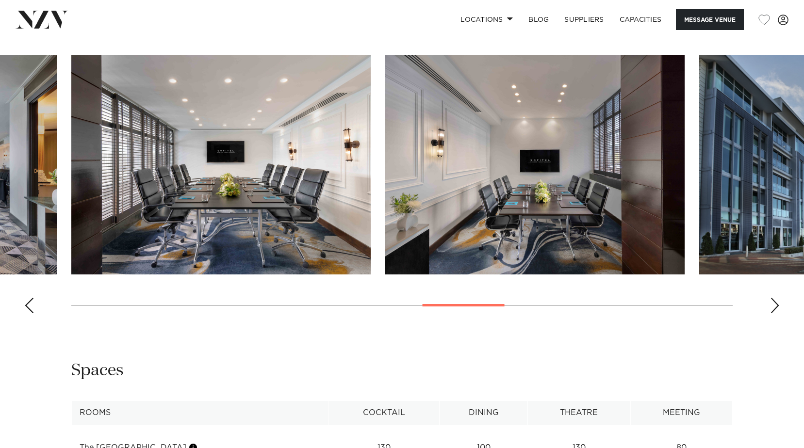
click at [30, 313] on div "Previous slide" at bounding box center [29, 306] width 10 height 16
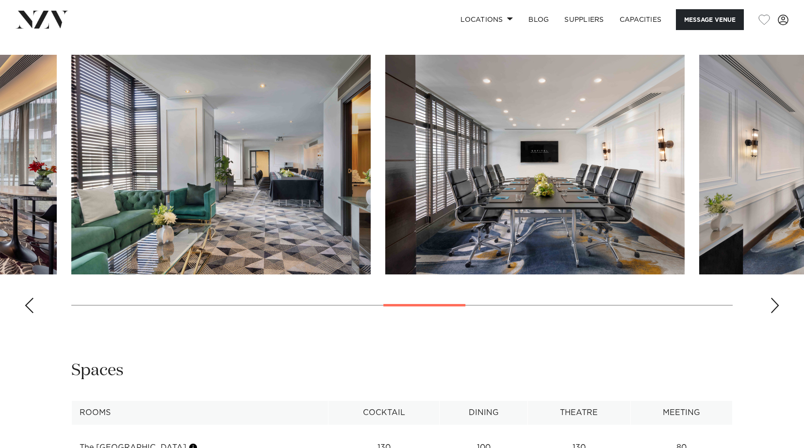
click at [30, 313] on div "Previous slide" at bounding box center [29, 306] width 10 height 16
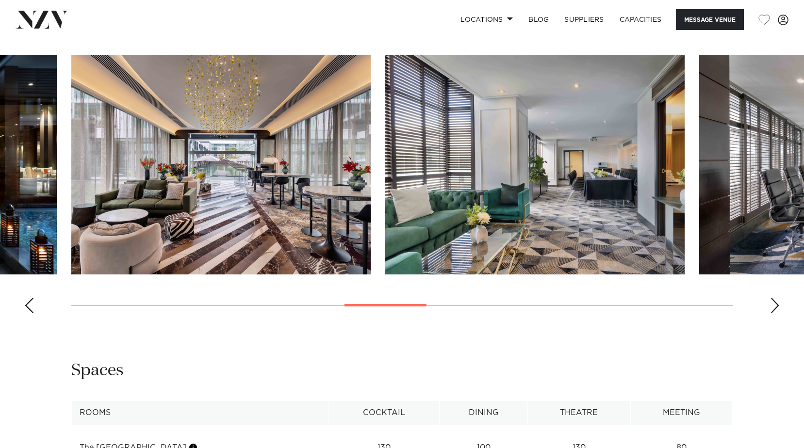
click at [30, 313] on div "Previous slide" at bounding box center [29, 306] width 10 height 16
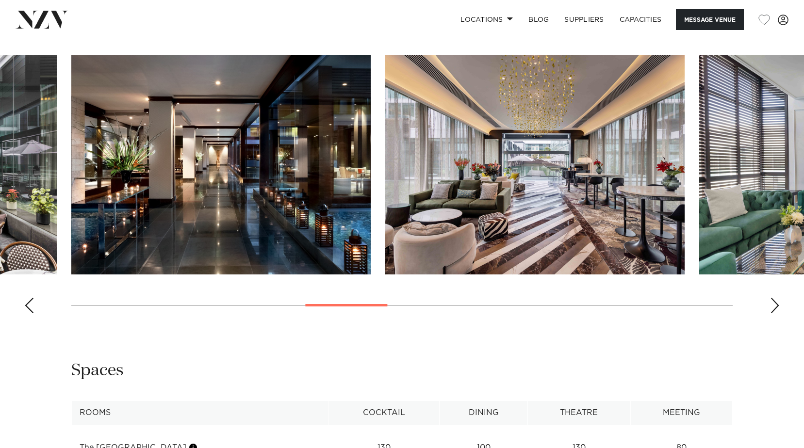
click at [30, 313] on div "Previous slide" at bounding box center [29, 306] width 10 height 16
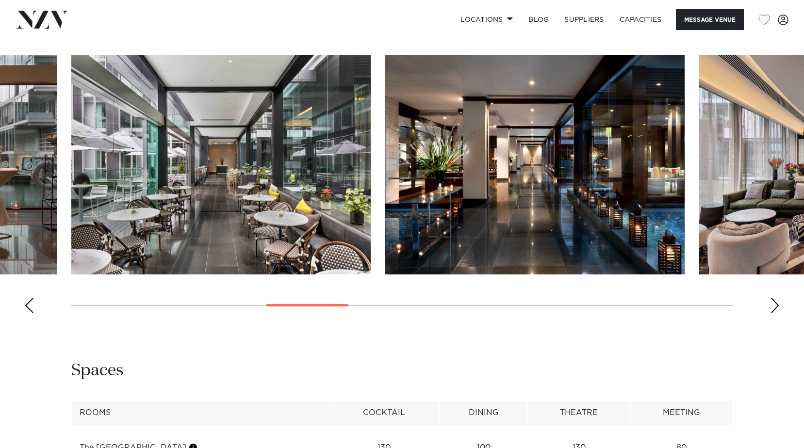
click at [30, 313] on div "Previous slide" at bounding box center [29, 306] width 10 height 16
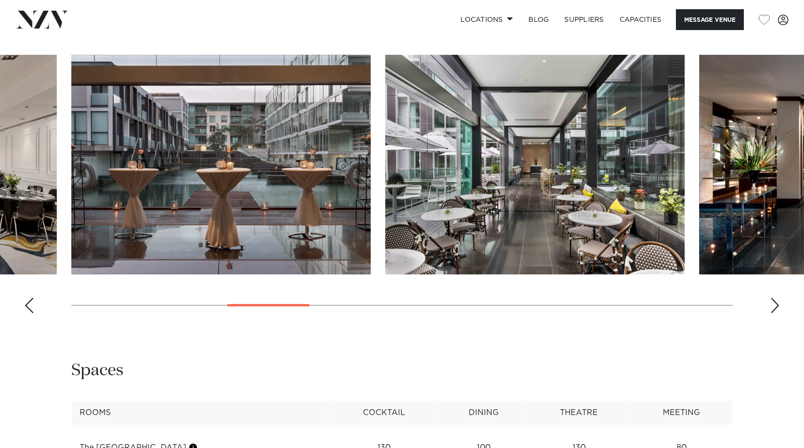
click at [30, 313] on div "Previous slide" at bounding box center [29, 306] width 10 height 16
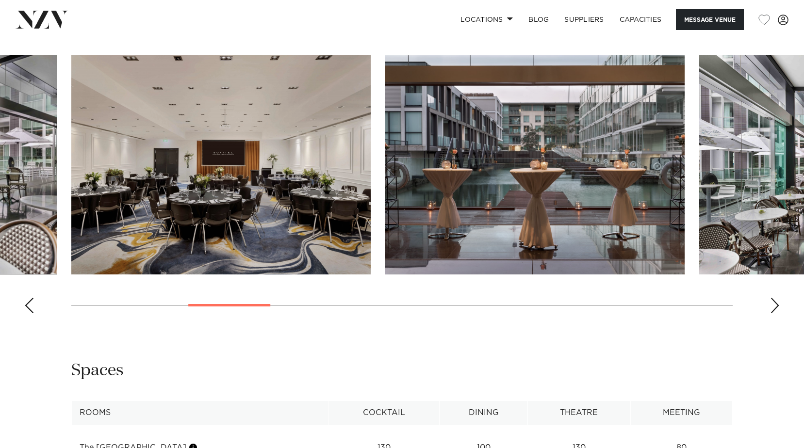
click at [30, 313] on div "Previous slide" at bounding box center [29, 306] width 10 height 16
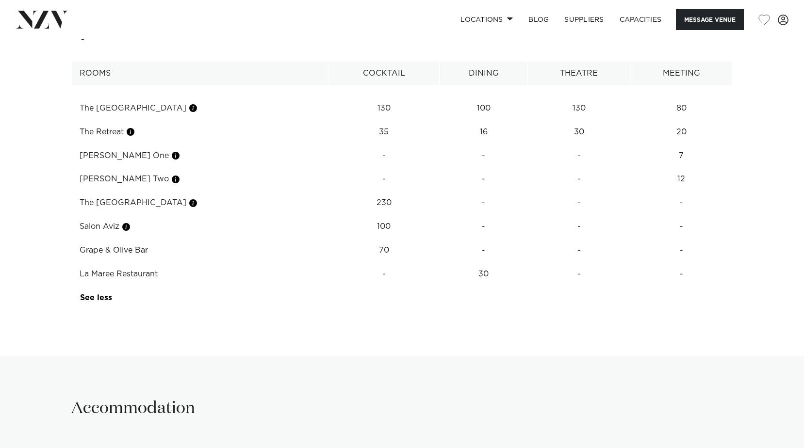
scroll to position [1649, 0]
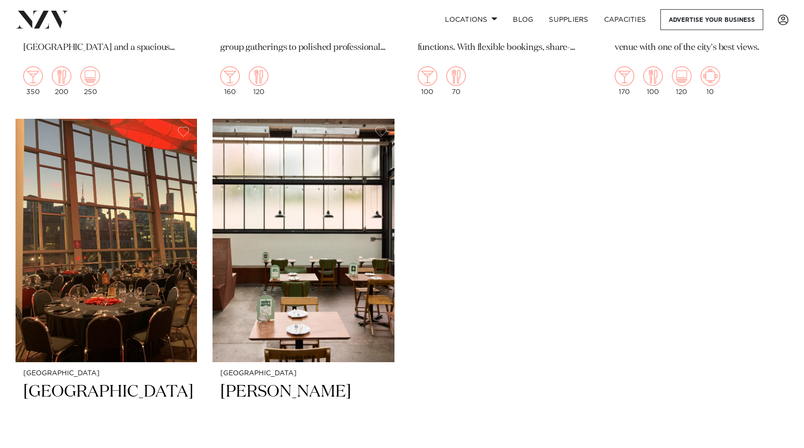
scroll to position [8875, 0]
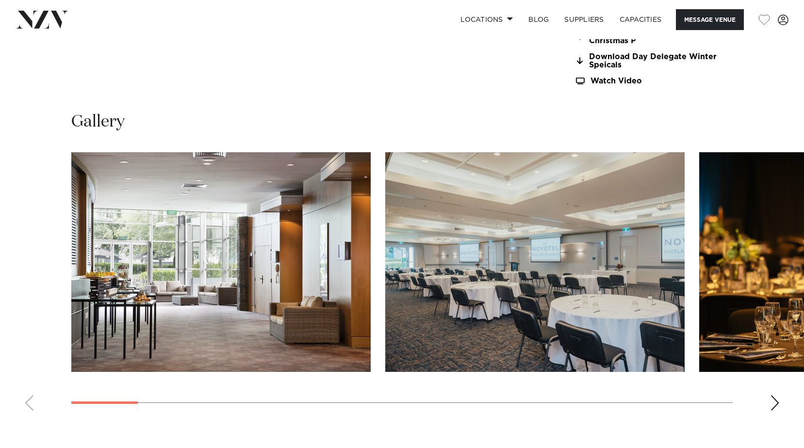
scroll to position [1018, 0]
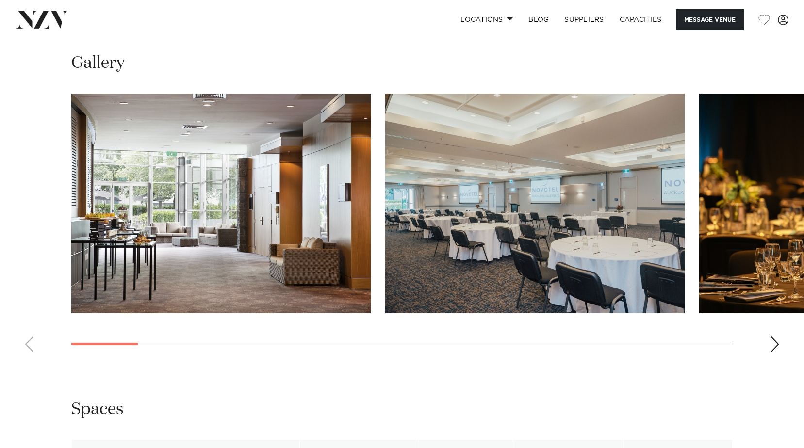
click at [773, 343] on div "Next slide" at bounding box center [775, 345] width 10 height 16
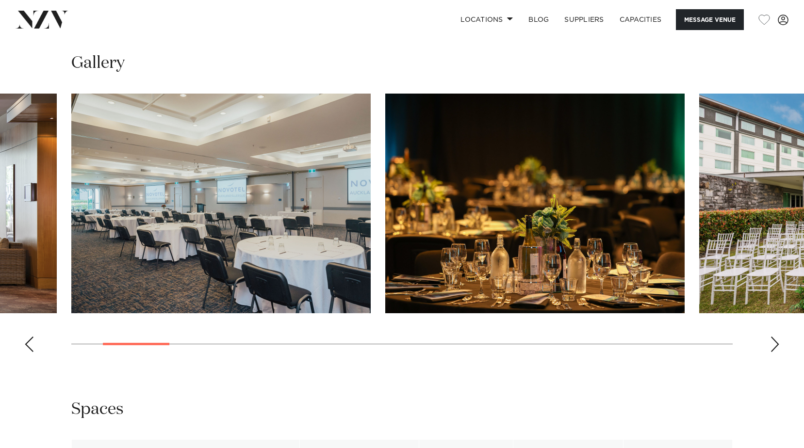
click at [773, 343] on div "Next slide" at bounding box center [775, 345] width 10 height 16
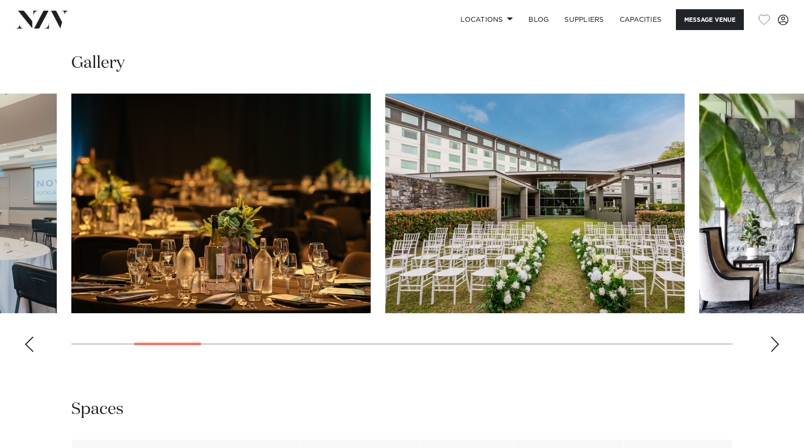
click at [773, 343] on div "Next slide" at bounding box center [775, 345] width 10 height 16
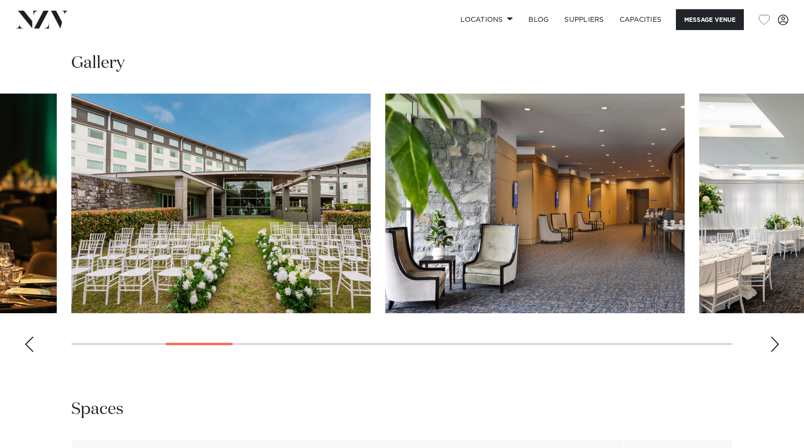
click at [773, 343] on div "Next slide" at bounding box center [775, 345] width 10 height 16
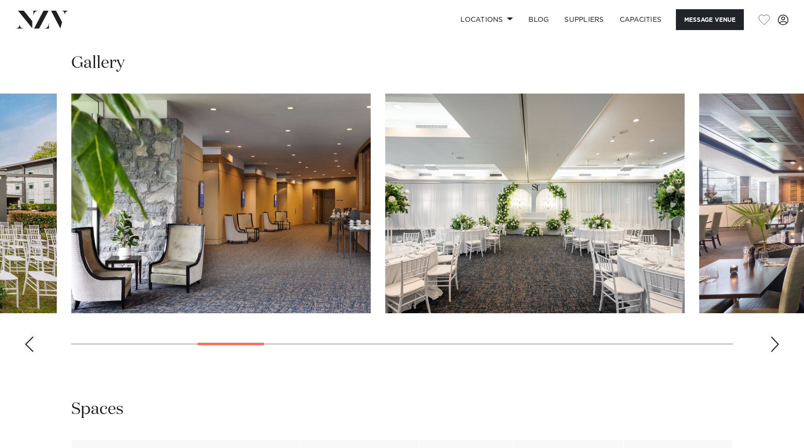
click at [773, 343] on div "Next slide" at bounding box center [775, 345] width 10 height 16
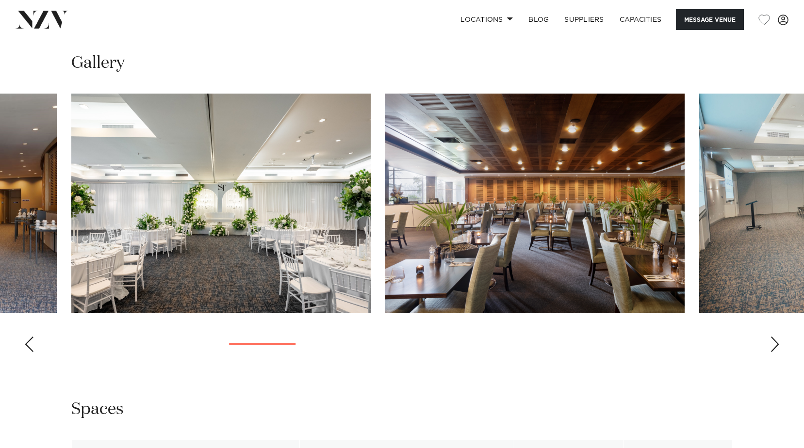
click at [773, 343] on div "Next slide" at bounding box center [775, 345] width 10 height 16
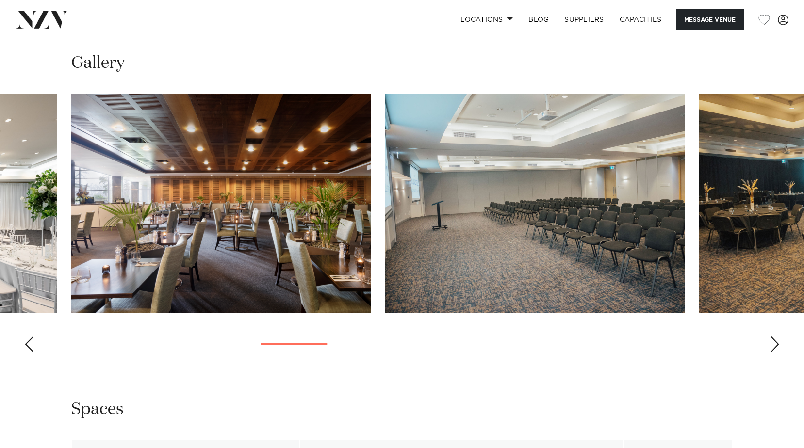
click at [773, 343] on div "Next slide" at bounding box center [775, 345] width 10 height 16
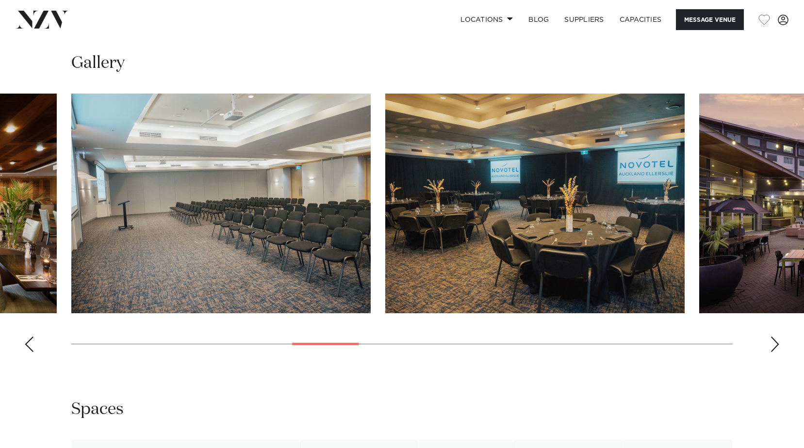
click at [773, 343] on div "Next slide" at bounding box center [775, 345] width 10 height 16
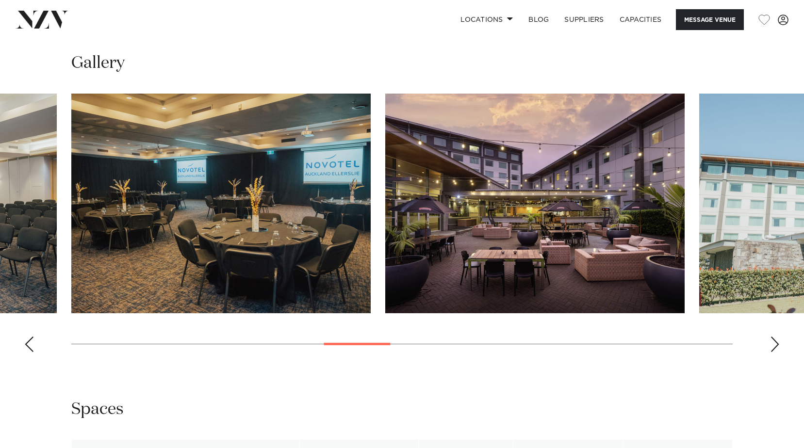
click at [773, 343] on div "Next slide" at bounding box center [775, 345] width 10 height 16
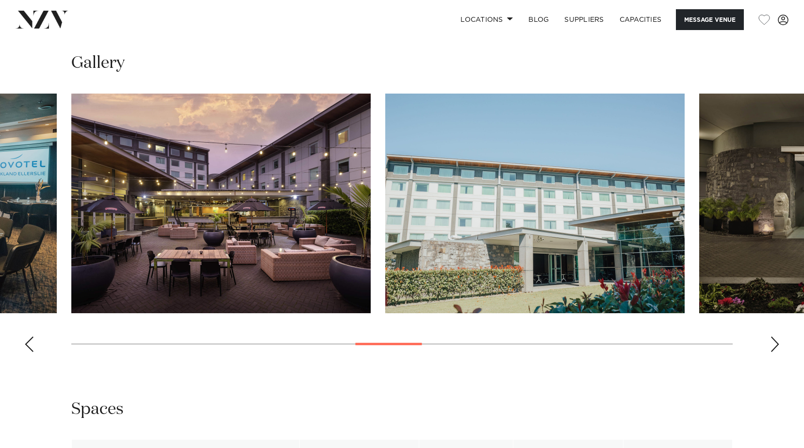
click at [773, 343] on div "Next slide" at bounding box center [775, 345] width 10 height 16
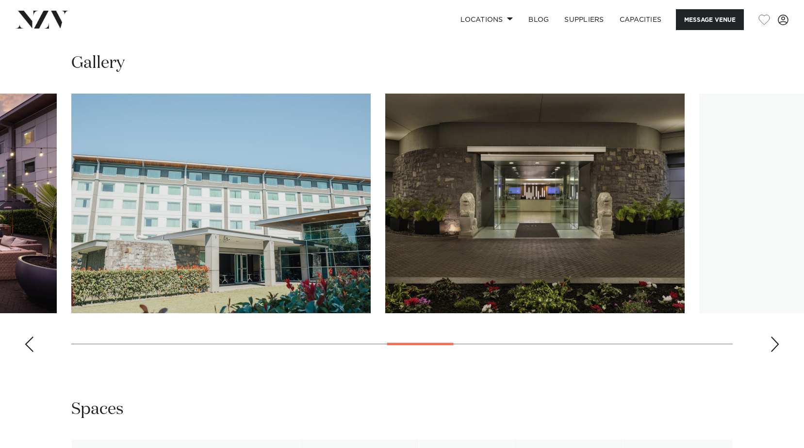
click at [773, 343] on div "Next slide" at bounding box center [775, 345] width 10 height 16
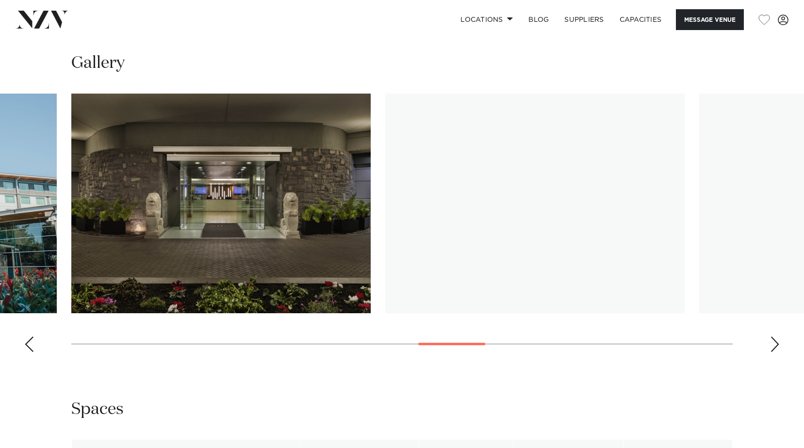
click at [773, 343] on div "Next slide" at bounding box center [775, 345] width 10 height 16
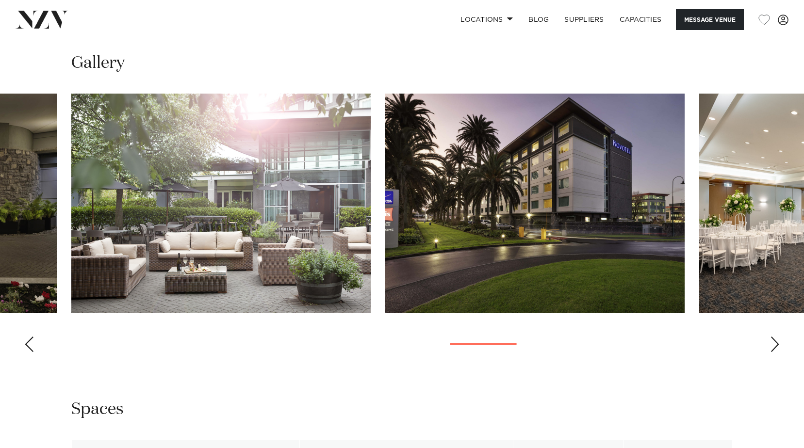
click at [773, 343] on div "Next slide" at bounding box center [775, 345] width 10 height 16
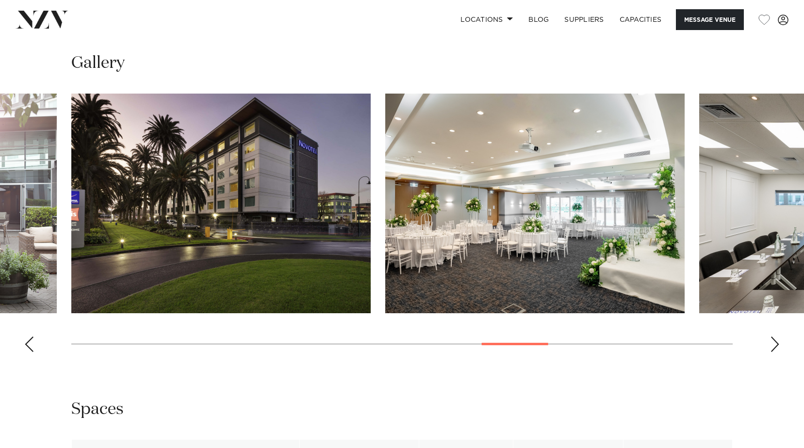
click at [773, 343] on div "Next slide" at bounding box center [775, 345] width 10 height 16
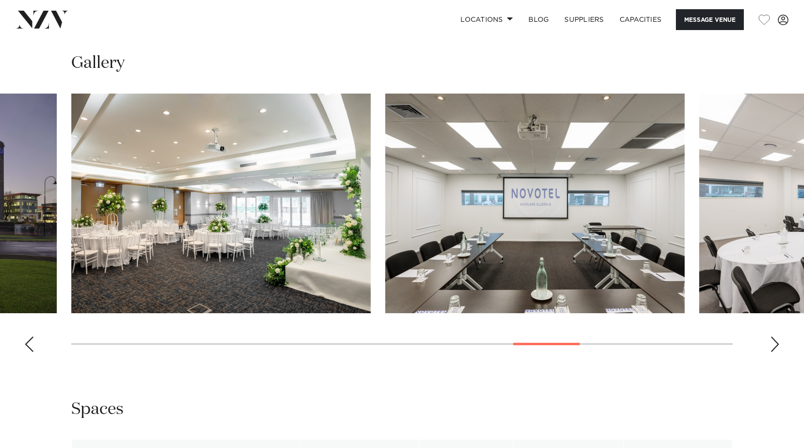
click at [773, 343] on div "Next slide" at bounding box center [775, 345] width 10 height 16
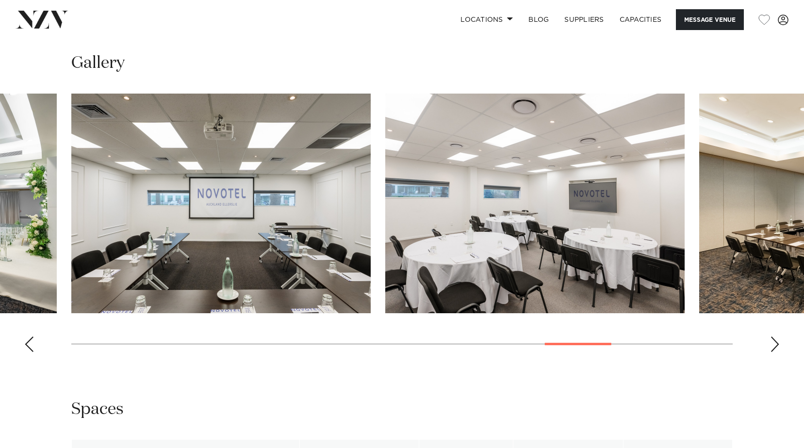
click at [773, 343] on div "Next slide" at bounding box center [775, 345] width 10 height 16
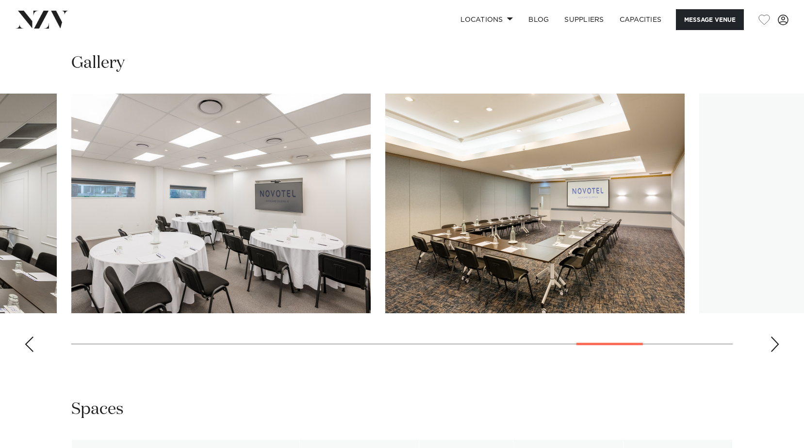
click at [773, 343] on div "Next slide" at bounding box center [775, 345] width 10 height 16
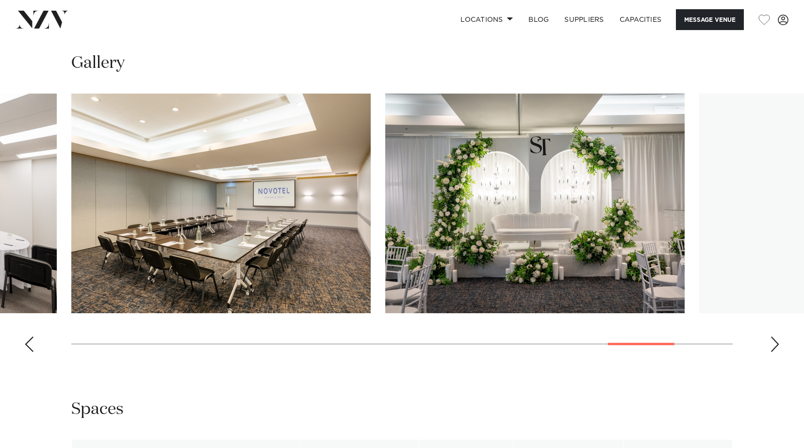
click at [773, 343] on div "Next slide" at bounding box center [775, 345] width 10 height 16
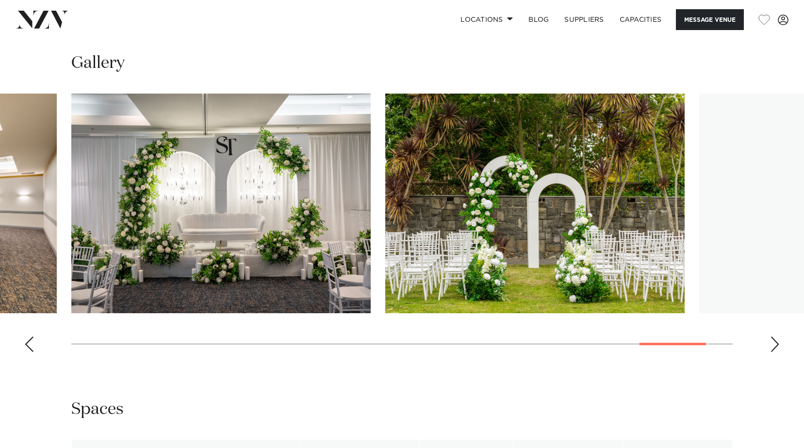
click at [773, 343] on div "Next slide" at bounding box center [775, 345] width 10 height 16
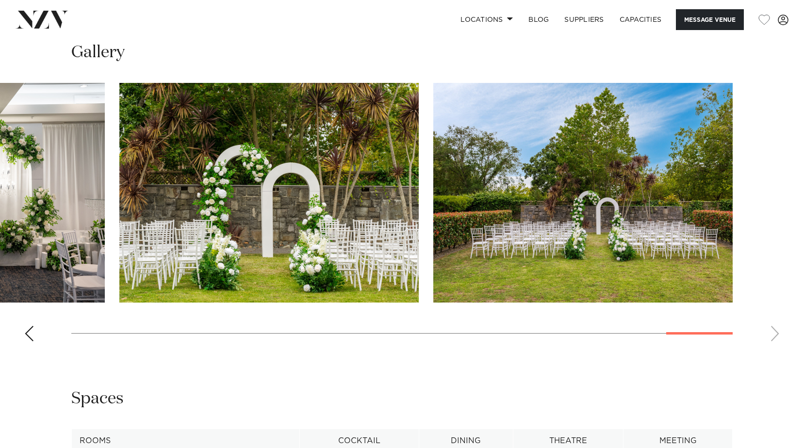
scroll to position [1261, 0]
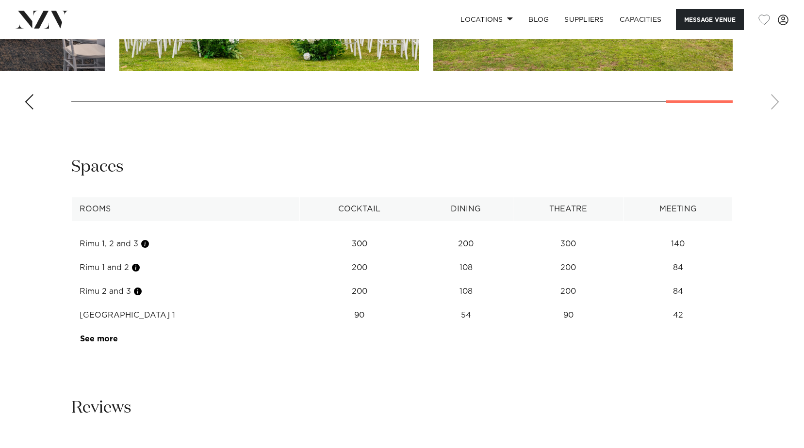
click at [117, 340] on td "See more" at bounding box center [118, 339] width 92 height 24
click at [109, 339] on link "See more" at bounding box center [118, 339] width 76 height 8
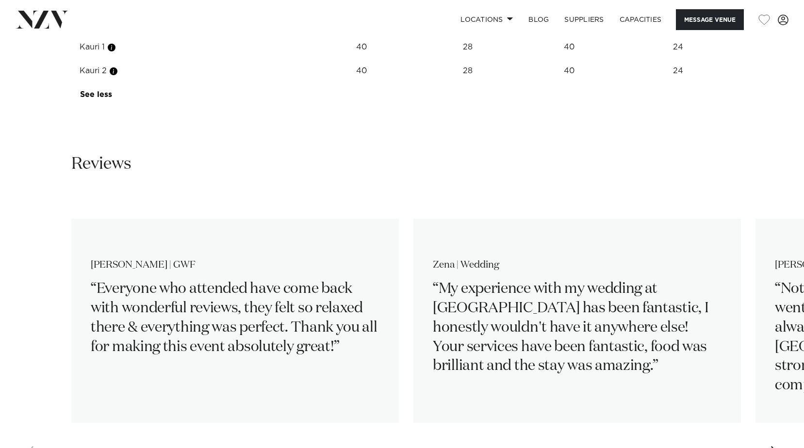
scroll to position [1600, 0]
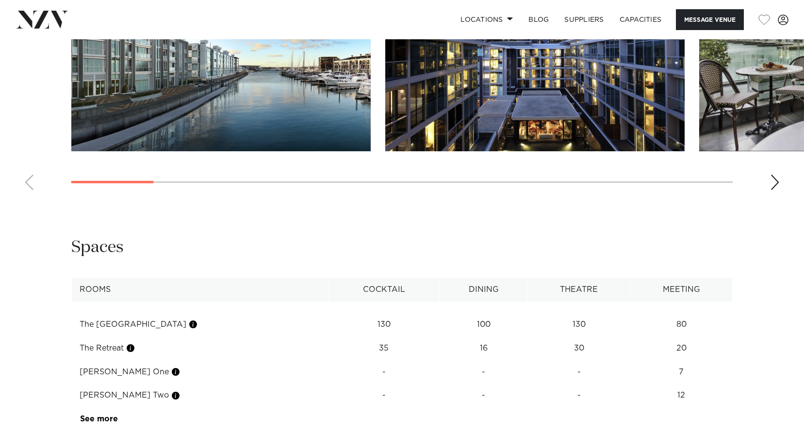
scroll to position [1261, 0]
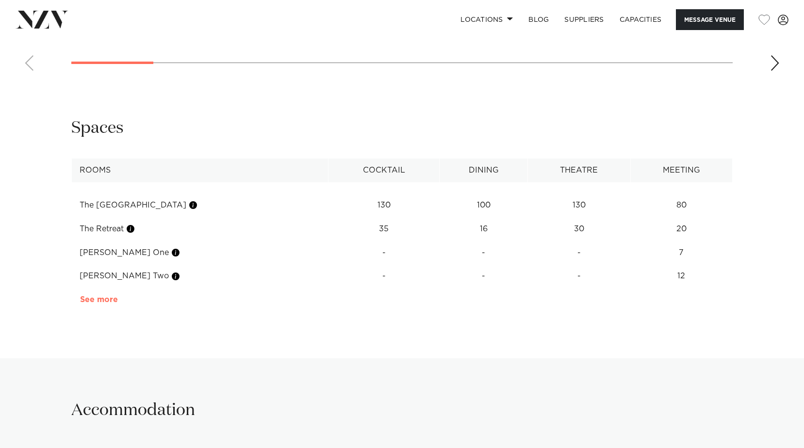
click at [106, 304] on link "See more" at bounding box center [118, 300] width 76 height 8
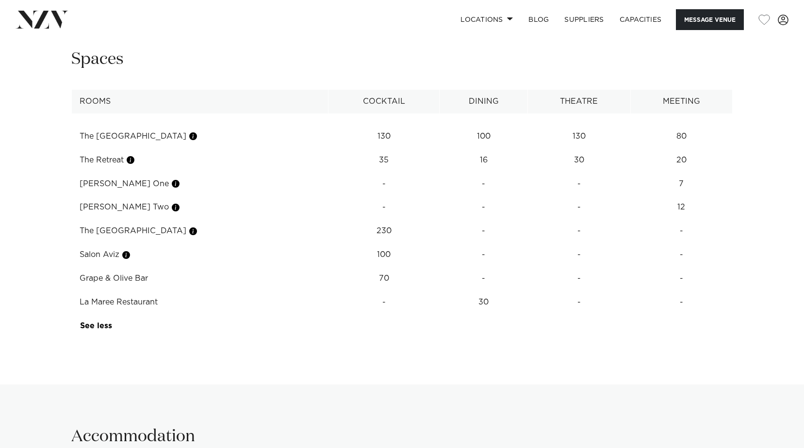
scroll to position [1455, 0]
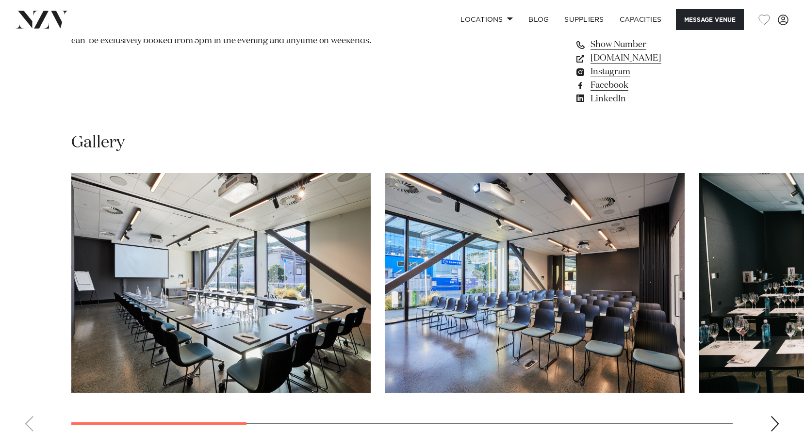
scroll to position [824, 0]
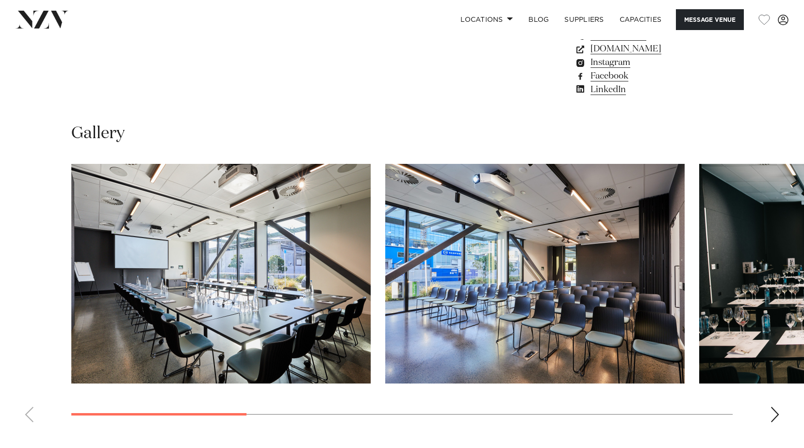
click at [769, 416] on swiper-container at bounding box center [402, 297] width 804 height 266
click at [772, 415] on div "Next slide" at bounding box center [775, 415] width 10 height 16
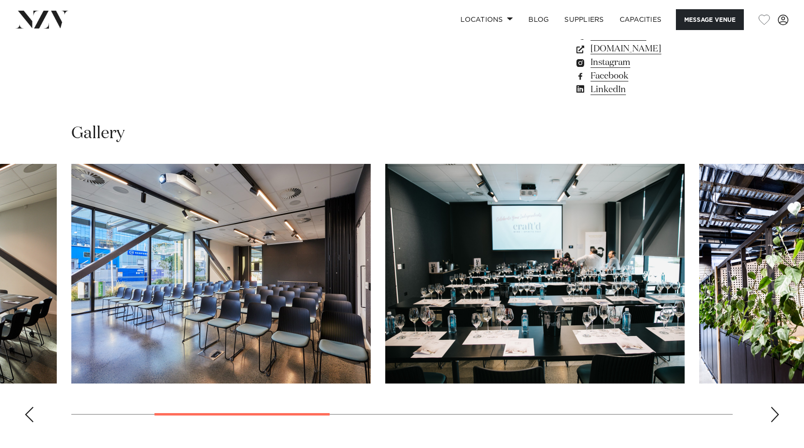
click at [775, 414] on div "Next slide" at bounding box center [775, 415] width 10 height 16
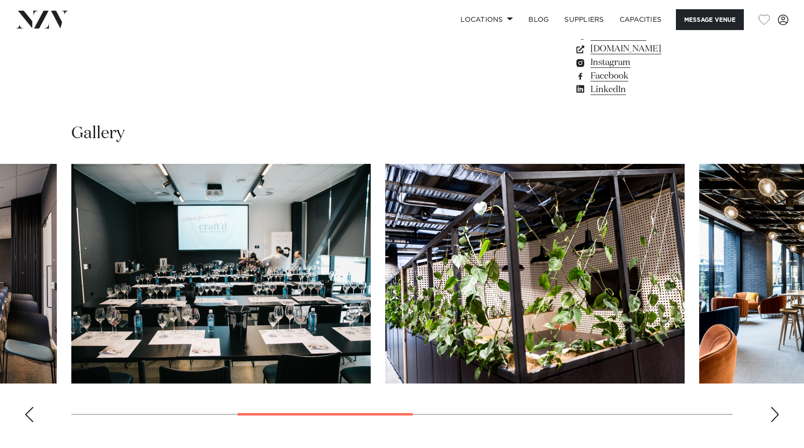
click at [775, 414] on div "Next slide" at bounding box center [775, 415] width 10 height 16
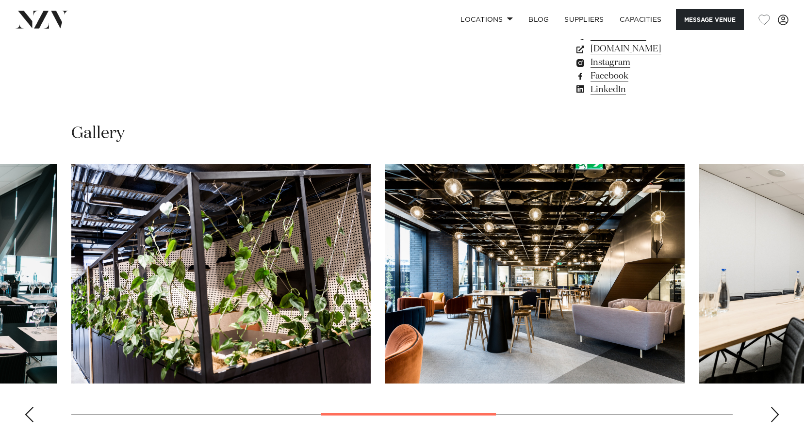
click at [775, 414] on div "Next slide" at bounding box center [775, 415] width 10 height 16
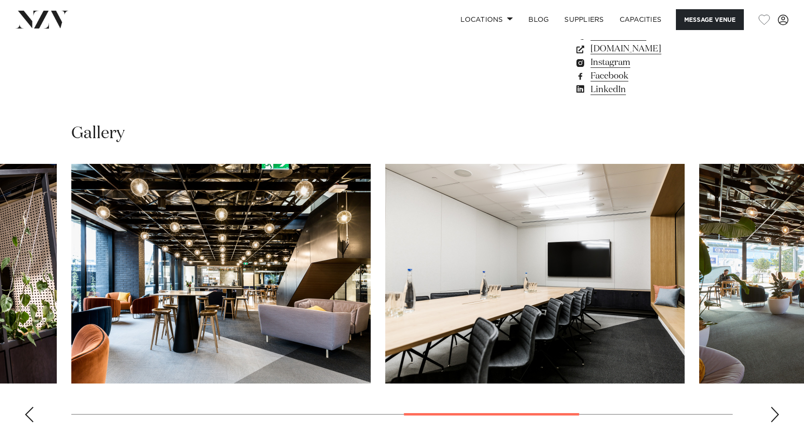
click at [775, 414] on div "Next slide" at bounding box center [775, 415] width 10 height 16
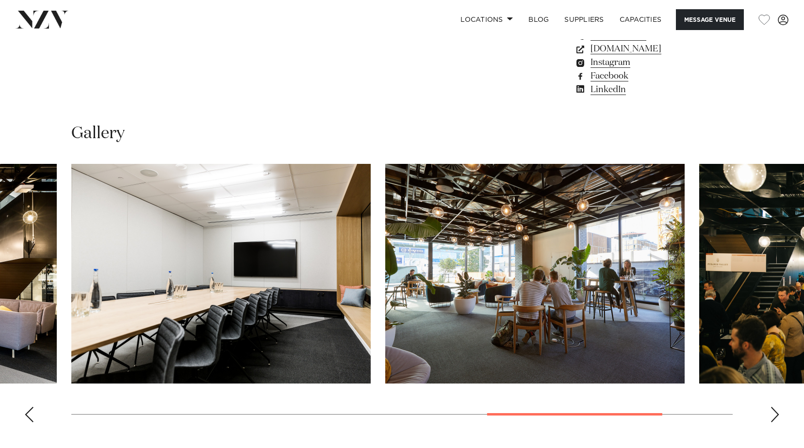
click at [775, 414] on div "Next slide" at bounding box center [775, 415] width 10 height 16
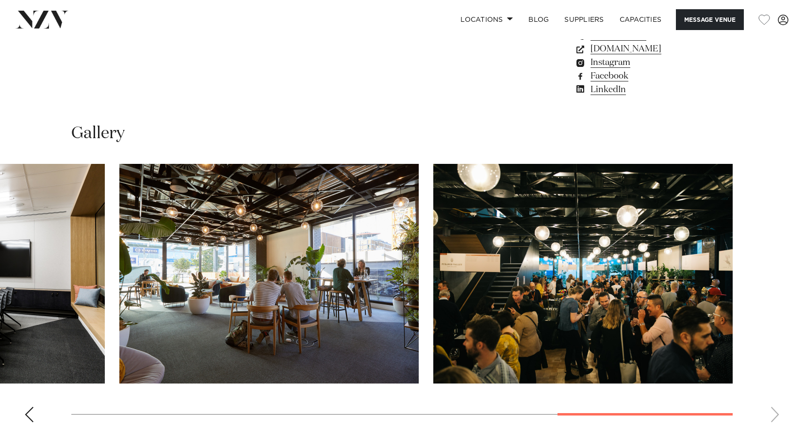
click at [775, 414] on swiper-container at bounding box center [402, 297] width 804 height 266
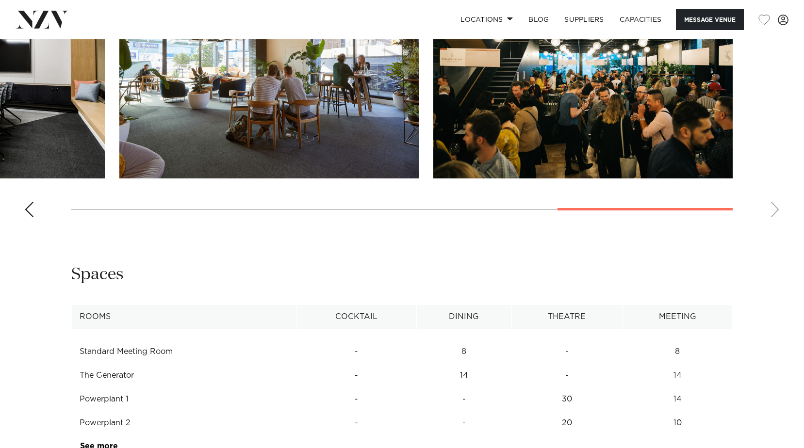
scroll to position [1164, 0]
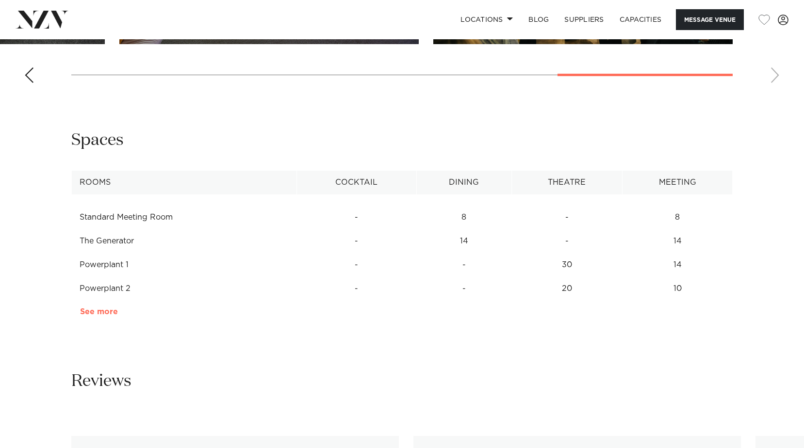
click at [97, 313] on link "See more" at bounding box center [118, 312] width 76 height 8
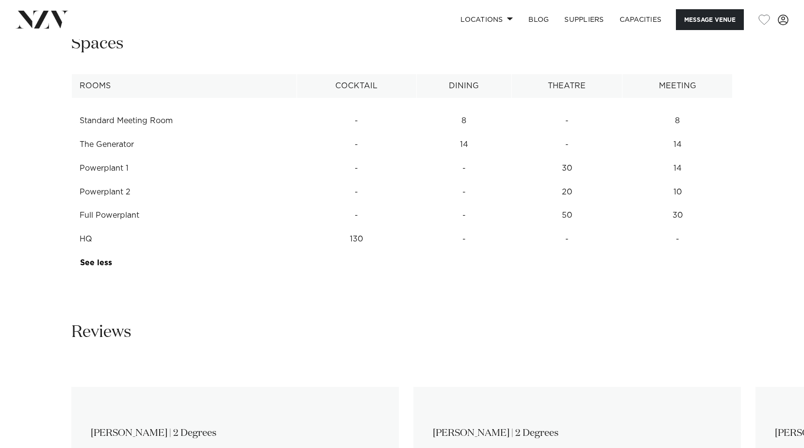
scroll to position [1261, 0]
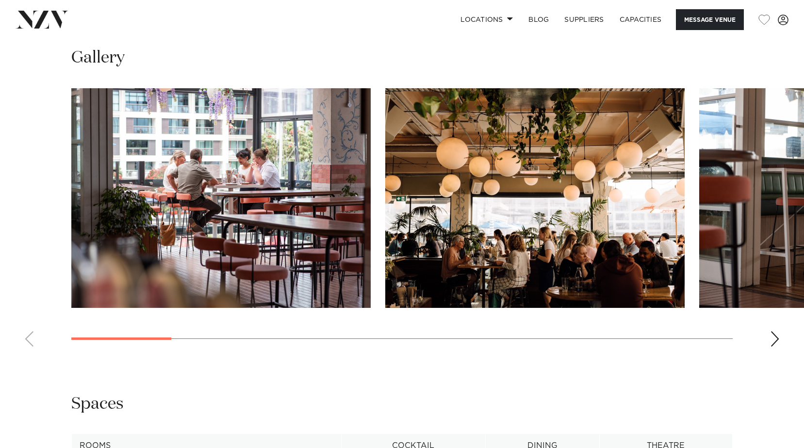
scroll to position [970, 0]
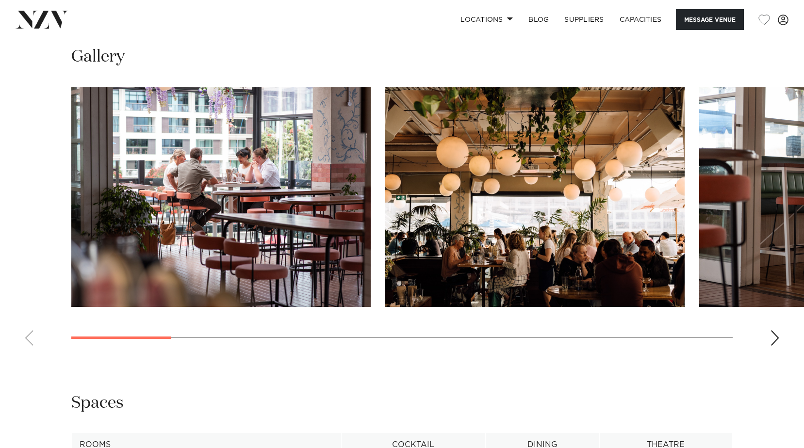
click at [777, 336] on div "Next slide" at bounding box center [775, 338] width 10 height 16
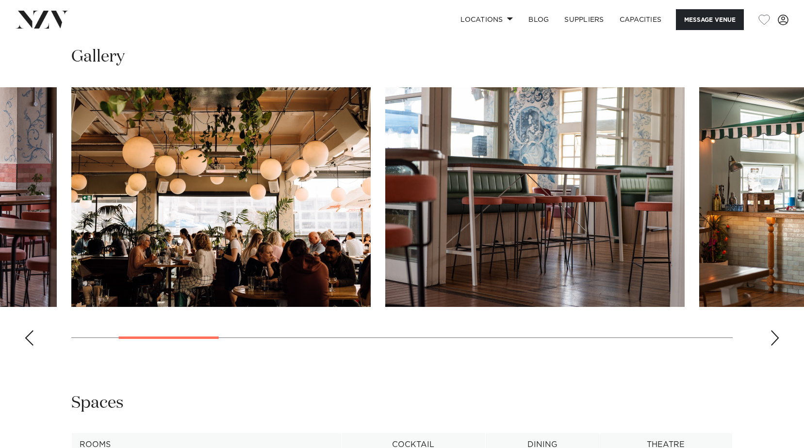
click at [777, 336] on div "Next slide" at bounding box center [775, 338] width 10 height 16
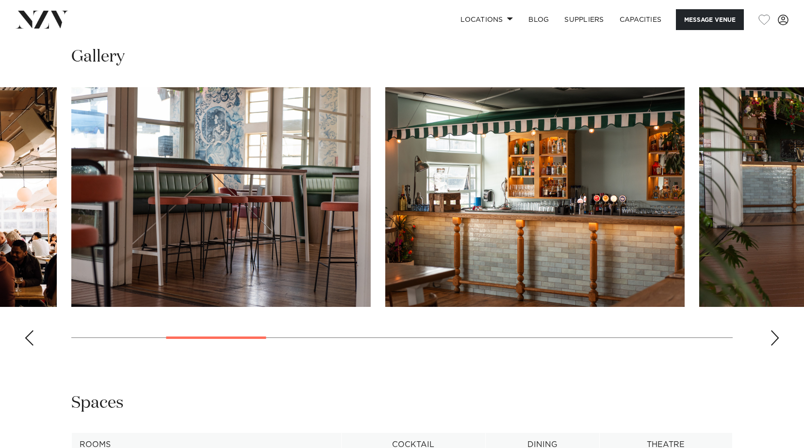
click at [777, 336] on div "Next slide" at bounding box center [775, 338] width 10 height 16
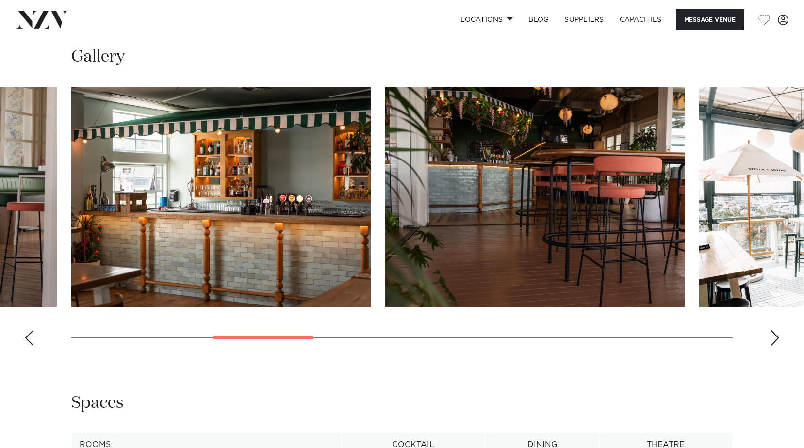
click at [777, 336] on div "Next slide" at bounding box center [775, 338] width 10 height 16
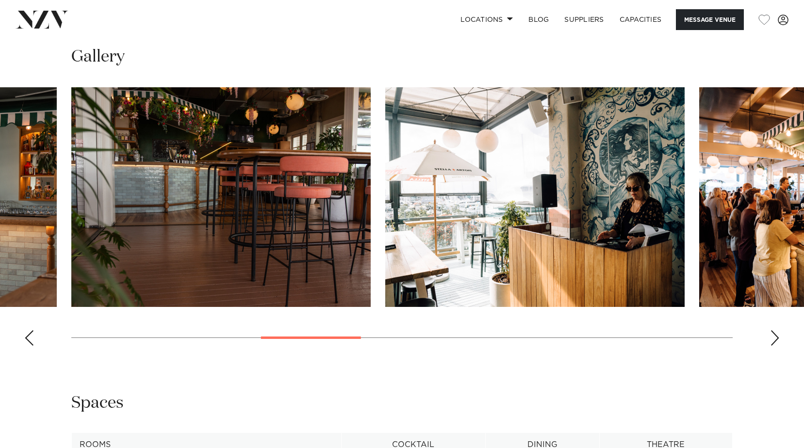
click at [777, 336] on div "Next slide" at bounding box center [775, 338] width 10 height 16
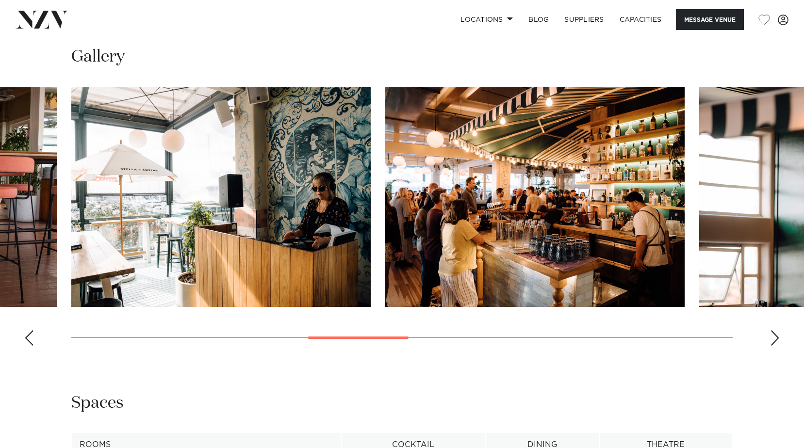
click at [777, 336] on div "Next slide" at bounding box center [775, 338] width 10 height 16
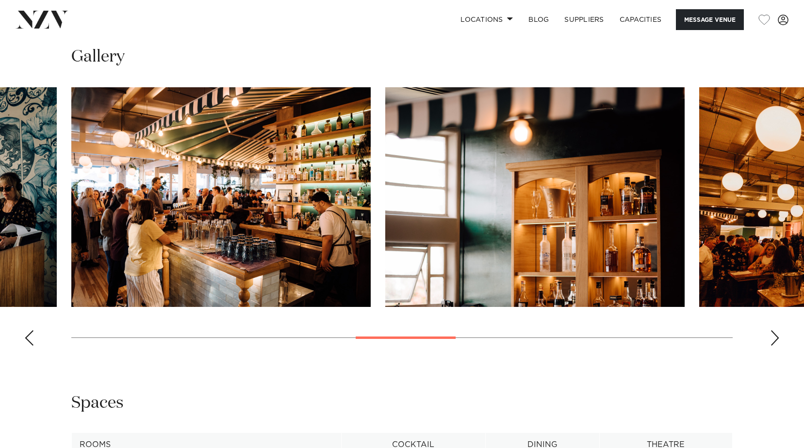
click at [777, 336] on div "Next slide" at bounding box center [775, 338] width 10 height 16
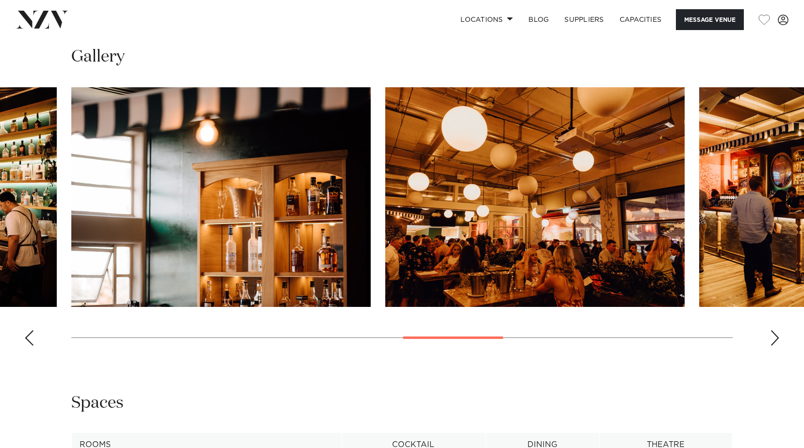
click at [777, 336] on div "Next slide" at bounding box center [775, 338] width 10 height 16
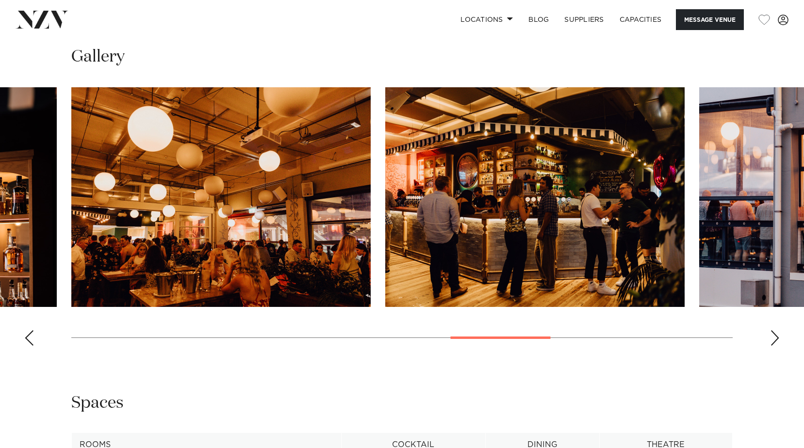
click at [777, 336] on div "Next slide" at bounding box center [775, 338] width 10 height 16
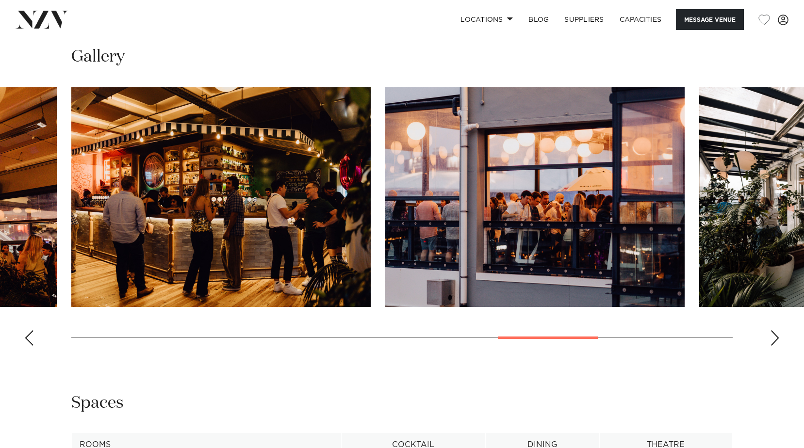
click at [777, 336] on div "Next slide" at bounding box center [775, 338] width 10 height 16
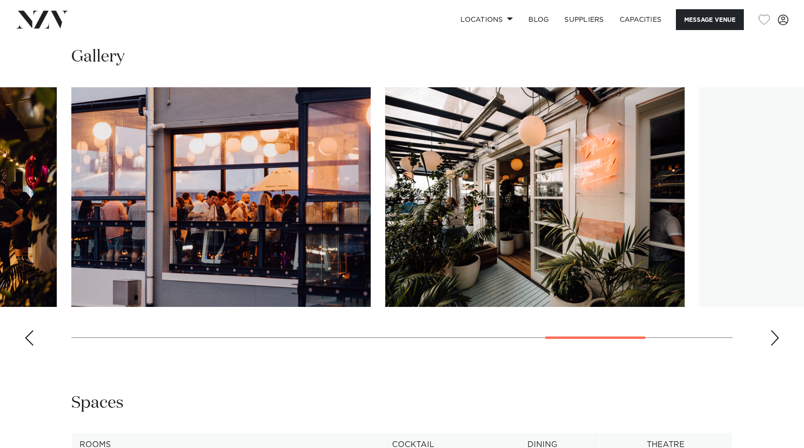
click at [777, 336] on div "Next slide" at bounding box center [775, 338] width 10 height 16
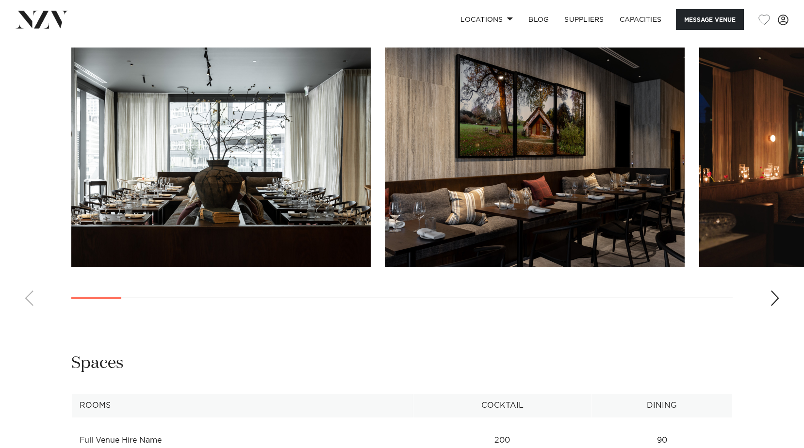
scroll to position [921, 0]
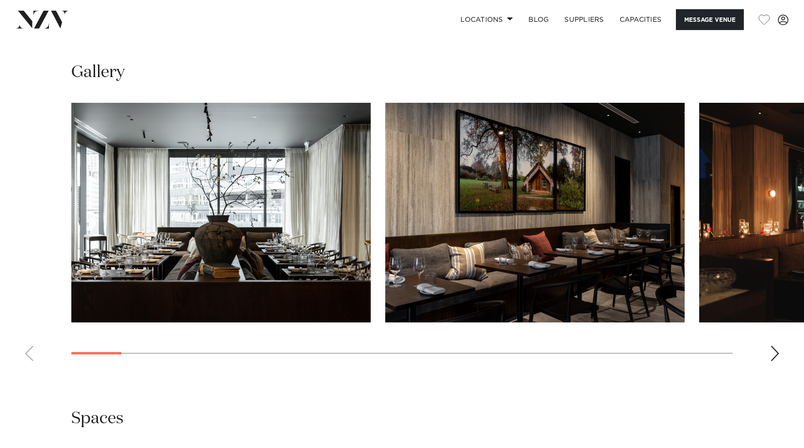
click at [783, 352] on swiper-container at bounding box center [402, 236] width 804 height 266
click at [778, 352] on div "Next slide" at bounding box center [775, 354] width 10 height 16
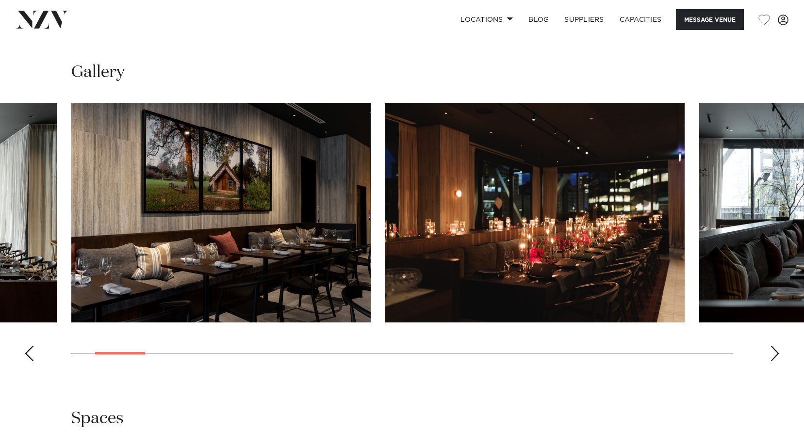
click at [778, 352] on div "Next slide" at bounding box center [775, 354] width 10 height 16
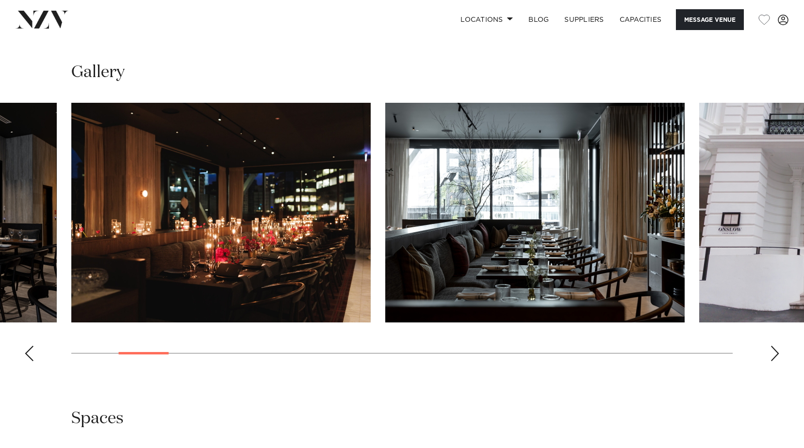
click at [778, 352] on div "Next slide" at bounding box center [775, 354] width 10 height 16
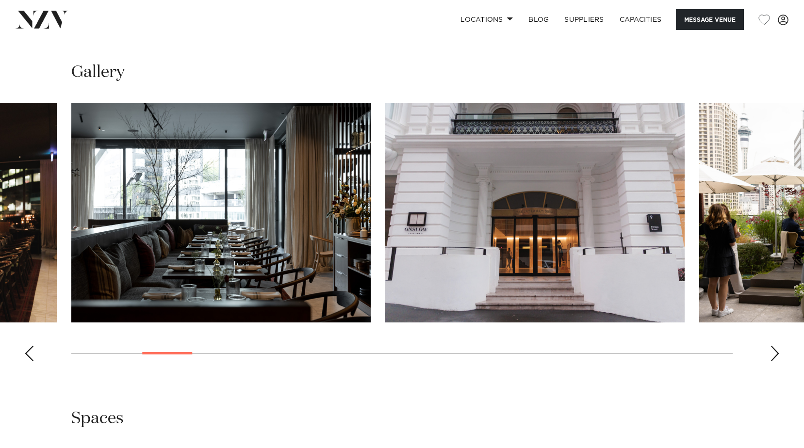
click at [778, 352] on div "Next slide" at bounding box center [775, 354] width 10 height 16
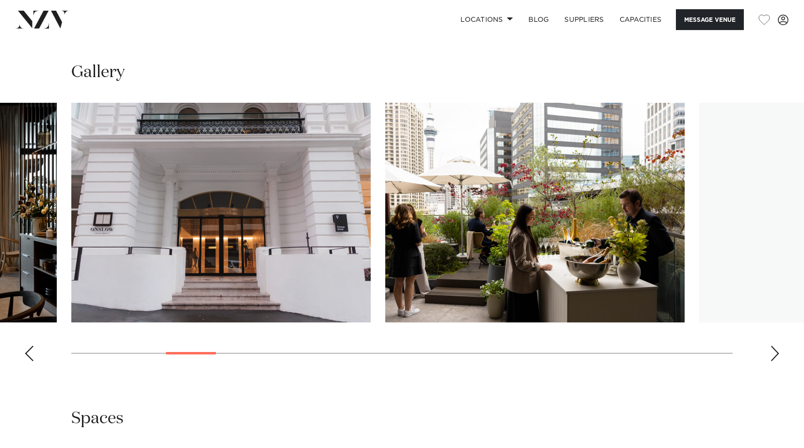
click at [778, 352] on div "Next slide" at bounding box center [775, 354] width 10 height 16
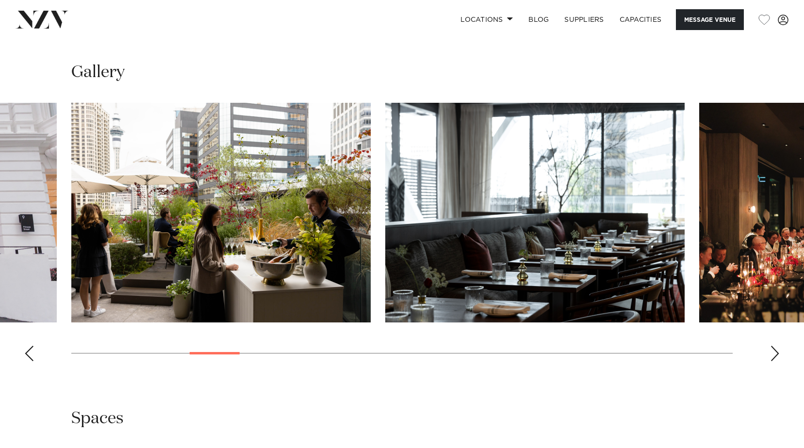
click at [778, 352] on div "Next slide" at bounding box center [775, 354] width 10 height 16
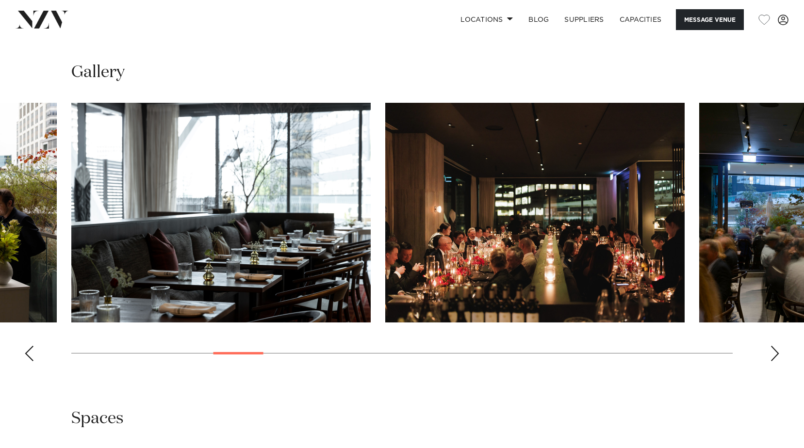
click at [778, 352] on div "Next slide" at bounding box center [775, 354] width 10 height 16
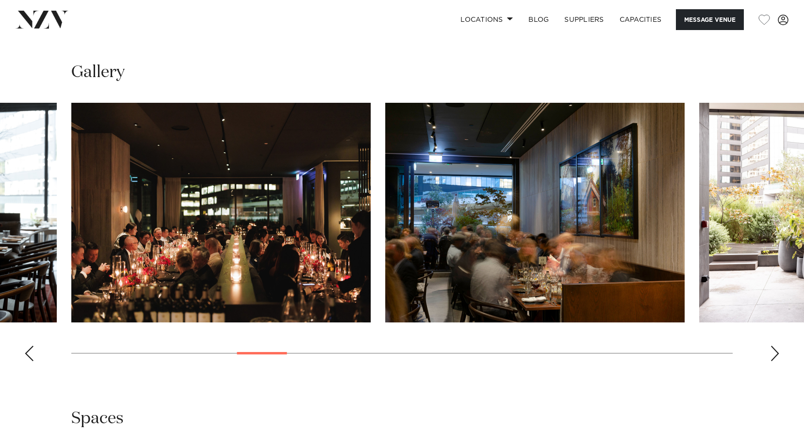
click at [778, 352] on div "Next slide" at bounding box center [775, 354] width 10 height 16
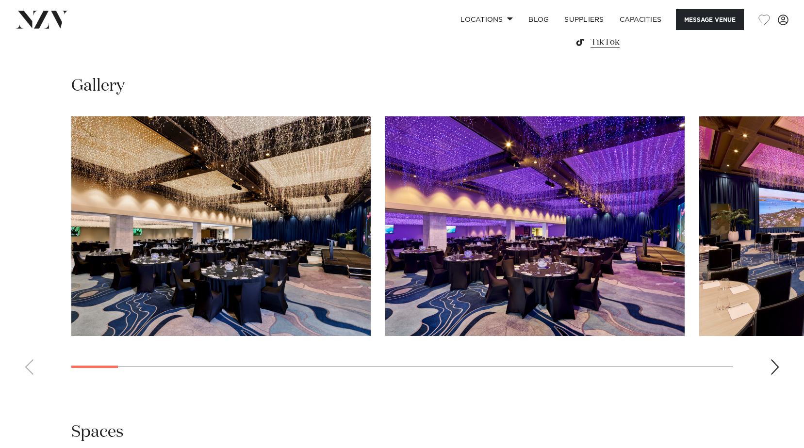
scroll to position [970, 0]
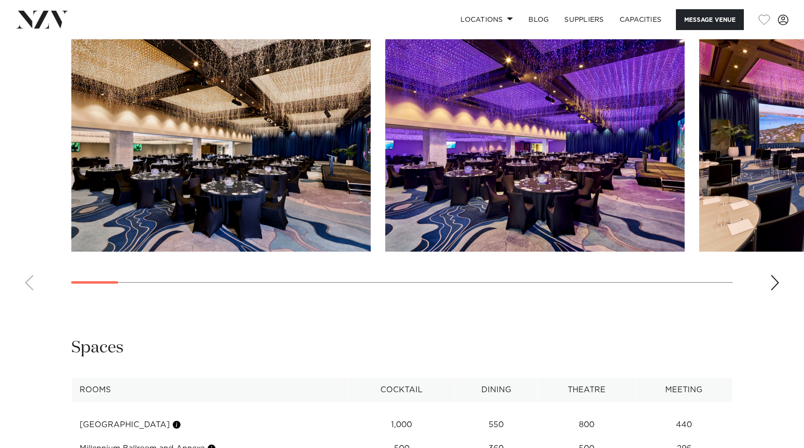
click at [781, 283] on swiper-container at bounding box center [402, 165] width 804 height 266
click at [778, 283] on div "Next slide" at bounding box center [775, 283] width 10 height 16
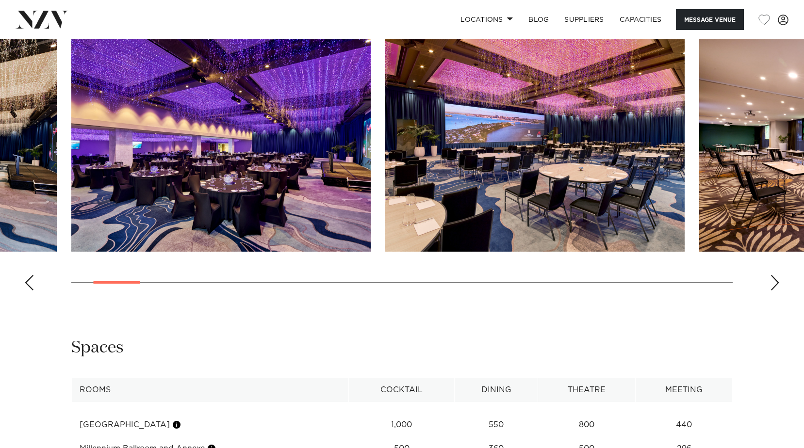
click at [778, 283] on div "Next slide" at bounding box center [775, 283] width 10 height 16
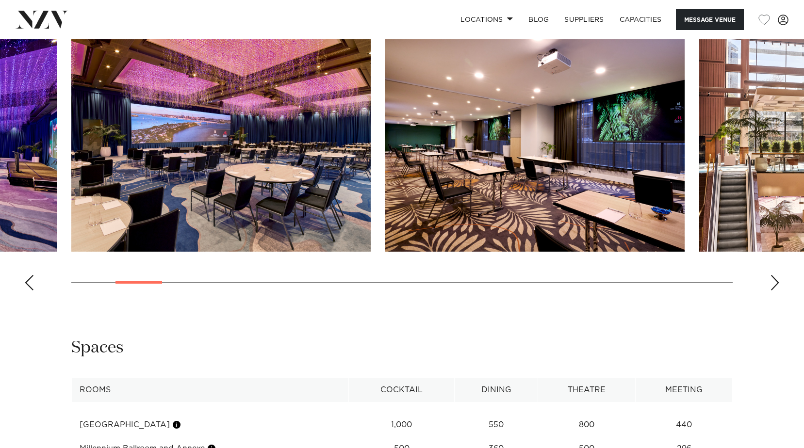
click at [778, 283] on div "Next slide" at bounding box center [775, 283] width 10 height 16
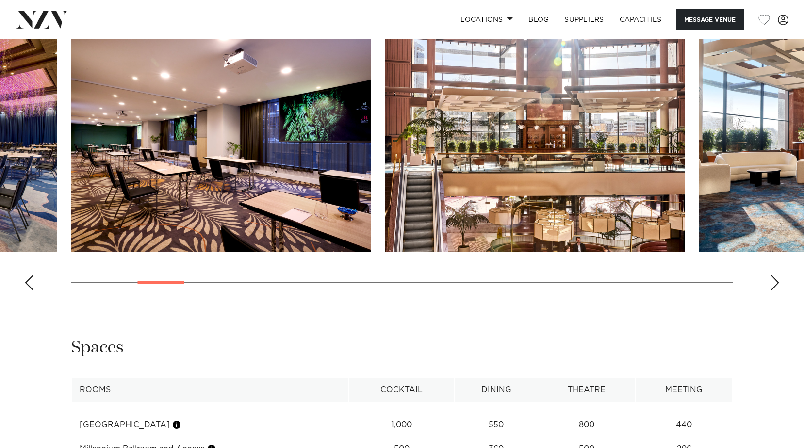
click at [778, 283] on div "Next slide" at bounding box center [775, 283] width 10 height 16
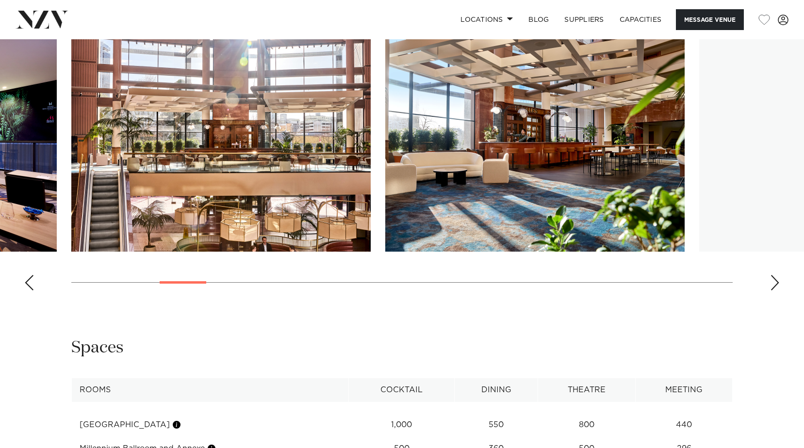
click at [778, 283] on div "Next slide" at bounding box center [775, 283] width 10 height 16
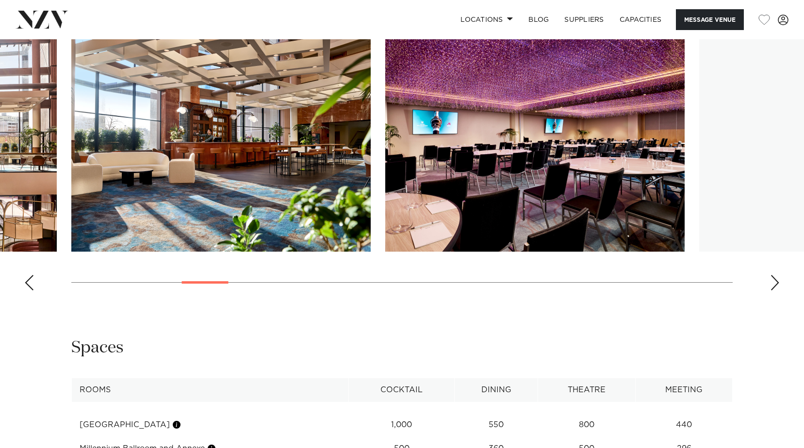
click at [778, 283] on div "Next slide" at bounding box center [775, 283] width 10 height 16
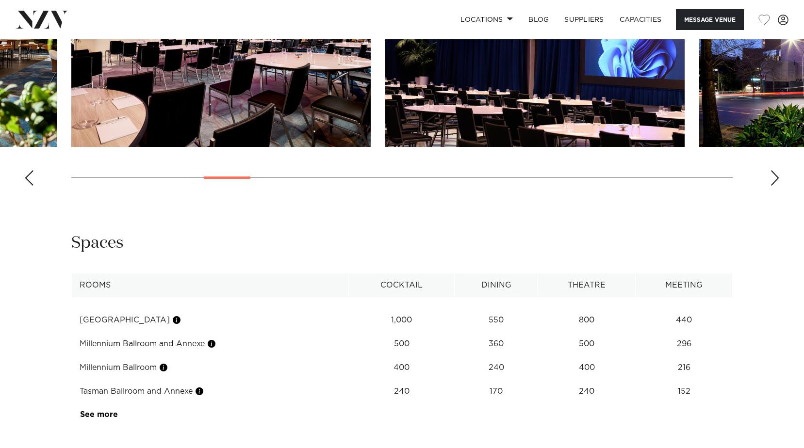
scroll to position [1212, 0]
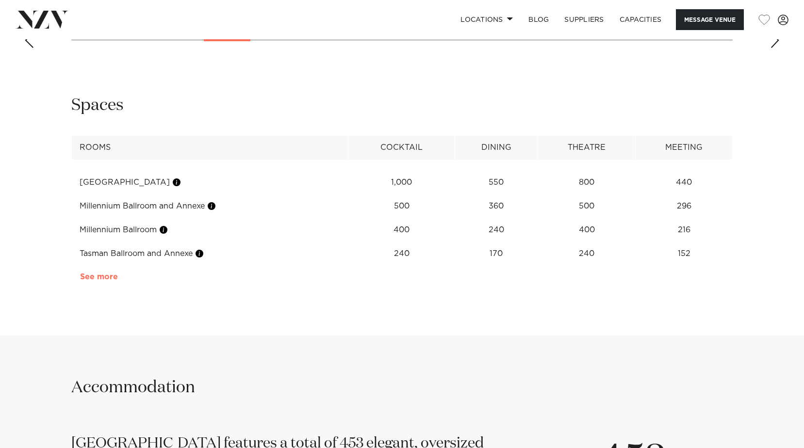
click at [112, 277] on link "See more" at bounding box center [118, 277] width 76 height 8
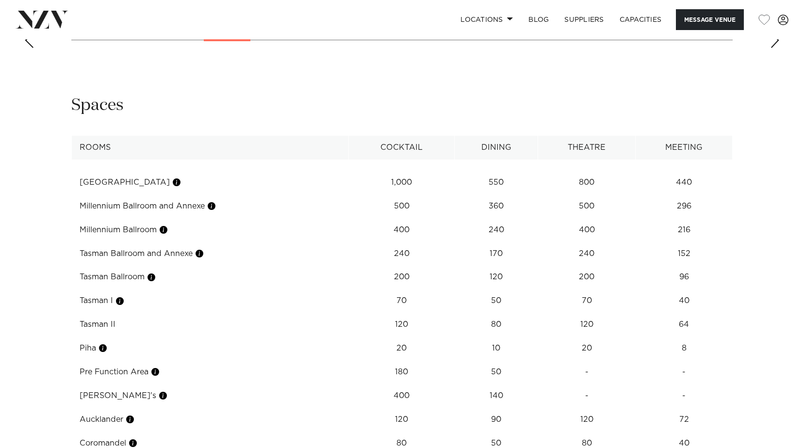
scroll to position [1309, 0]
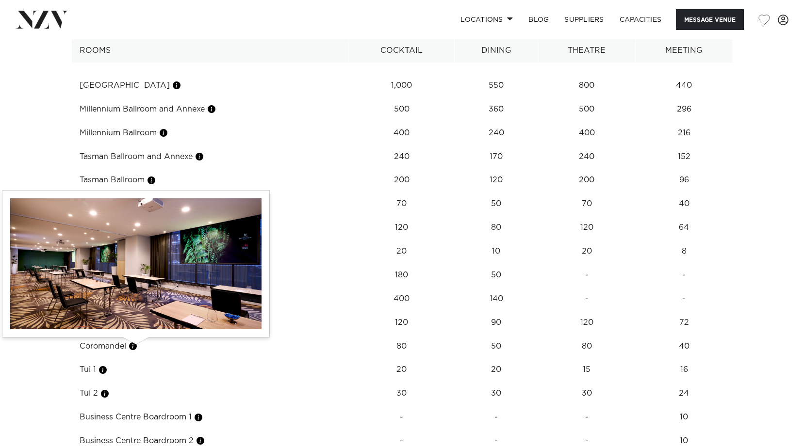
click at [136, 346] on button "button" at bounding box center [133, 346] width 10 height 10
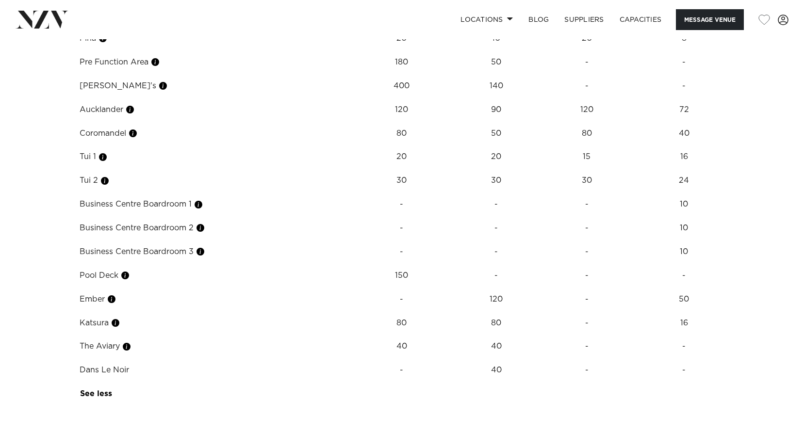
scroll to position [1406, 0]
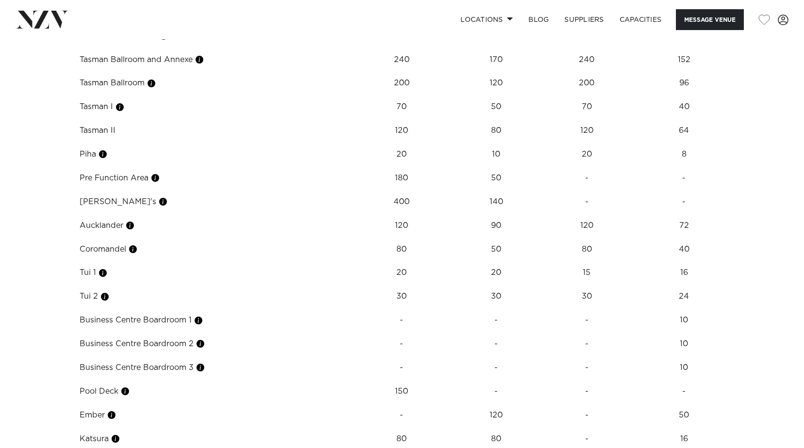
click at [151, 206] on td "Estelle's" at bounding box center [210, 202] width 277 height 24
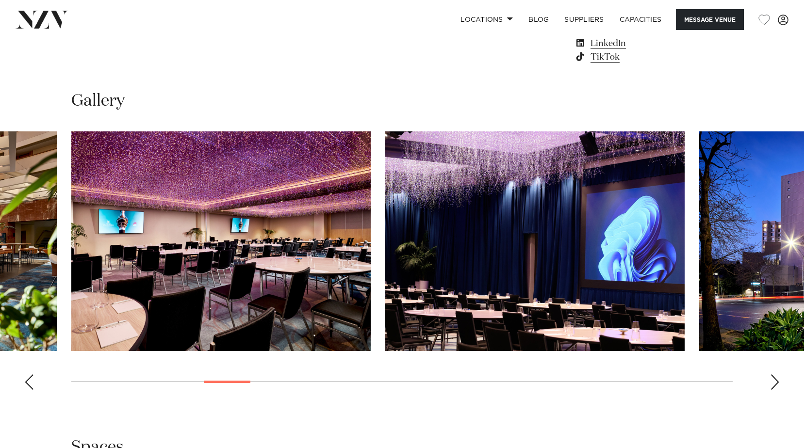
scroll to position [921, 0]
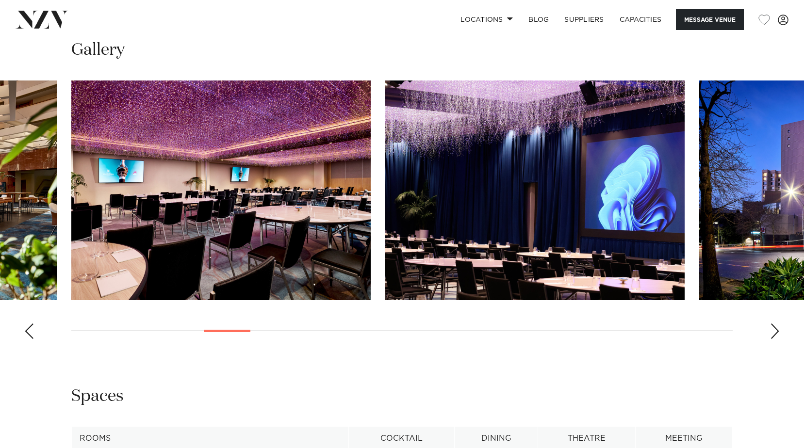
click at [778, 328] on div "Next slide" at bounding box center [775, 331] width 10 height 16
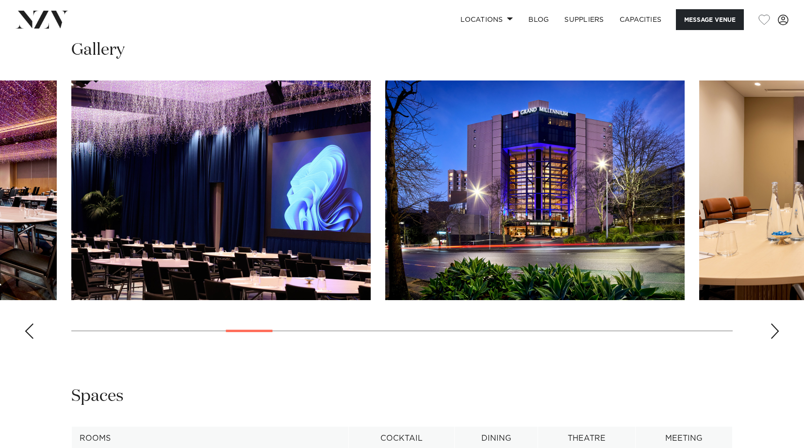
click at [778, 328] on div "Next slide" at bounding box center [775, 331] width 10 height 16
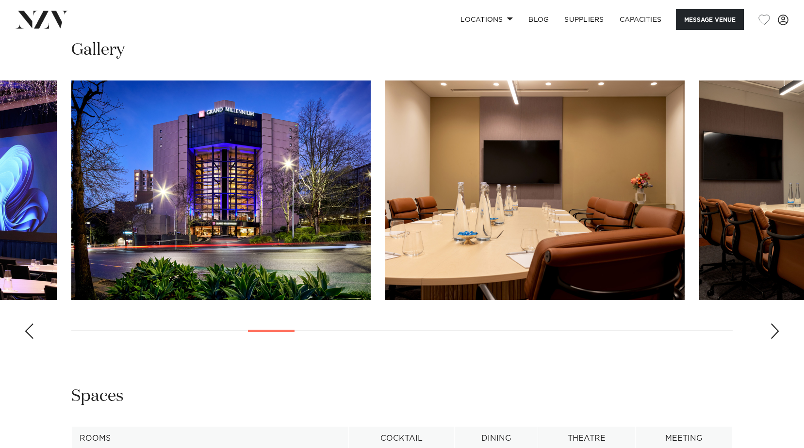
click at [778, 328] on div "Next slide" at bounding box center [775, 331] width 10 height 16
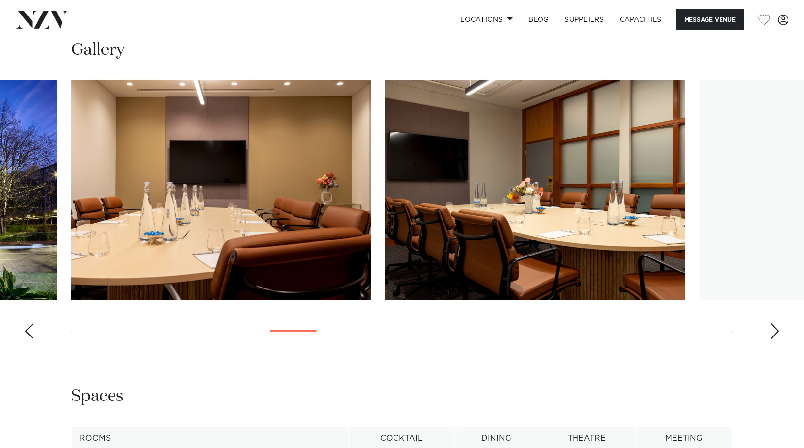
click at [778, 328] on div "Next slide" at bounding box center [775, 331] width 10 height 16
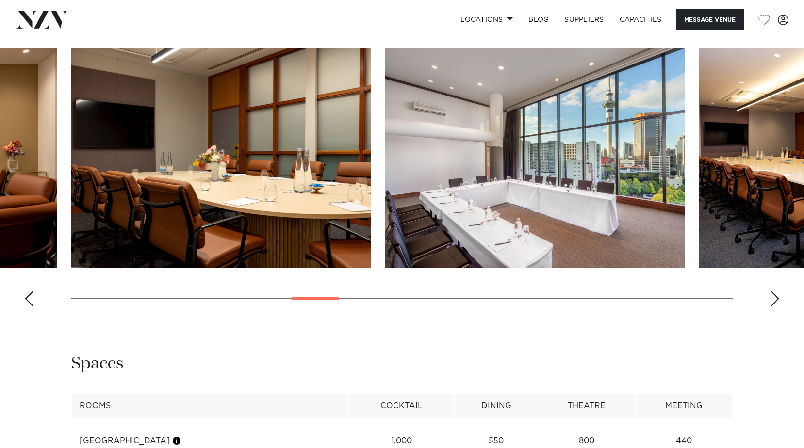
scroll to position [824, 0]
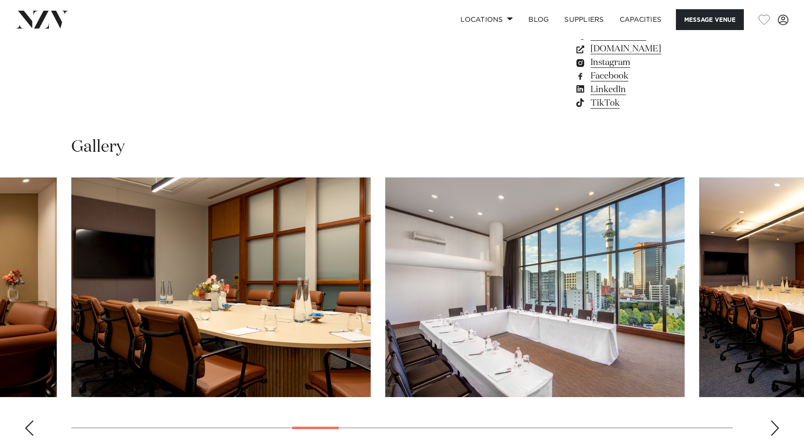
click at [771, 427] on div "Next slide" at bounding box center [775, 428] width 10 height 16
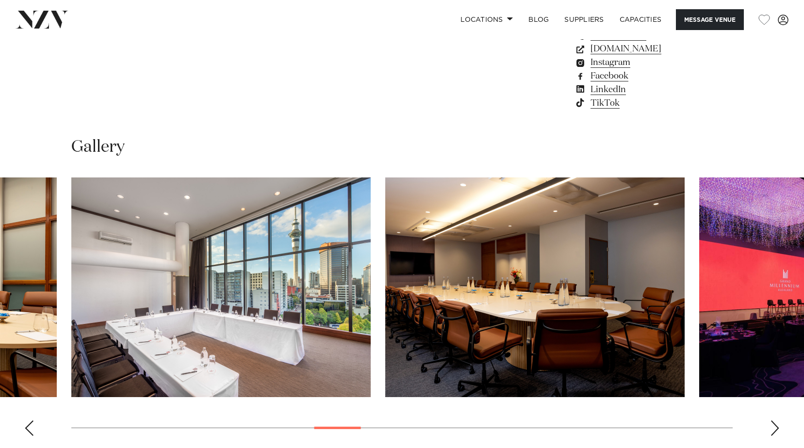
click at [771, 426] on div "Next slide" at bounding box center [775, 428] width 10 height 16
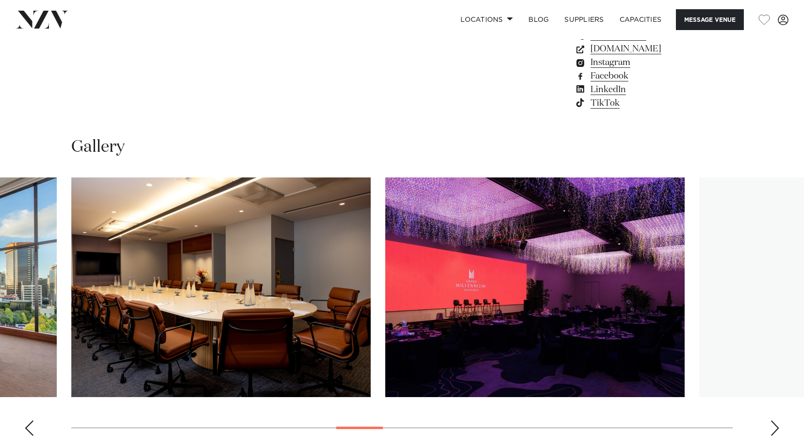
click at [771, 426] on div "Next slide" at bounding box center [775, 428] width 10 height 16
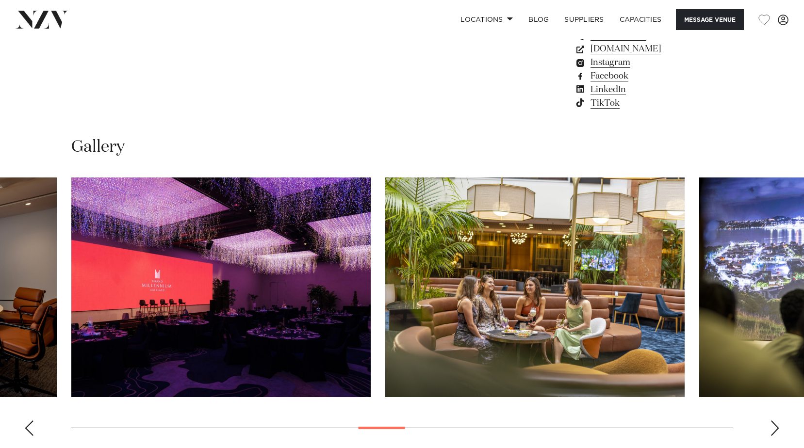
click at [771, 426] on div "Next slide" at bounding box center [775, 428] width 10 height 16
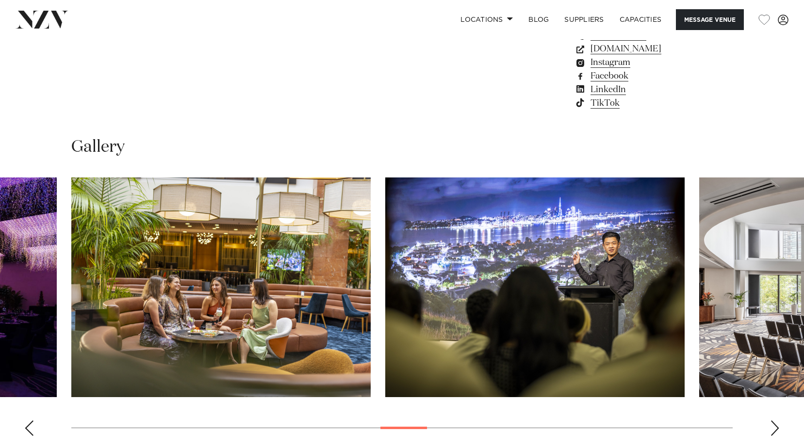
click at [771, 426] on div "Next slide" at bounding box center [775, 428] width 10 height 16
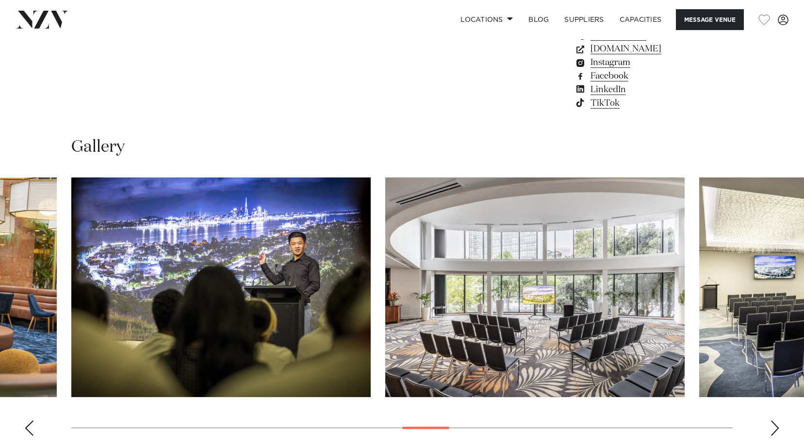
click at [771, 426] on div "Next slide" at bounding box center [775, 428] width 10 height 16
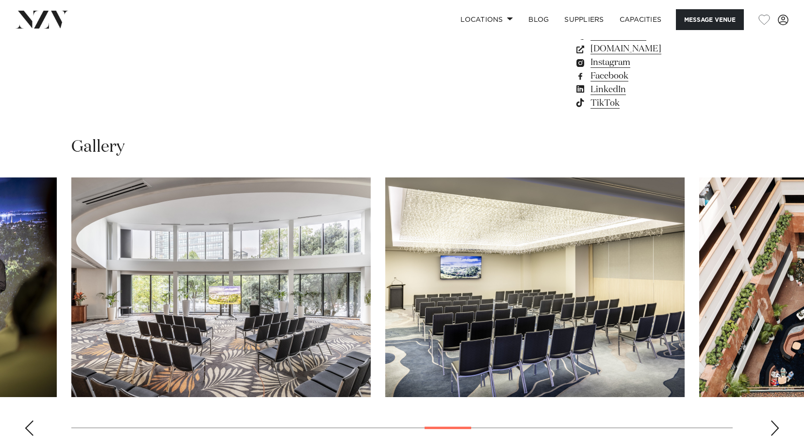
click at [771, 426] on div "Next slide" at bounding box center [775, 428] width 10 height 16
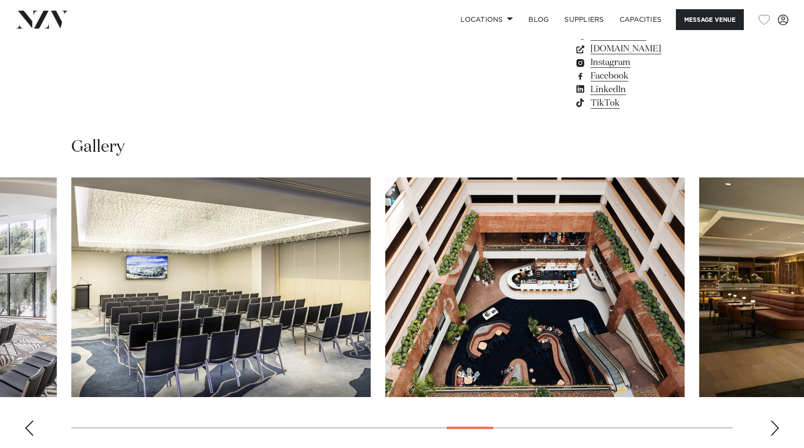
click at [771, 426] on div "Next slide" at bounding box center [775, 428] width 10 height 16
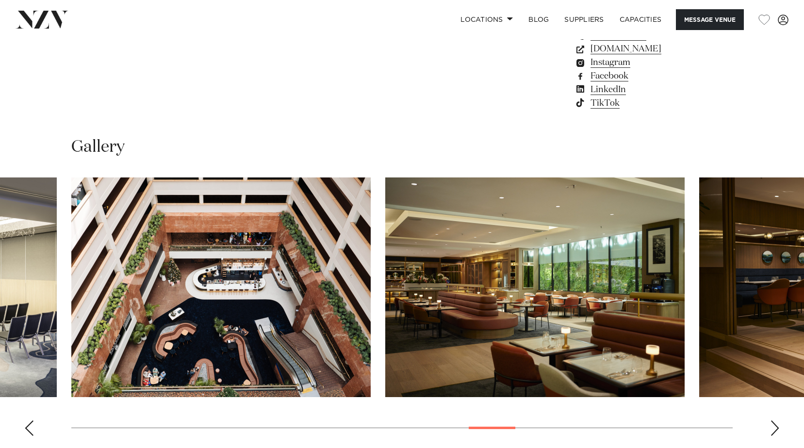
click at [771, 426] on div "Next slide" at bounding box center [775, 428] width 10 height 16
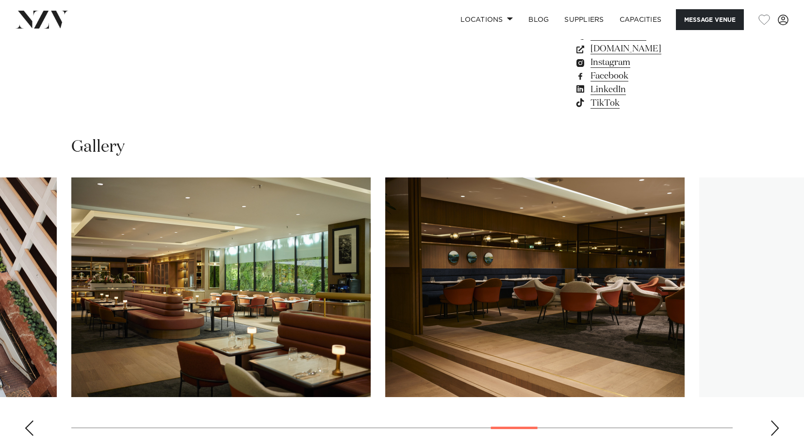
click at [771, 426] on div "Next slide" at bounding box center [775, 428] width 10 height 16
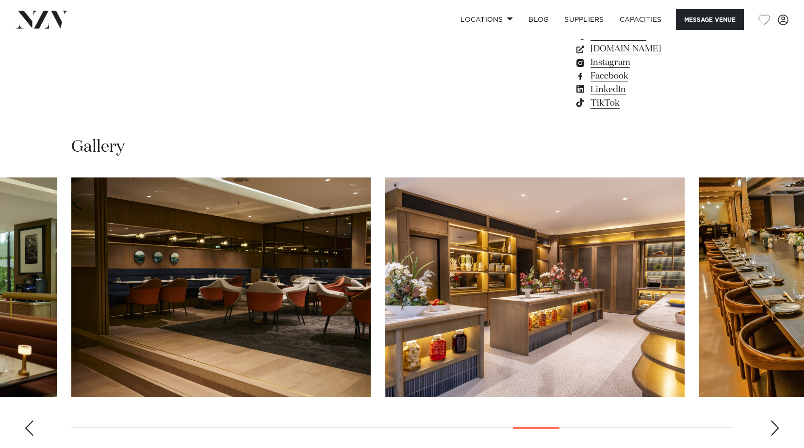
click at [771, 426] on div "Next slide" at bounding box center [775, 428] width 10 height 16
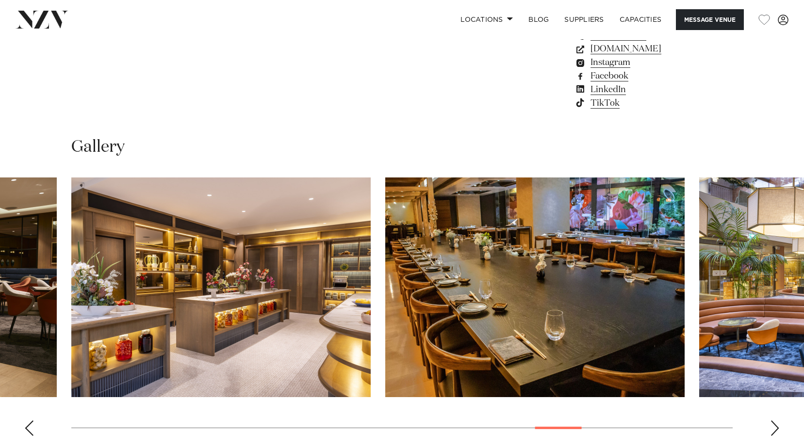
click at [771, 426] on div "Next slide" at bounding box center [775, 428] width 10 height 16
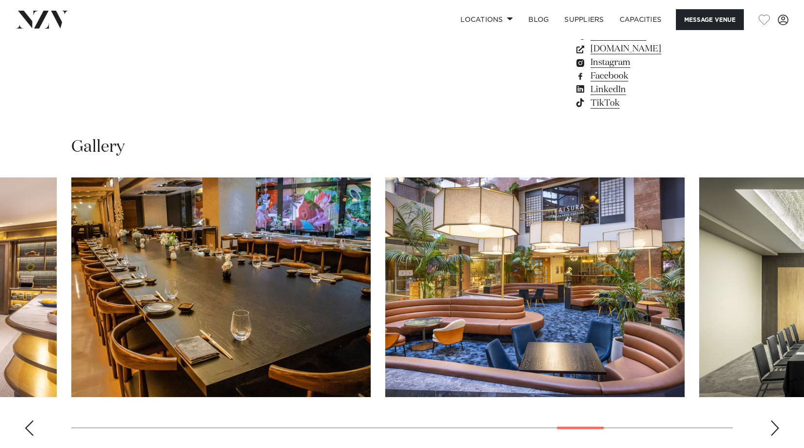
click at [771, 426] on div "Next slide" at bounding box center [775, 428] width 10 height 16
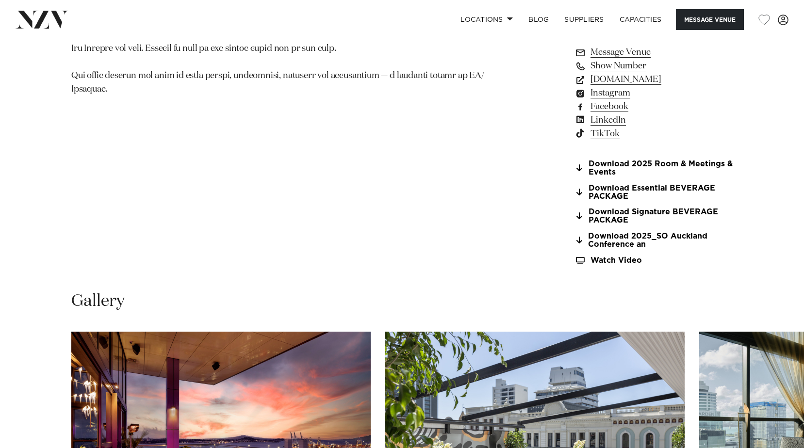
scroll to position [1018, 0]
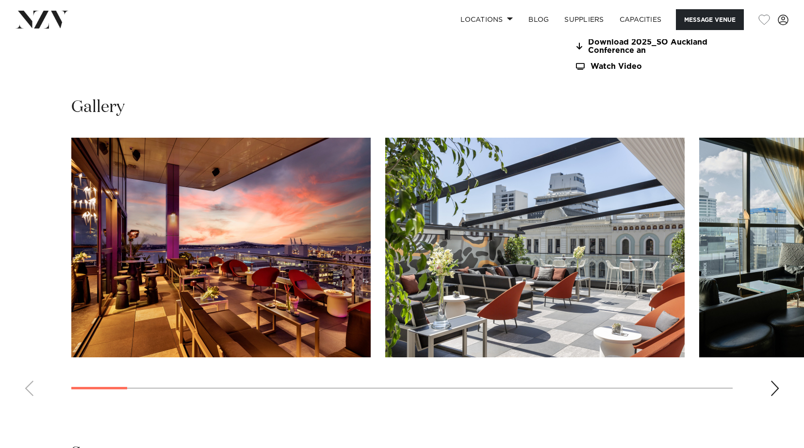
click at [772, 380] on swiper-container at bounding box center [402, 271] width 804 height 266
click at [774, 385] on div "Next slide" at bounding box center [775, 389] width 10 height 16
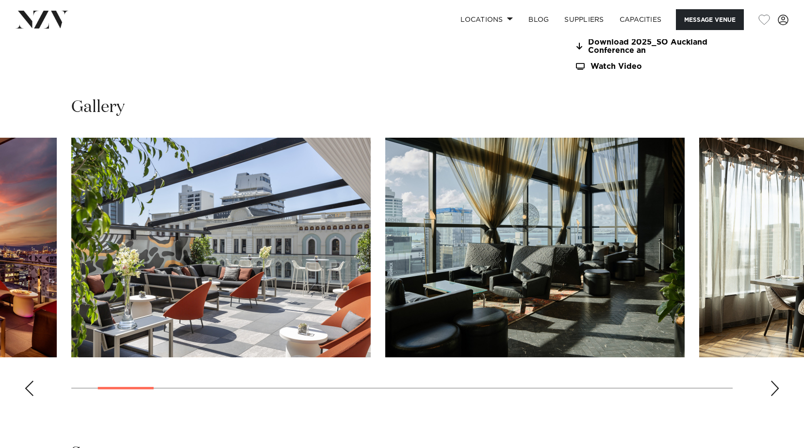
click at [774, 385] on div "Next slide" at bounding box center [775, 389] width 10 height 16
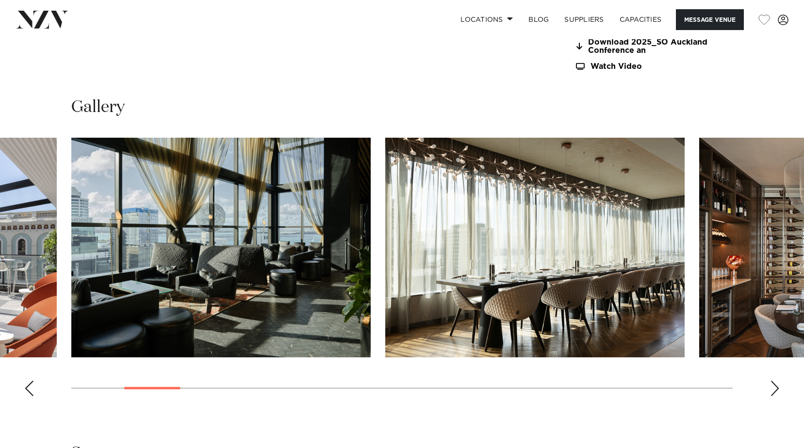
click at [774, 385] on div "Next slide" at bounding box center [775, 389] width 10 height 16
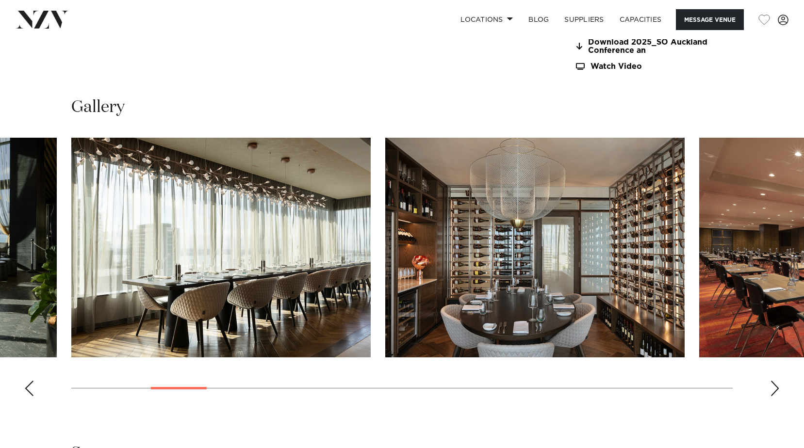
click at [774, 385] on div "Next slide" at bounding box center [775, 389] width 10 height 16
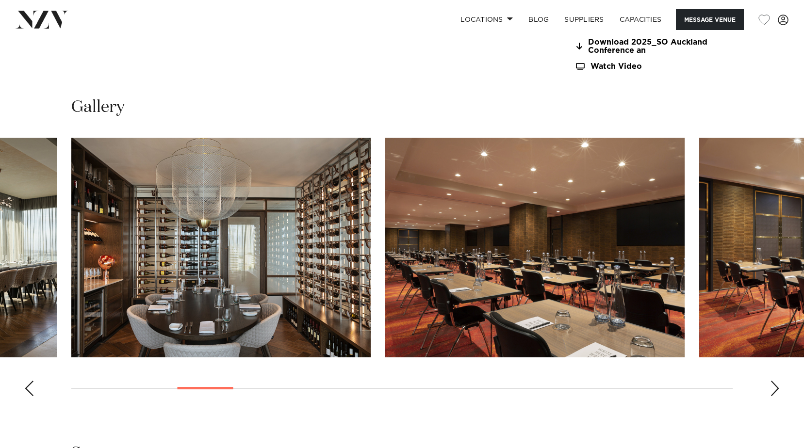
click at [774, 385] on div "Next slide" at bounding box center [775, 389] width 10 height 16
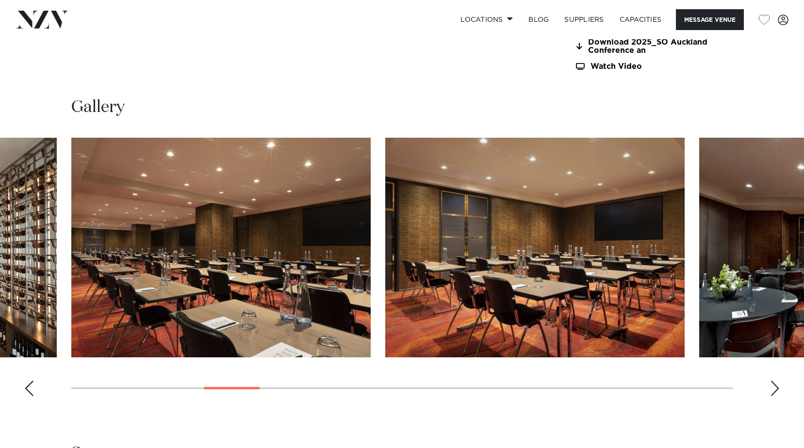
click at [774, 385] on div "Next slide" at bounding box center [775, 389] width 10 height 16
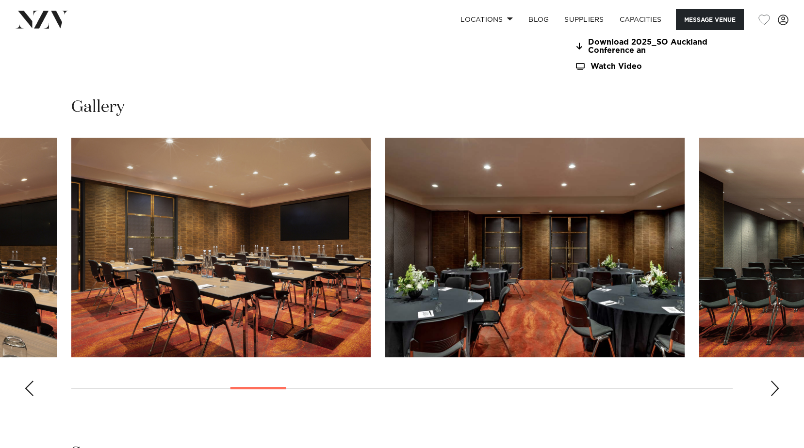
click at [774, 385] on div "Next slide" at bounding box center [775, 389] width 10 height 16
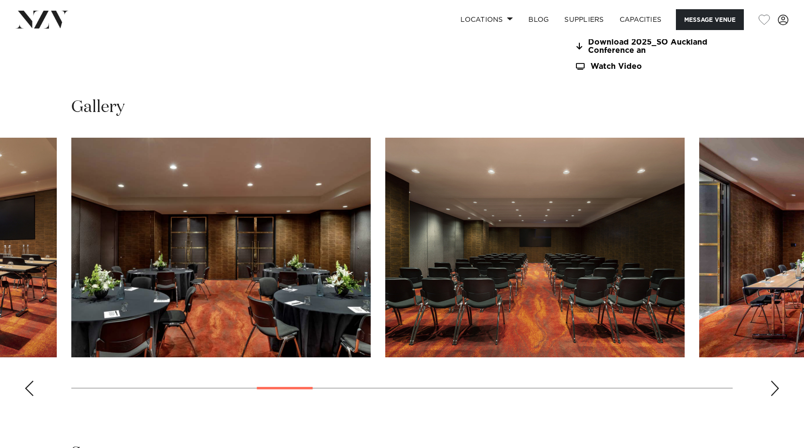
click at [774, 385] on div "Next slide" at bounding box center [775, 389] width 10 height 16
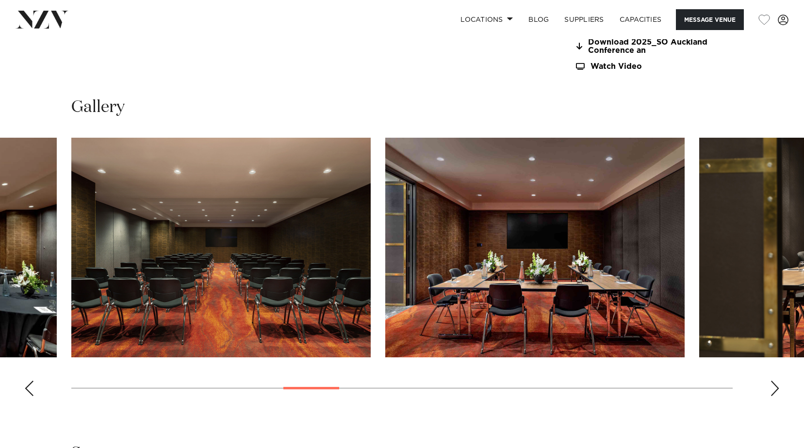
click at [774, 385] on div "Next slide" at bounding box center [775, 389] width 10 height 16
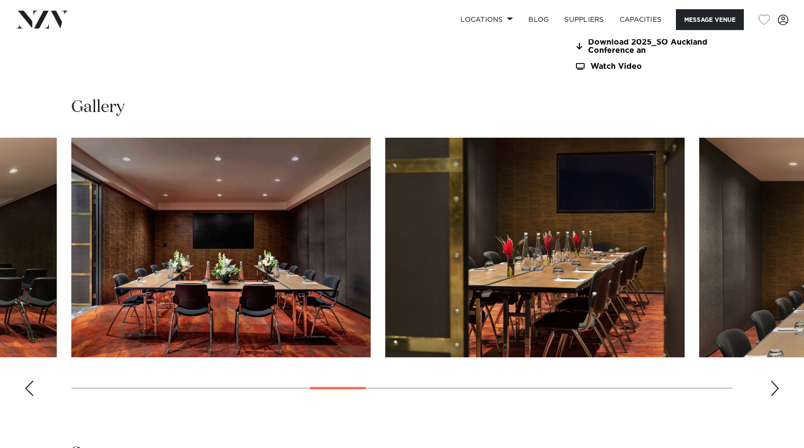
click at [774, 385] on div "Next slide" at bounding box center [775, 389] width 10 height 16
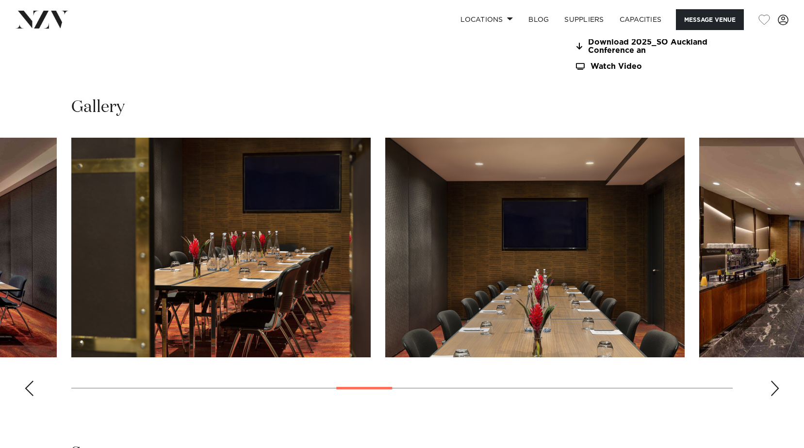
click at [774, 385] on div "Next slide" at bounding box center [775, 389] width 10 height 16
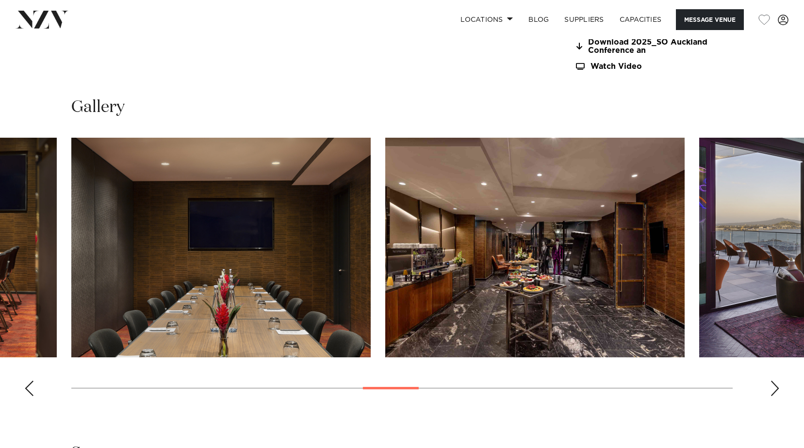
click at [774, 385] on div "Next slide" at bounding box center [775, 389] width 10 height 16
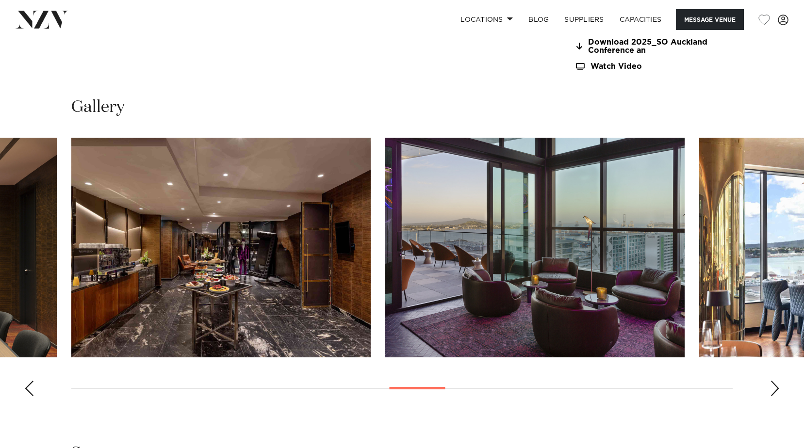
click at [774, 385] on div "Next slide" at bounding box center [775, 389] width 10 height 16
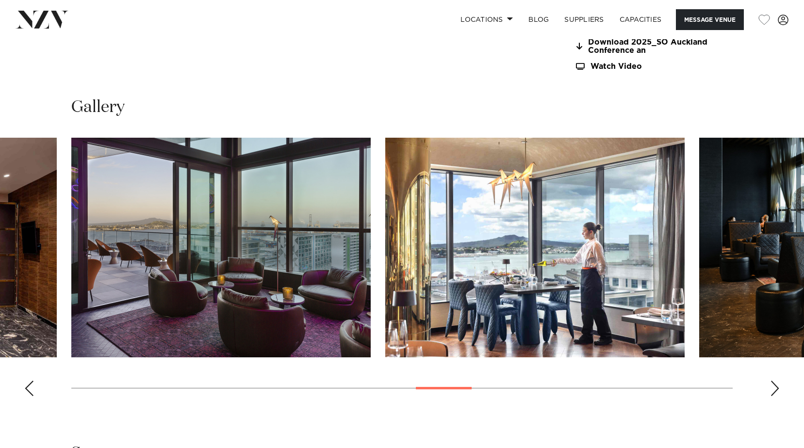
click at [774, 385] on div "Next slide" at bounding box center [775, 389] width 10 height 16
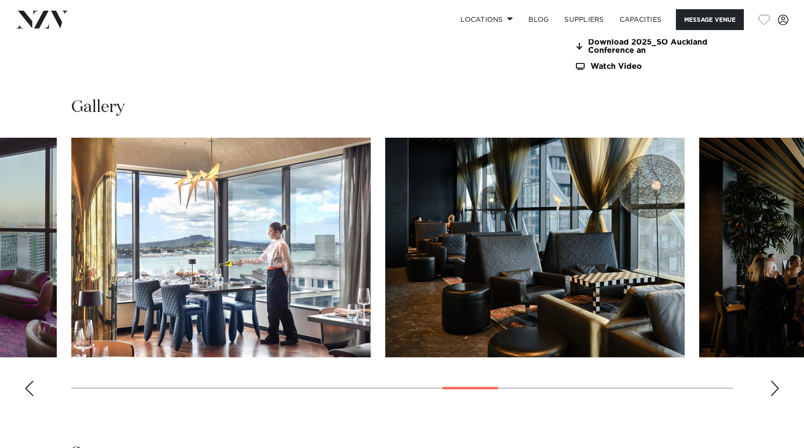
click at [774, 385] on div "Next slide" at bounding box center [775, 389] width 10 height 16
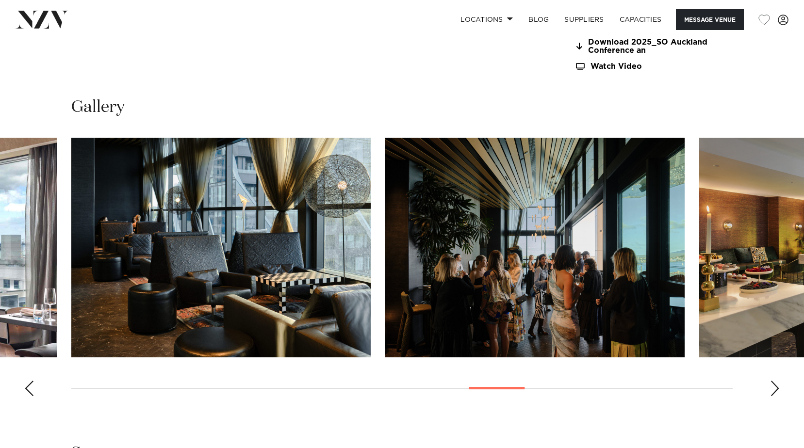
click at [774, 385] on div "Next slide" at bounding box center [775, 389] width 10 height 16
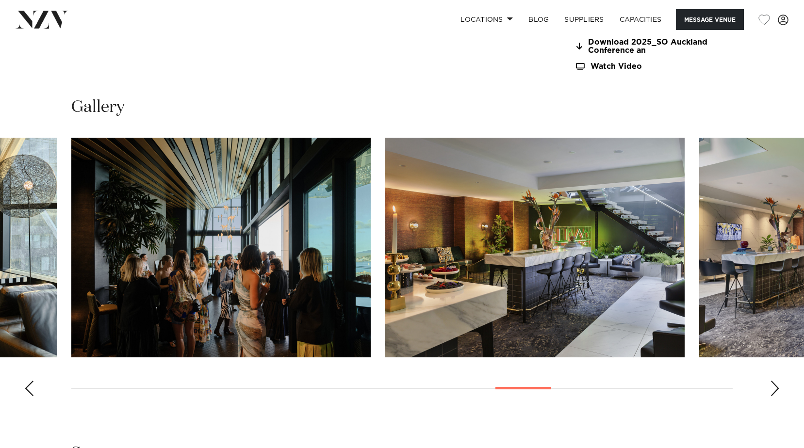
click at [774, 385] on div "Next slide" at bounding box center [775, 389] width 10 height 16
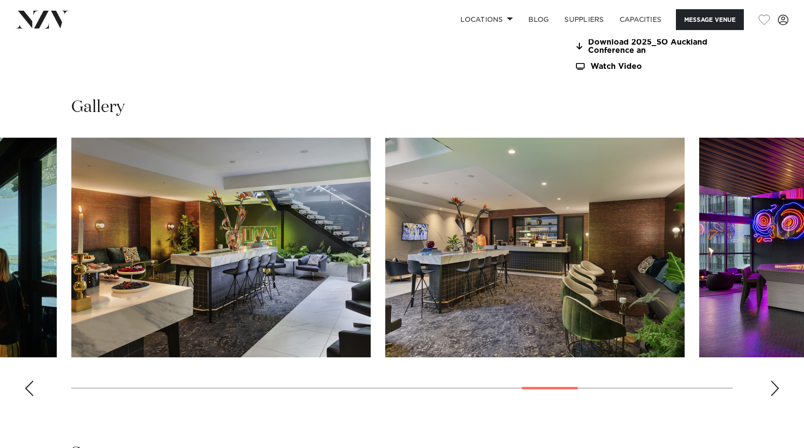
click at [774, 385] on div "Next slide" at bounding box center [775, 389] width 10 height 16
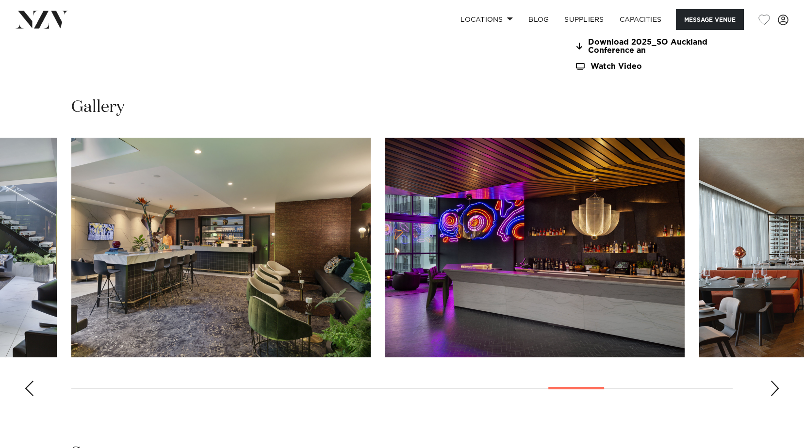
click at [774, 385] on div "Next slide" at bounding box center [775, 389] width 10 height 16
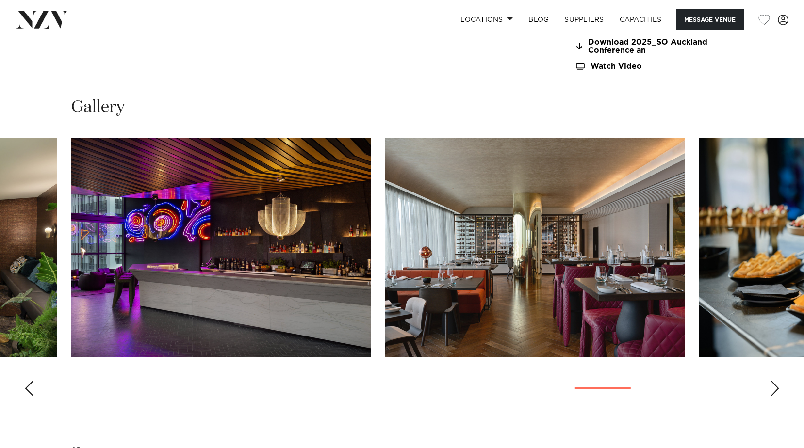
click at [774, 385] on div "Next slide" at bounding box center [775, 389] width 10 height 16
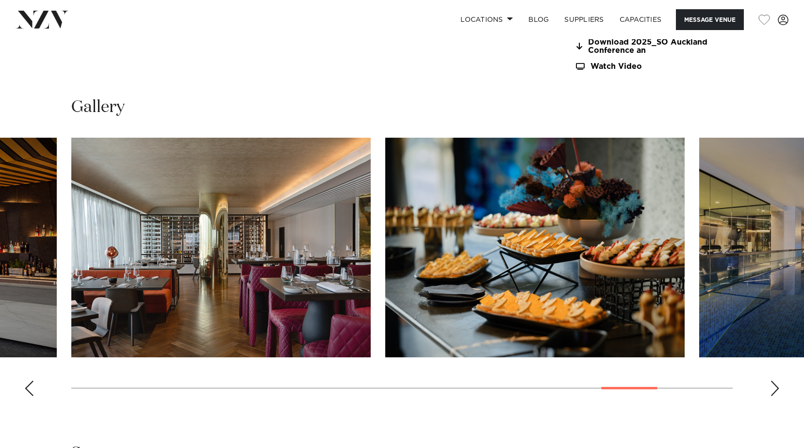
click at [774, 385] on div "Next slide" at bounding box center [775, 389] width 10 height 16
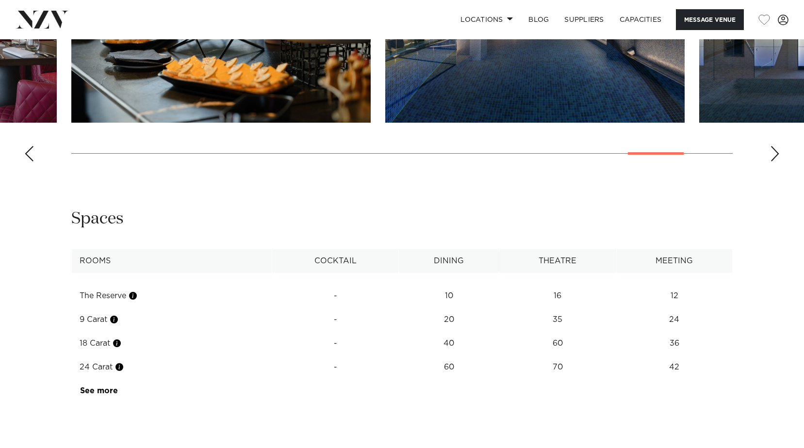
scroll to position [1309, 0]
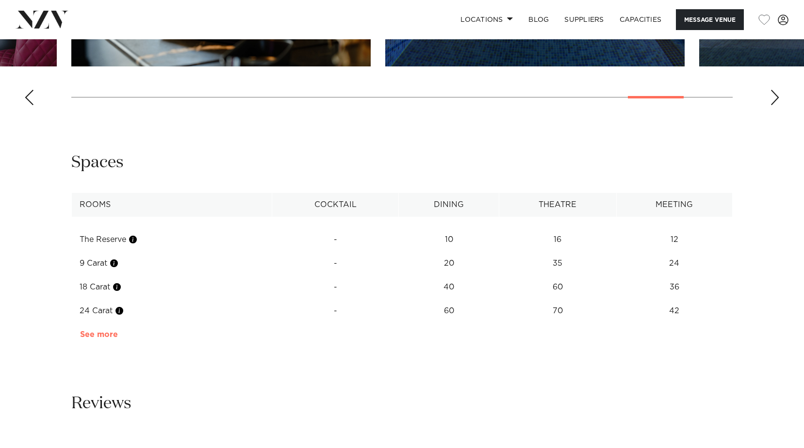
click at [106, 333] on link "See more" at bounding box center [118, 335] width 76 height 8
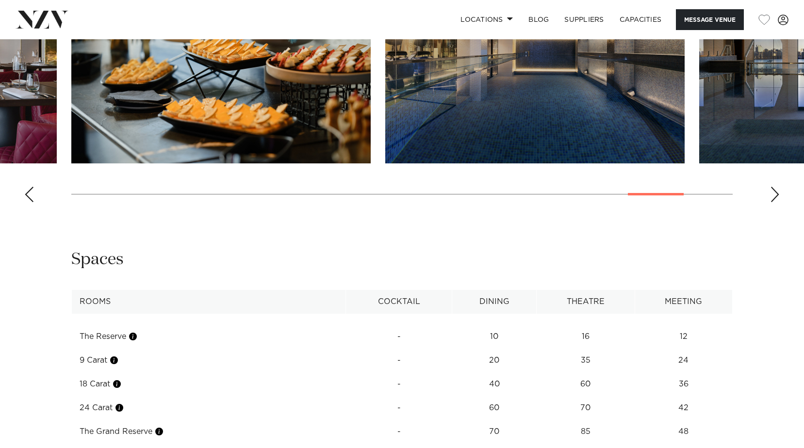
scroll to position [1067, 0]
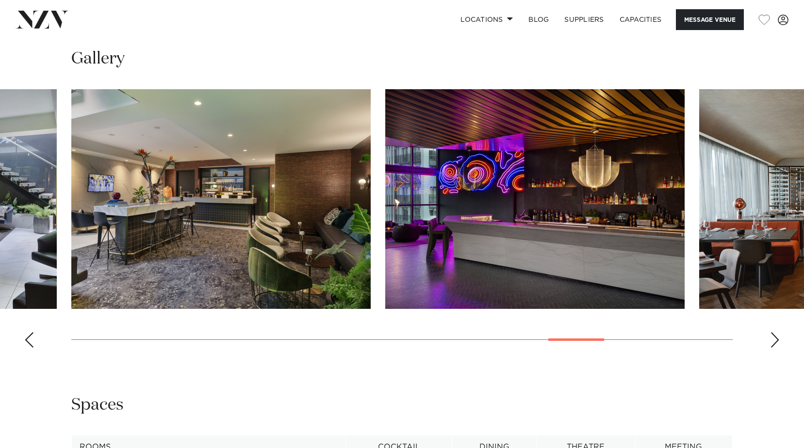
drag, startPoint x: 185, startPoint y: 360, endPoint x: 189, endPoint y: 346, distance: 14.6
click at [189, 346] on div "[GEOGRAPHIC_DATA] SO/ [GEOGRAPHIC_DATA] Message Venue [GEOGRAPHIC_DATA] SO/ [GE…" at bounding box center [402, 318] width 804 height 2693
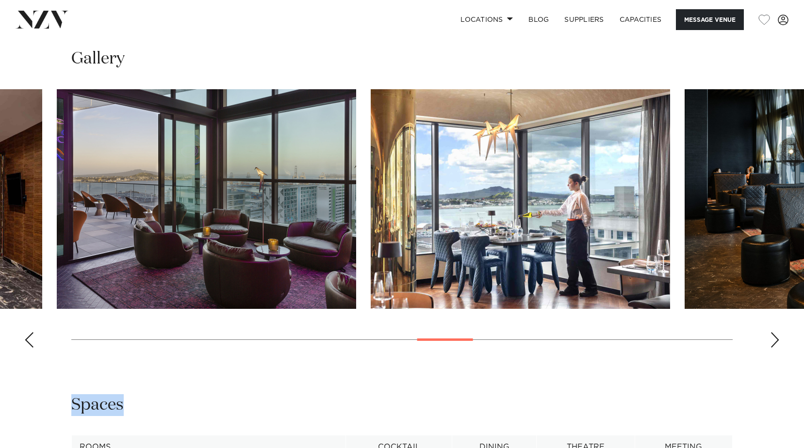
click at [746, 331] on swiper-container at bounding box center [402, 222] width 804 height 266
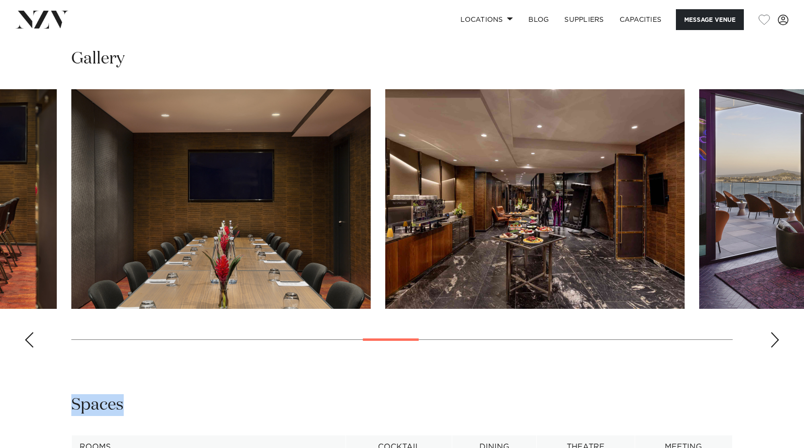
click at [652, 359] on div "Auckland SO/ Auckland Message Venue Auckland SO/ Auckland A global brand steepe…" at bounding box center [402, 318] width 804 height 2693
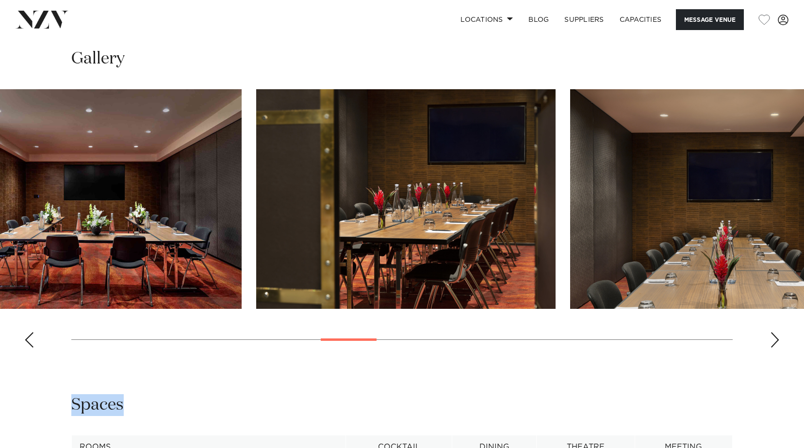
click at [666, 321] on swiper-container at bounding box center [402, 222] width 804 height 266
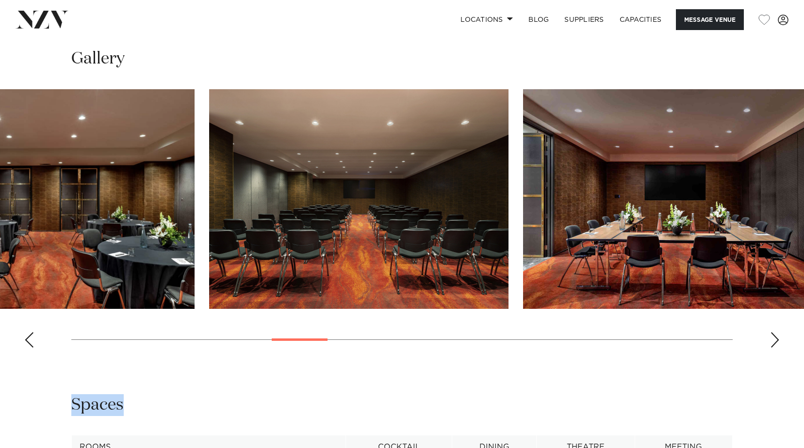
click at [623, 290] on img "10 / 25" at bounding box center [672, 199] width 299 height 220
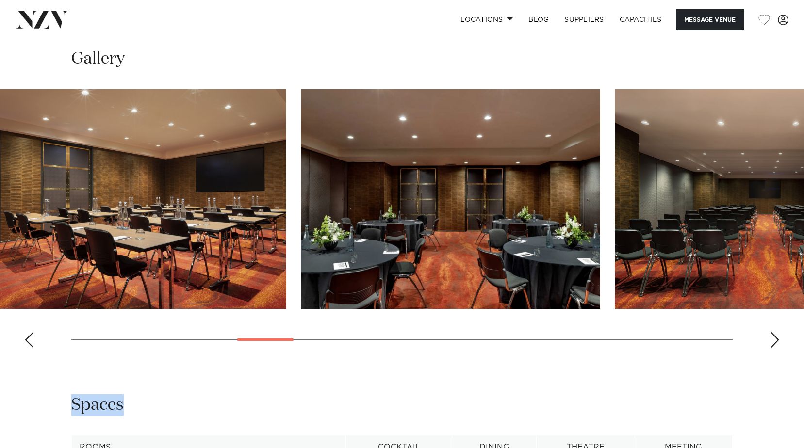
click at [552, 264] on img "8 / 25" at bounding box center [450, 199] width 299 height 220
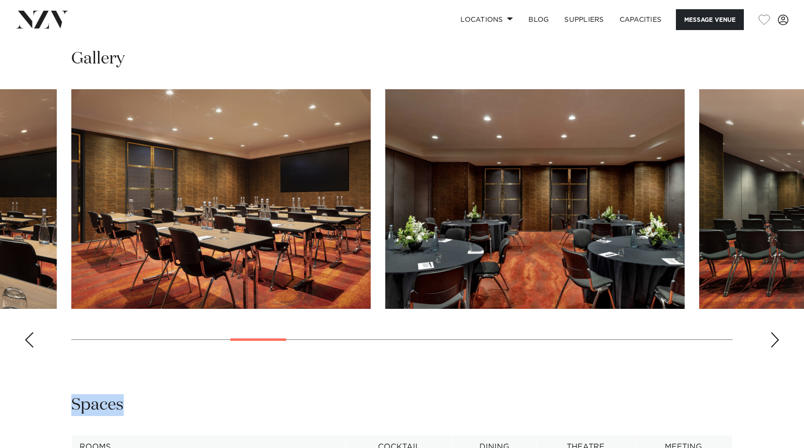
click at [234, 375] on div "Auckland SO/ Auckland Message Venue Auckland SO/ Auckland A global brand steepe…" at bounding box center [402, 318] width 804 height 2693
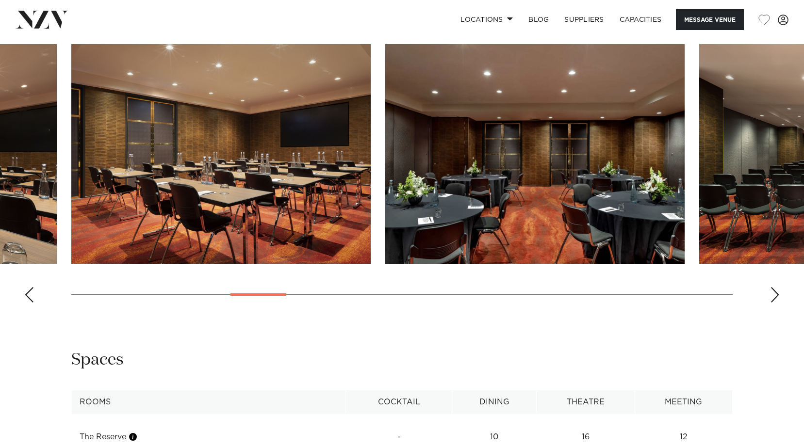
scroll to position [1018, 0]
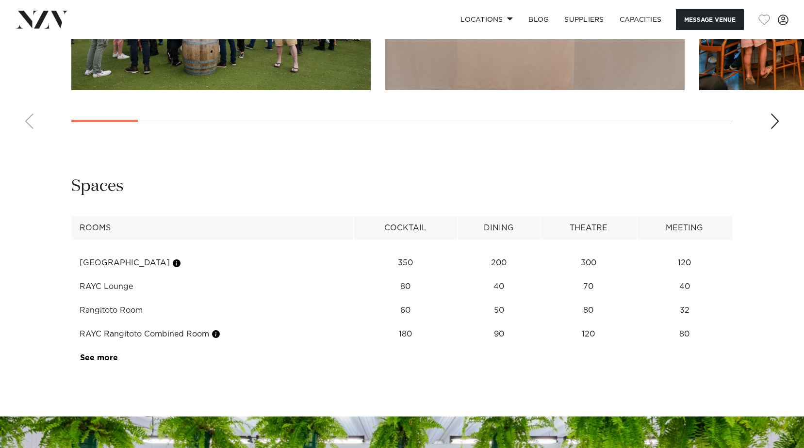
scroll to position [1358, 0]
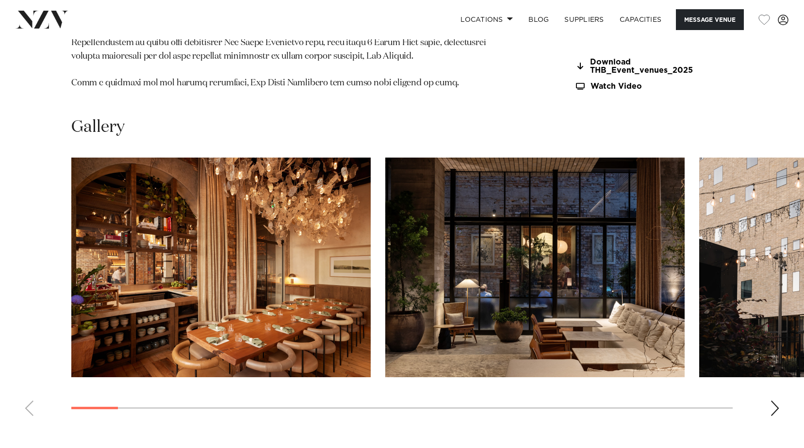
scroll to position [1309, 0]
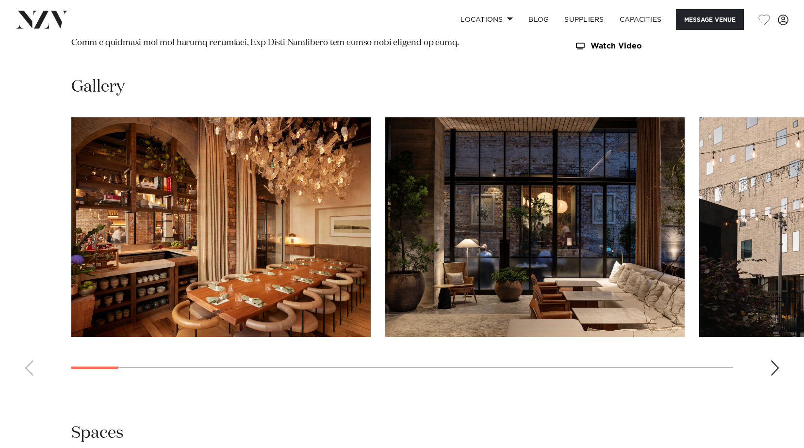
click at [771, 360] on div "Next slide" at bounding box center [775, 368] width 10 height 16
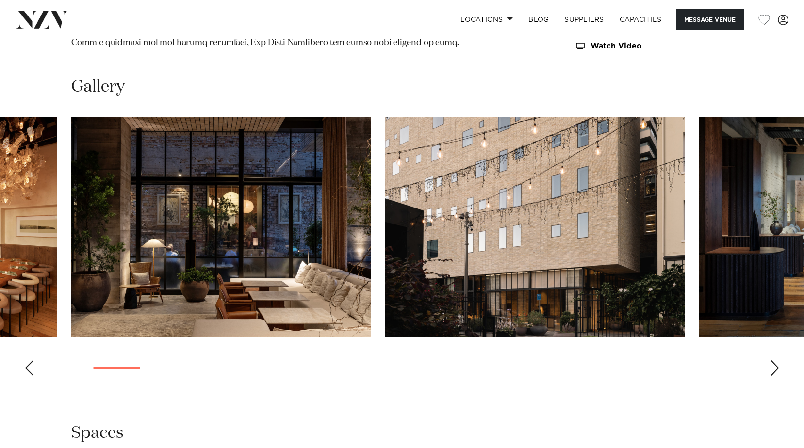
click at [771, 360] on div "Next slide" at bounding box center [775, 368] width 10 height 16
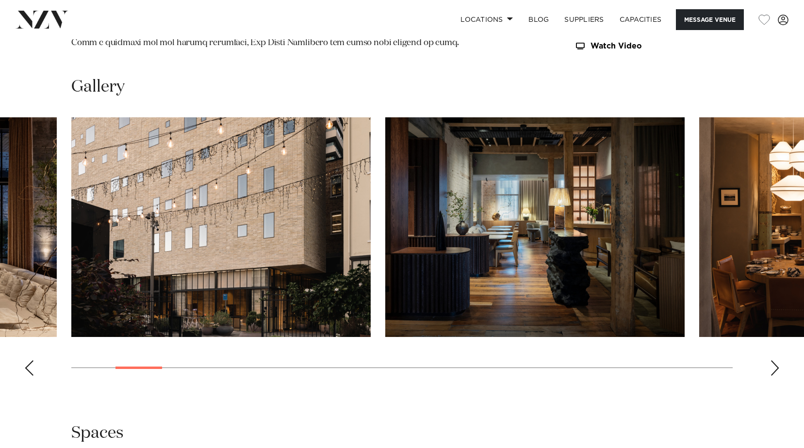
click at [771, 360] on div "Next slide" at bounding box center [775, 368] width 10 height 16
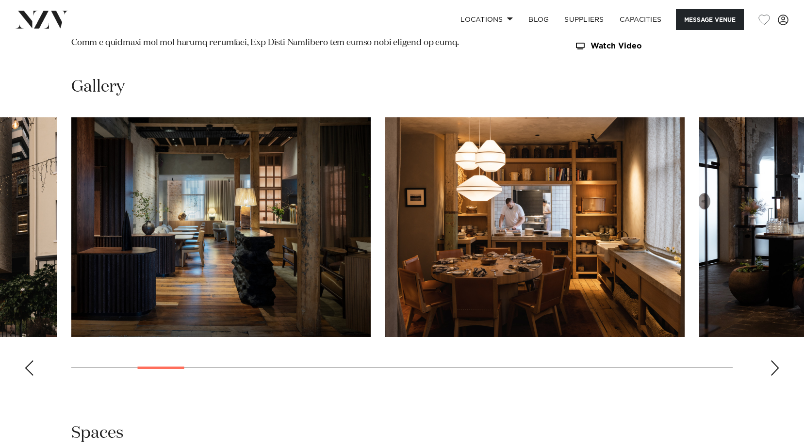
click at [771, 360] on div "Next slide" at bounding box center [775, 368] width 10 height 16
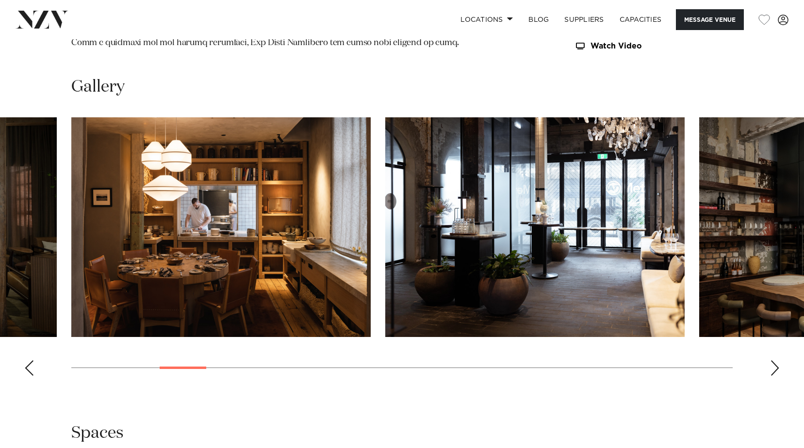
click at [771, 360] on div "Next slide" at bounding box center [775, 368] width 10 height 16
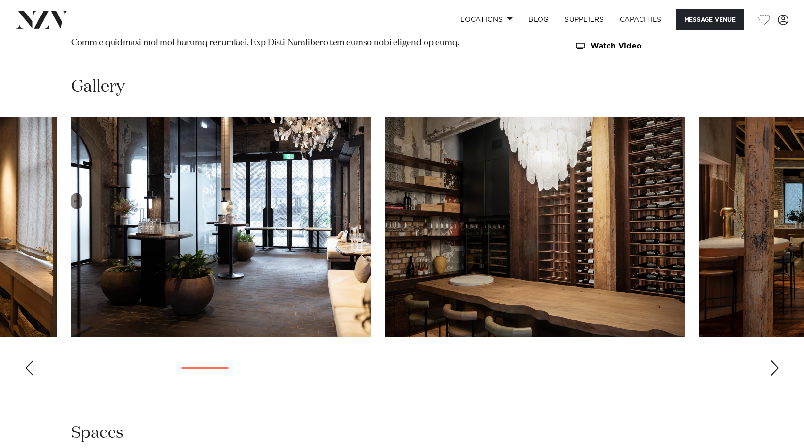
click at [771, 360] on div "Next slide" at bounding box center [775, 368] width 10 height 16
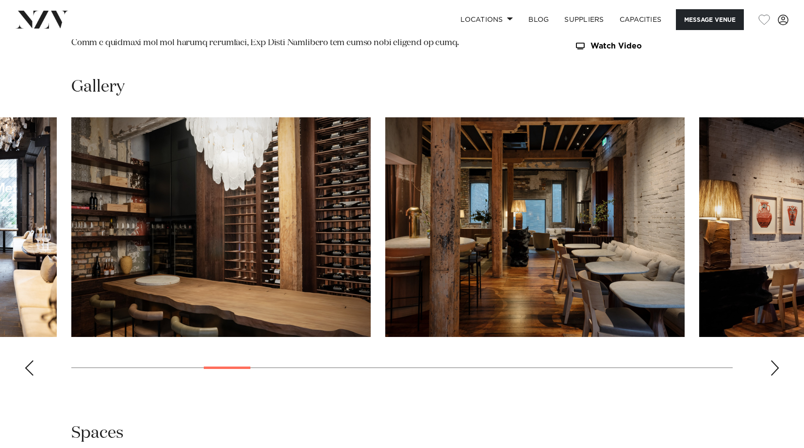
click at [771, 360] on div "Next slide" at bounding box center [775, 368] width 10 height 16
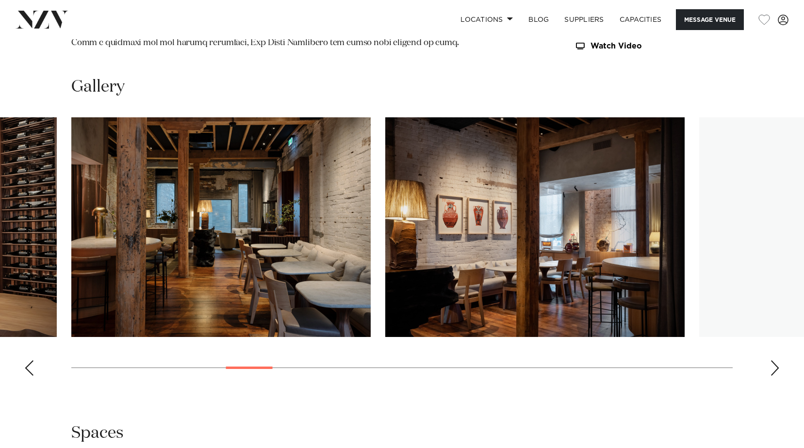
click at [771, 360] on div "Next slide" at bounding box center [775, 368] width 10 height 16
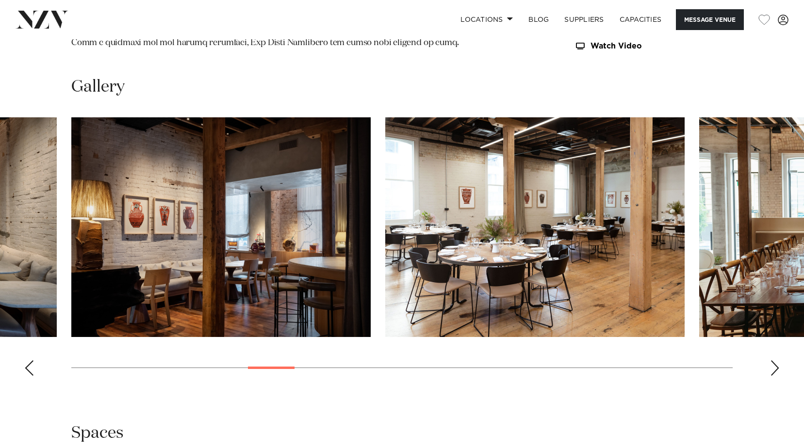
click at [771, 360] on div "Next slide" at bounding box center [775, 368] width 10 height 16
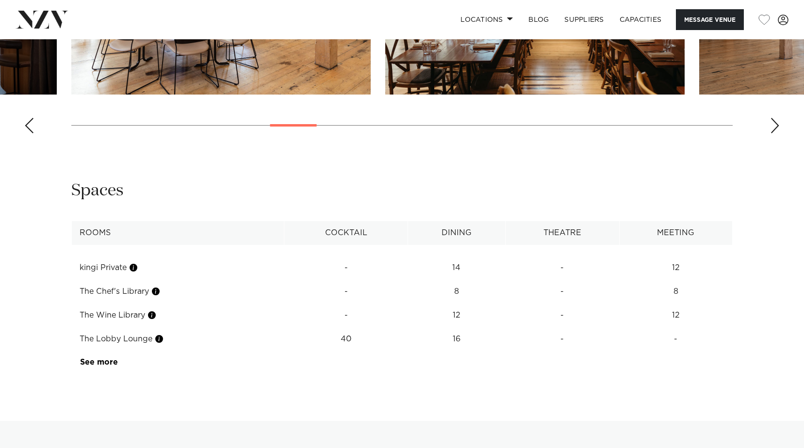
scroll to position [1649, 0]
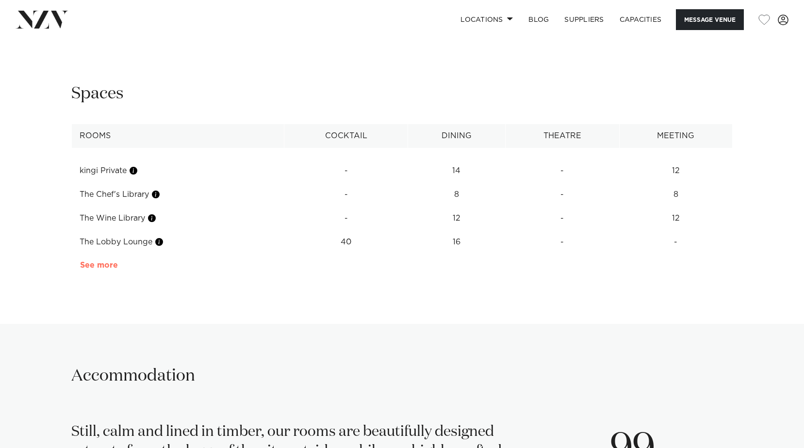
click at [111, 261] on link "See more" at bounding box center [118, 265] width 76 height 8
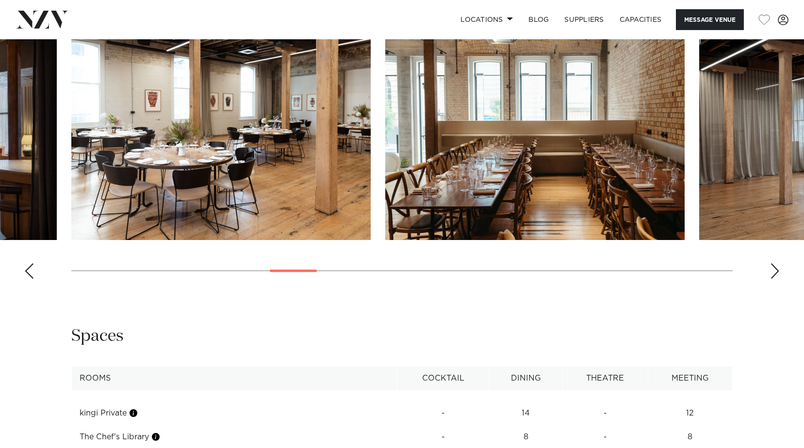
scroll to position [1261, 0]
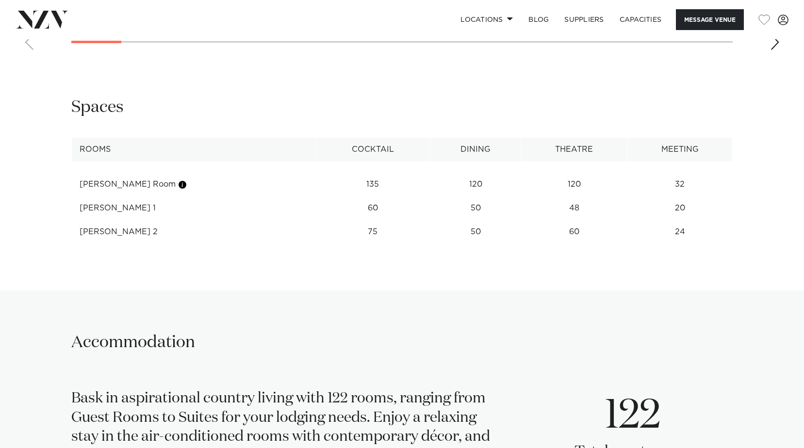
scroll to position [1309, 0]
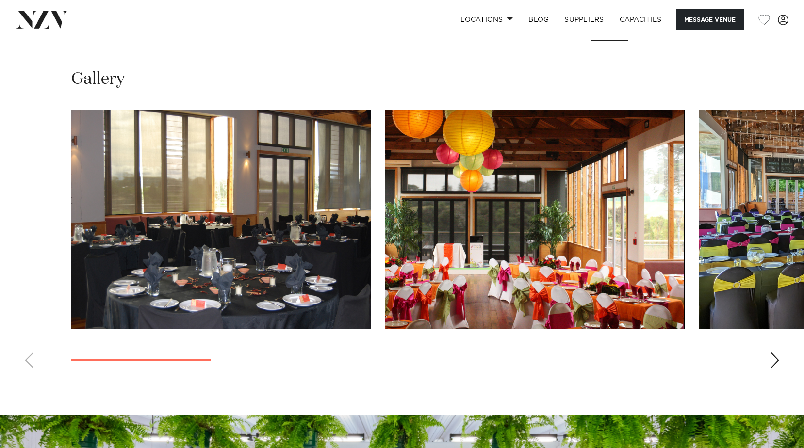
scroll to position [921, 0]
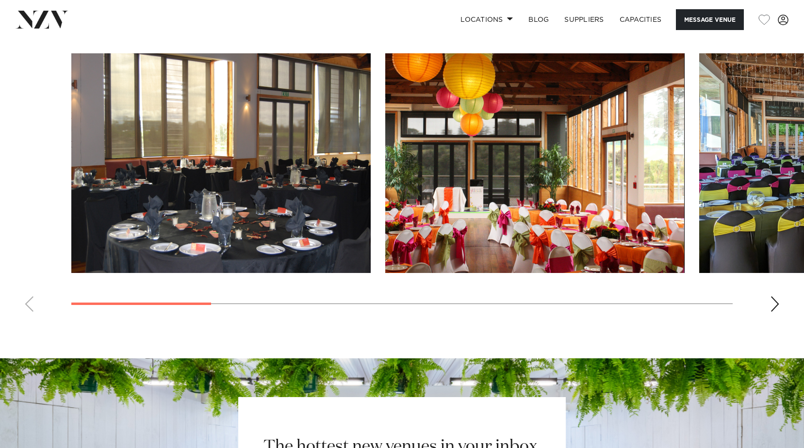
click at [778, 304] on div "Next slide" at bounding box center [775, 304] width 10 height 16
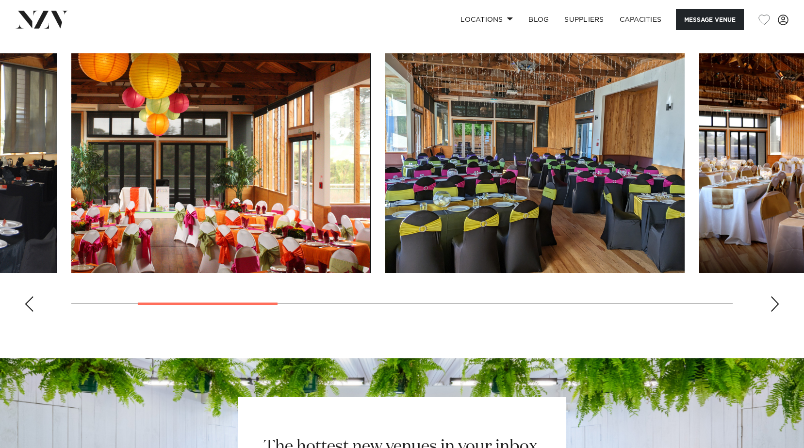
click at [778, 304] on div "Next slide" at bounding box center [775, 304] width 10 height 16
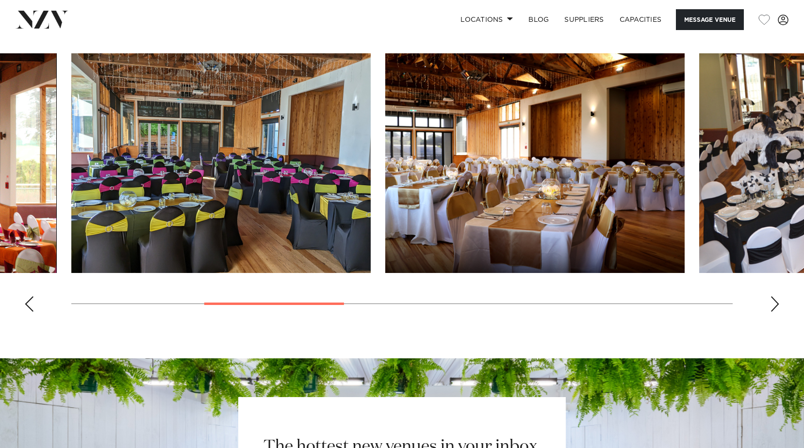
click at [774, 292] on swiper-container at bounding box center [402, 186] width 804 height 266
click at [771, 301] on div "Next slide" at bounding box center [775, 304] width 10 height 16
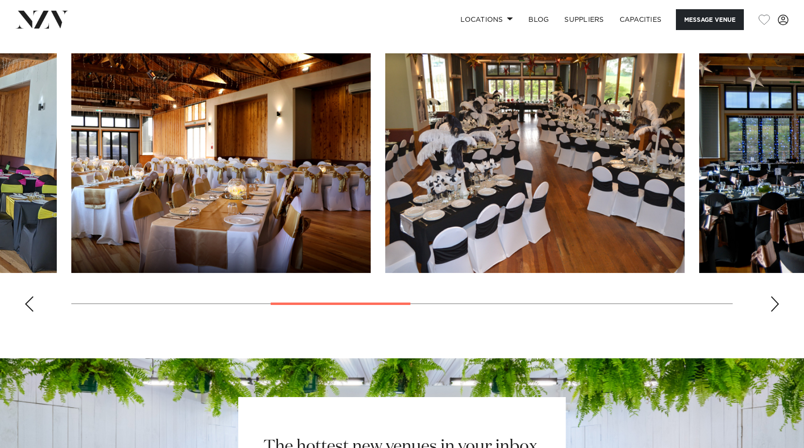
click at [771, 301] on div "Next slide" at bounding box center [775, 304] width 10 height 16
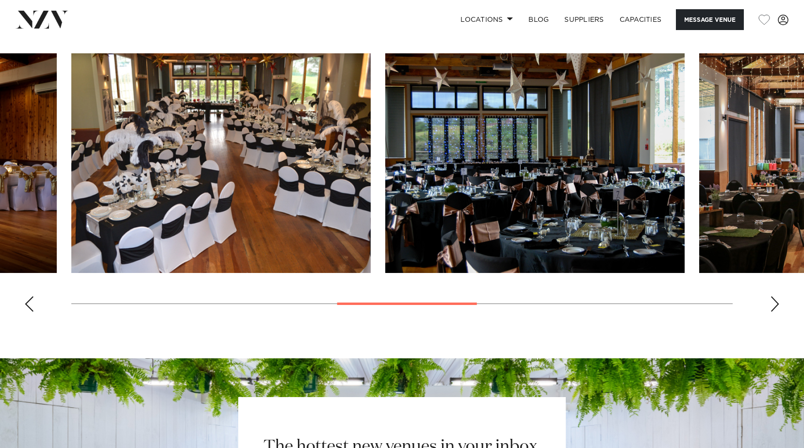
click at [779, 305] on swiper-container at bounding box center [402, 186] width 804 height 266
click at [776, 309] on div "Next slide" at bounding box center [775, 304] width 10 height 16
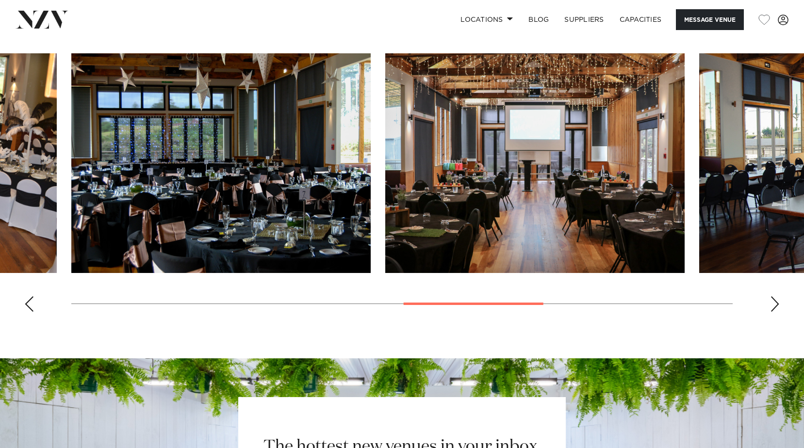
click at [771, 300] on div "Next slide" at bounding box center [775, 304] width 10 height 16
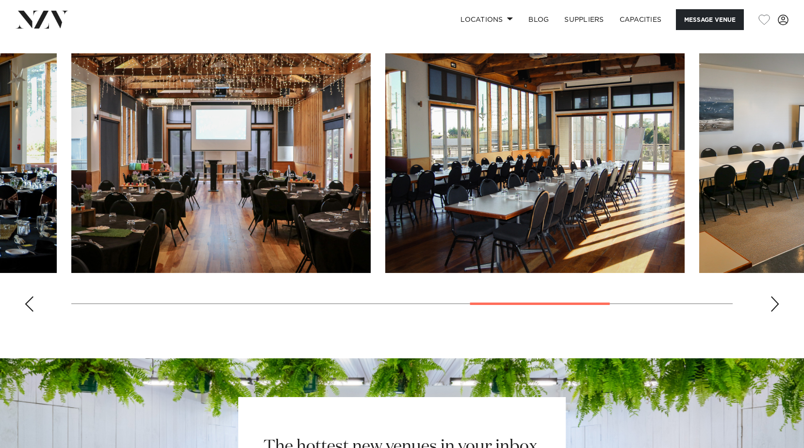
click at [771, 300] on div "Next slide" at bounding box center [775, 304] width 10 height 16
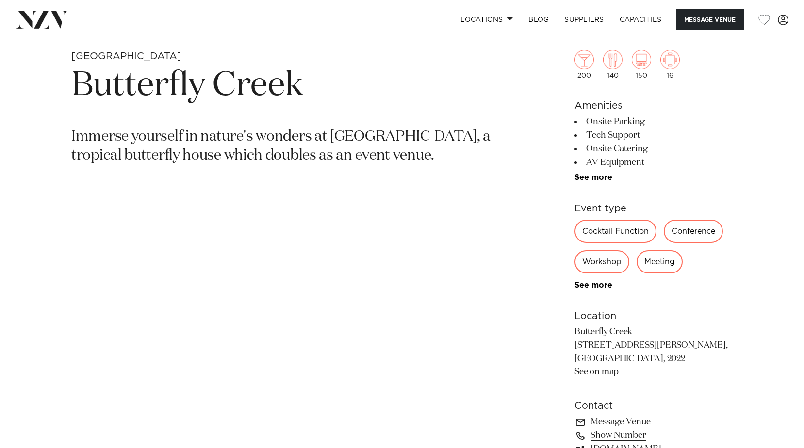
scroll to position [356, 0]
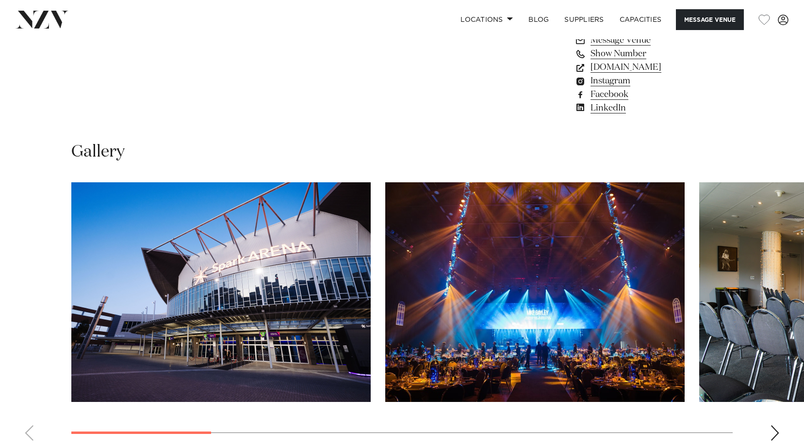
scroll to position [873, 0]
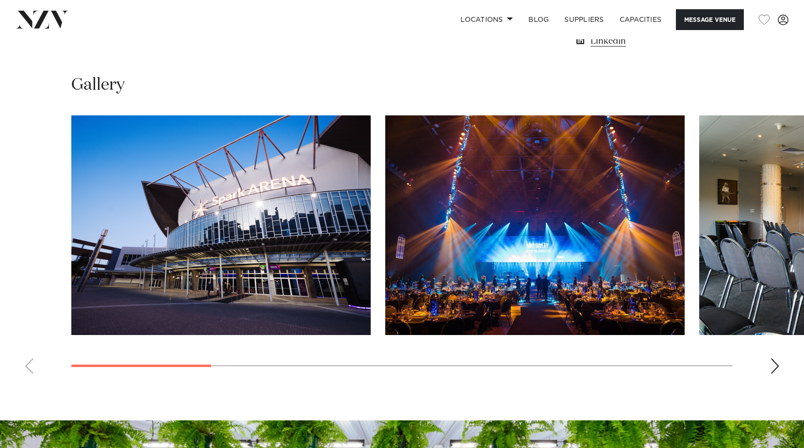
click at [778, 369] on div "Next slide" at bounding box center [775, 366] width 10 height 16
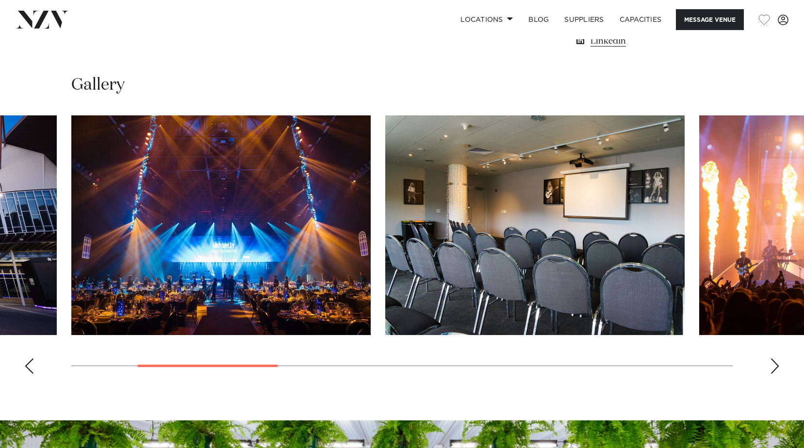
click at [778, 369] on div "Next slide" at bounding box center [775, 366] width 10 height 16
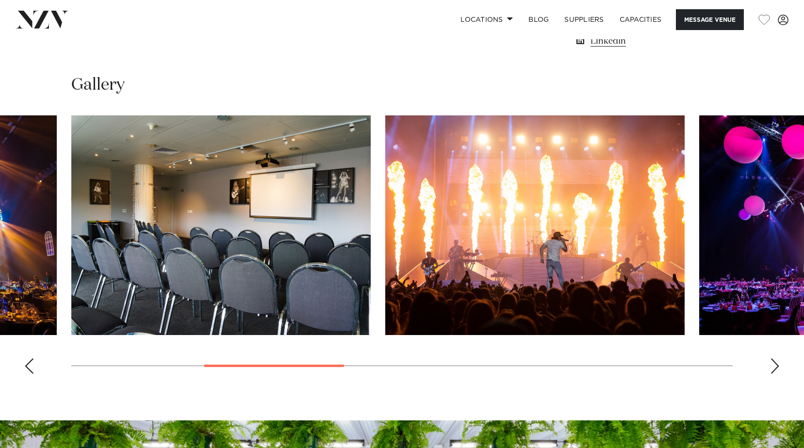
click at [778, 369] on div "Next slide" at bounding box center [775, 366] width 10 height 16
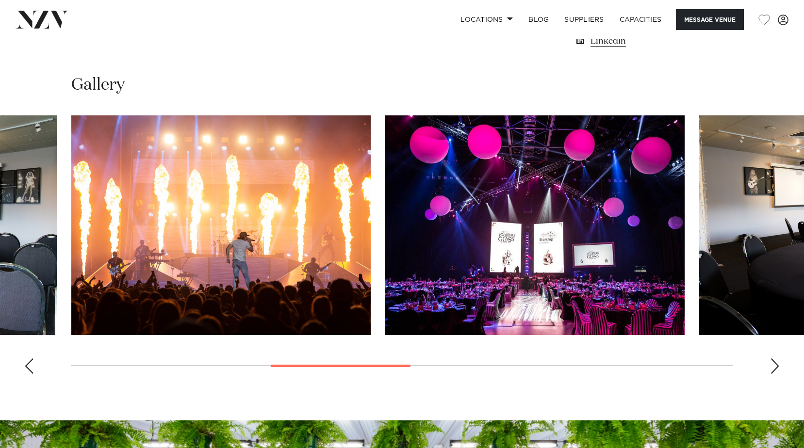
click at [778, 369] on div "Next slide" at bounding box center [775, 366] width 10 height 16
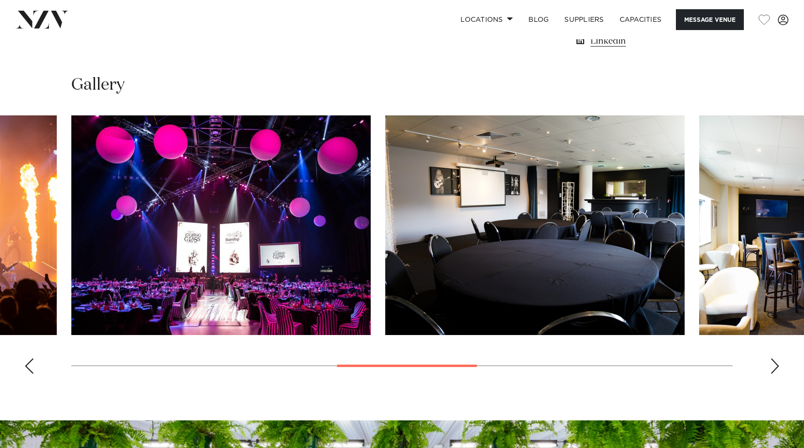
click at [778, 369] on div "Next slide" at bounding box center [775, 366] width 10 height 16
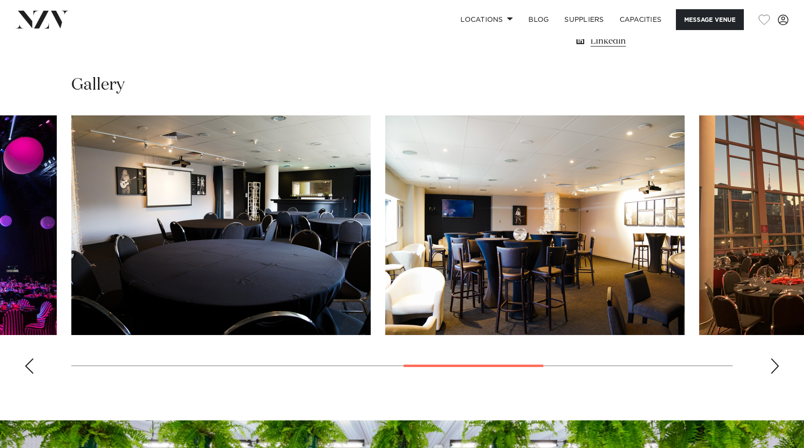
click at [778, 369] on div "Next slide" at bounding box center [775, 366] width 10 height 16
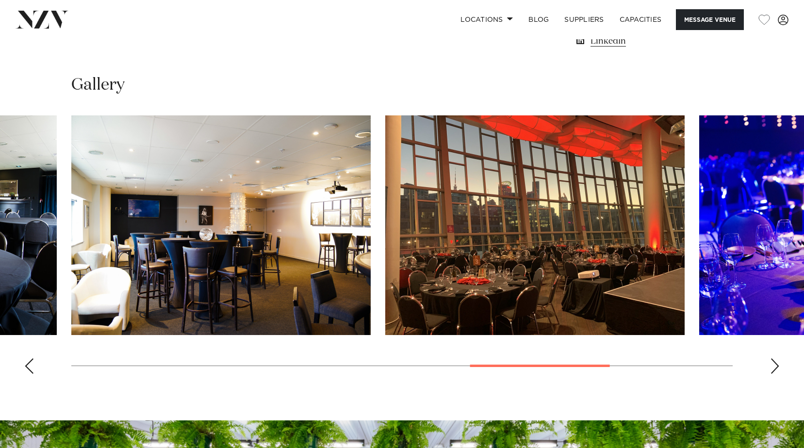
click at [778, 369] on div "Next slide" at bounding box center [775, 366] width 10 height 16
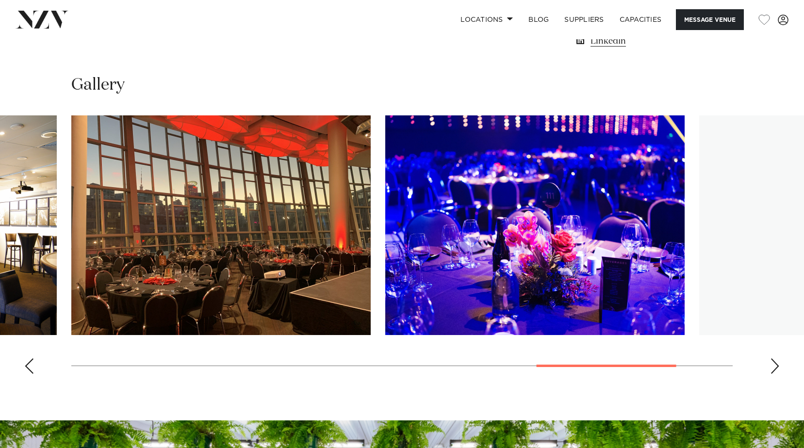
click at [778, 369] on div "Next slide" at bounding box center [775, 366] width 10 height 16
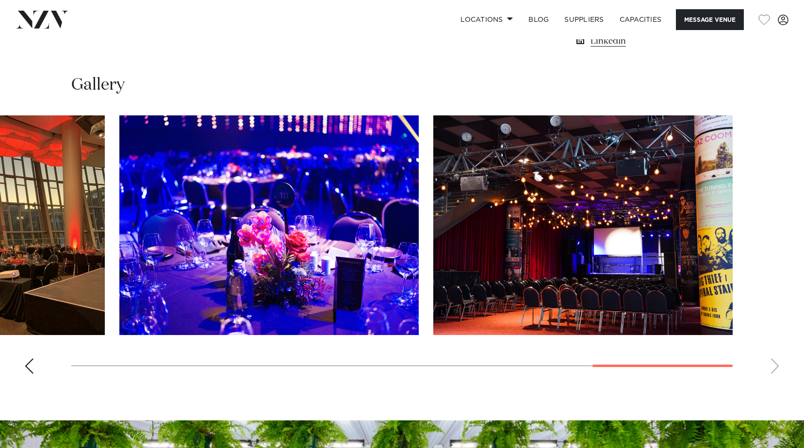
click at [778, 369] on swiper-container at bounding box center [402, 248] width 804 height 266
click at [771, 369] on swiper-container at bounding box center [402, 248] width 804 height 266
